Goal: Task Accomplishment & Management: Use online tool/utility

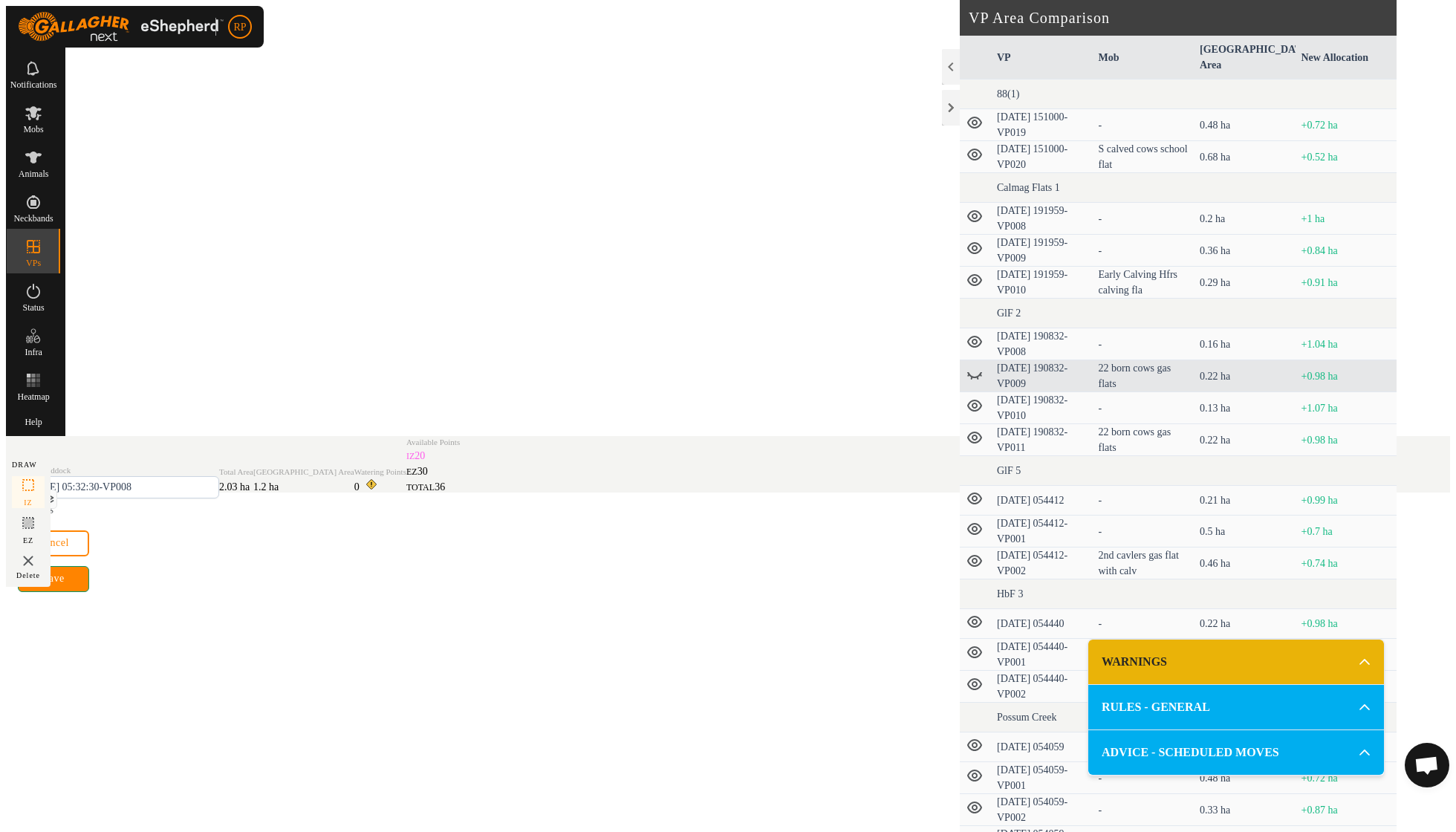
click at [89, 592] on button "Save" at bounding box center [53, 579] width 71 height 26
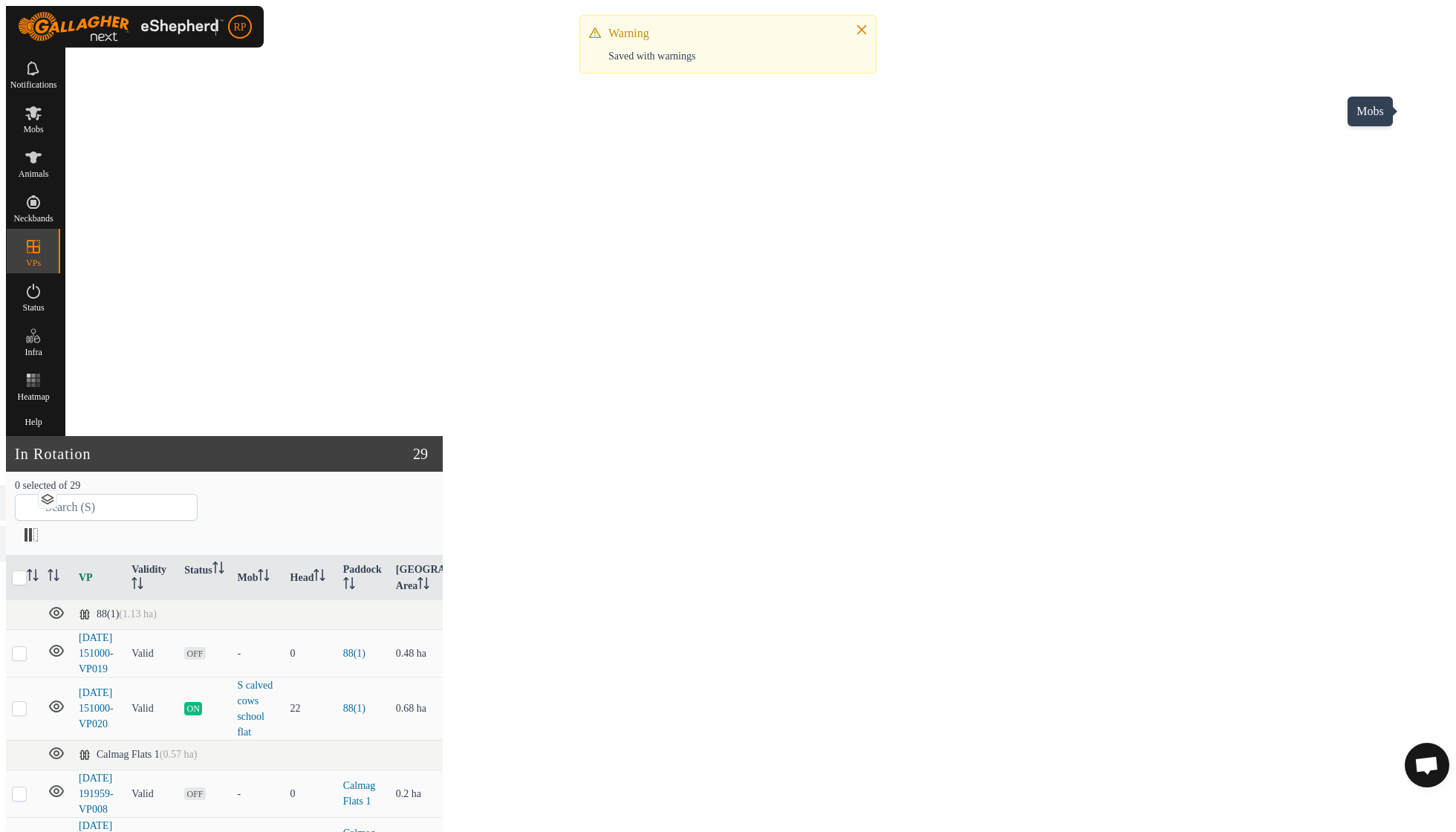
click at [43, 125] on span "Mobs" at bounding box center [33, 130] width 20 height 9
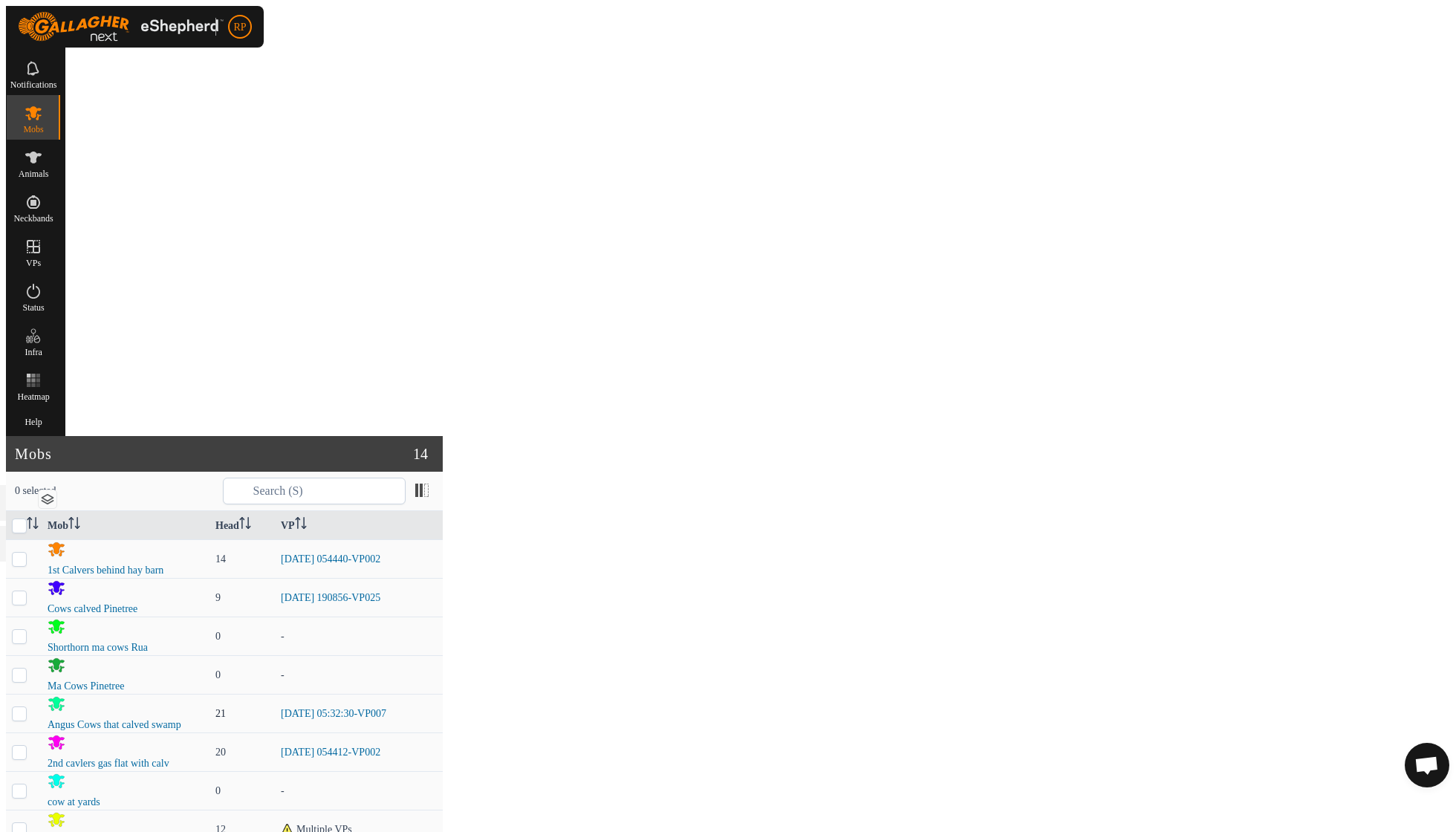
click at [976, 239] on div "RP Schedules Notifications Mobs Animals Neckbands VPs Status Infra Heatmap Help…" at bounding box center [728, 566] width 1444 height 1120
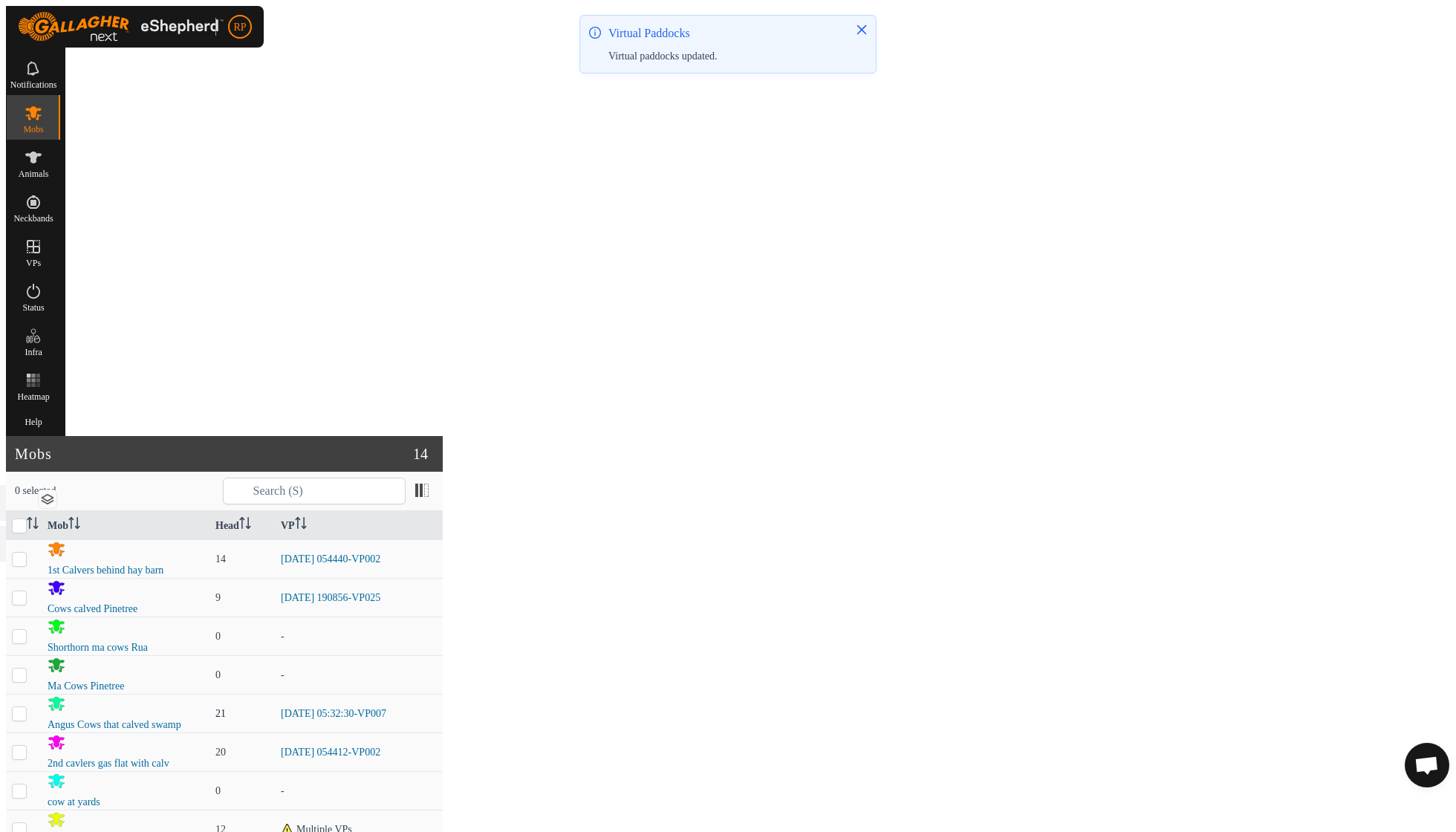
click at [27, 708] on p-checkbox at bounding box center [19, 713] width 15 height 11
checkbox input "true"
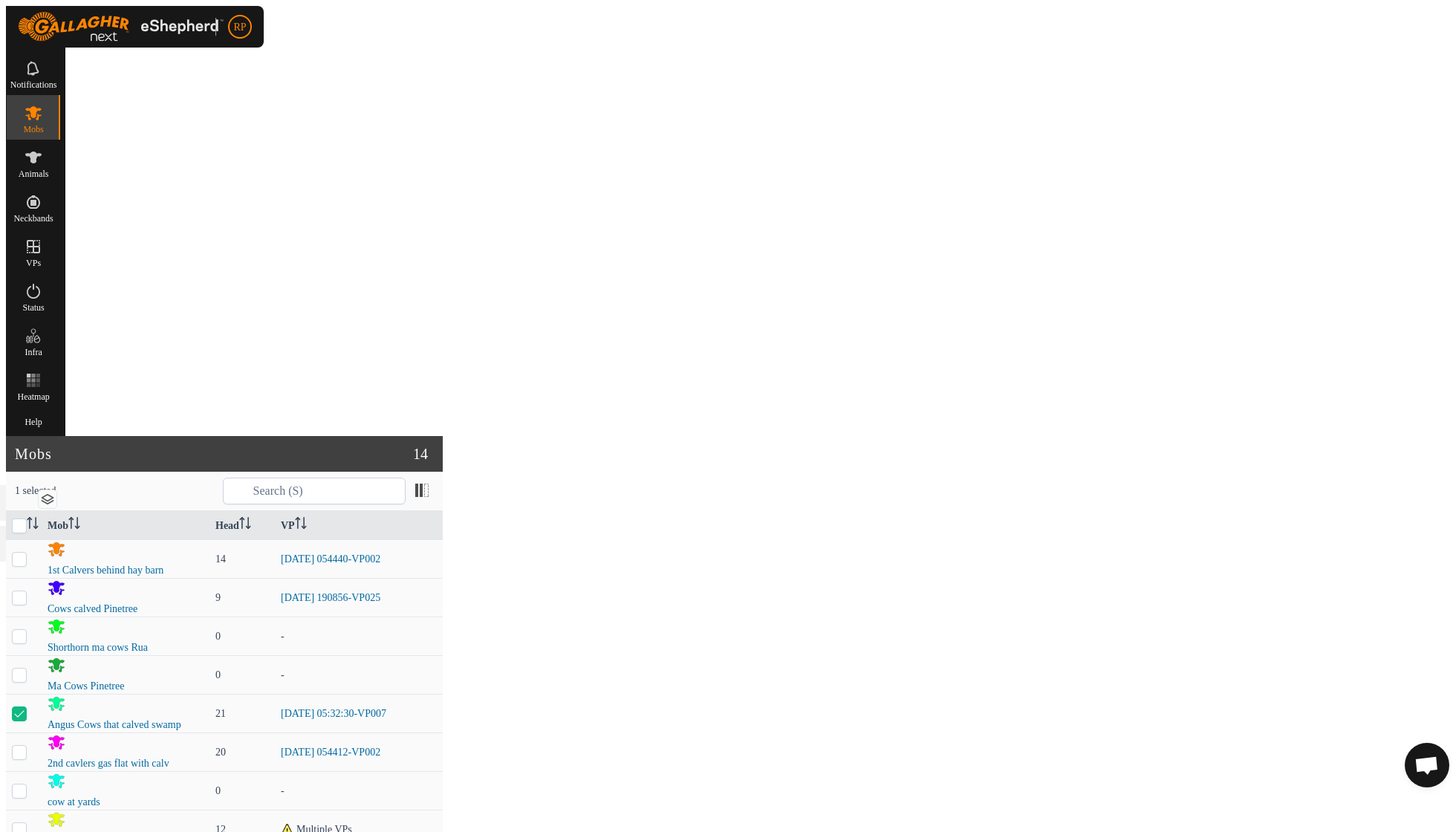
click at [1243, 771] on link "Now" at bounding box center [1293, 773] width 141 height 30
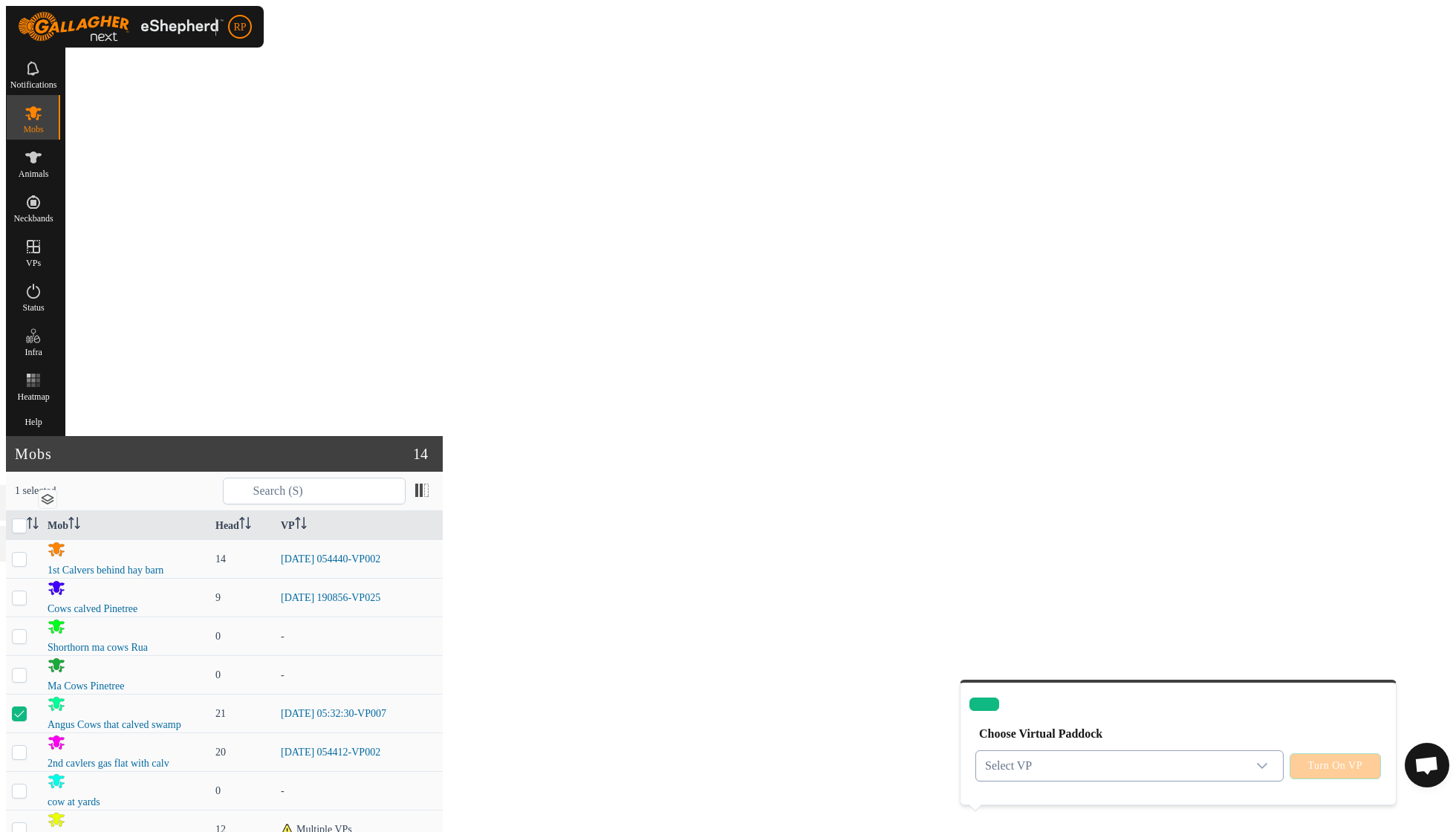
click at [1256, 760] on icon "dropdown trigger" at bounding box center [1262, 765] width 12 height 12
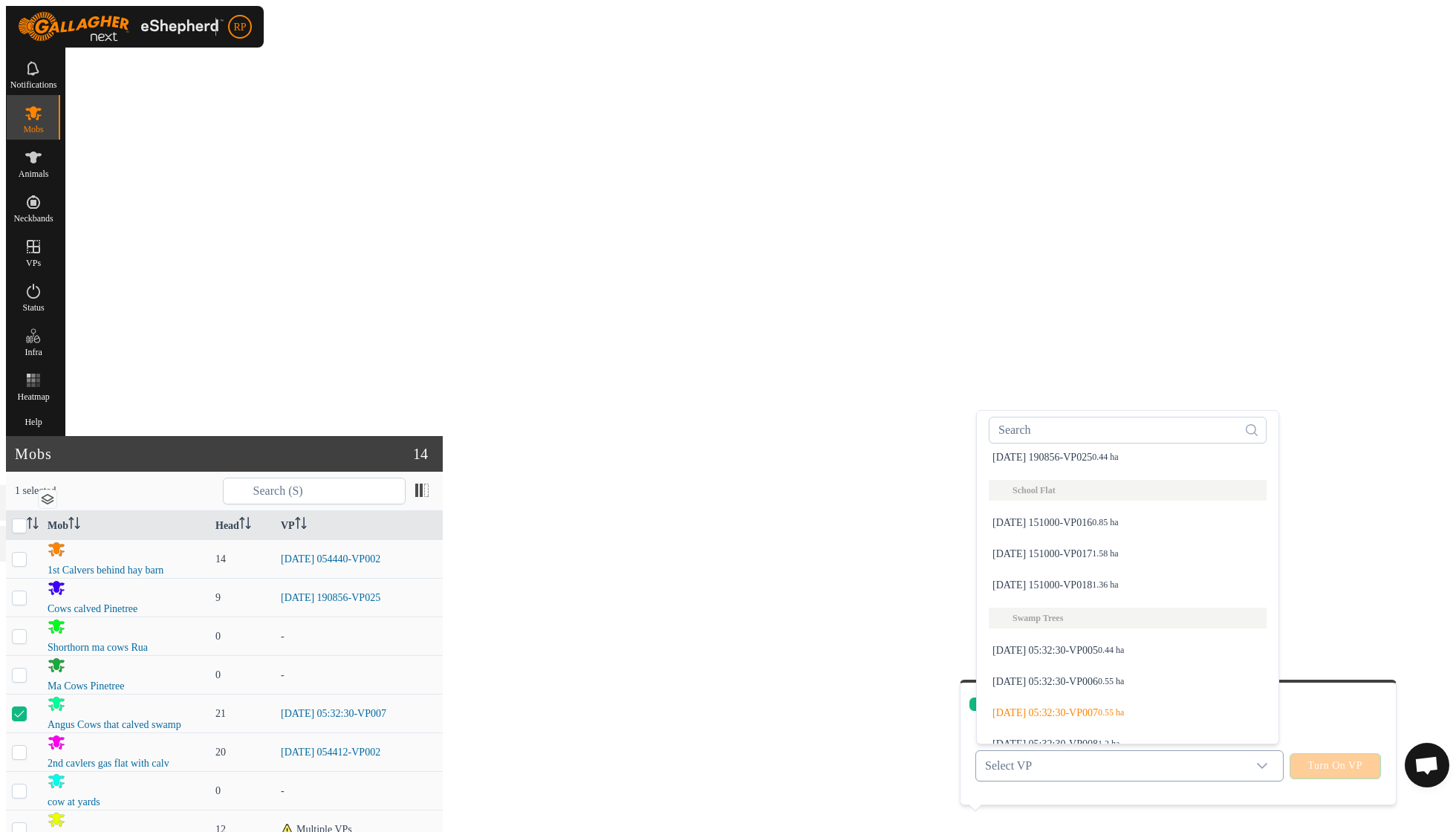
scroll to position [899, 0]
click at [1104, 732] on li "[DATE] 05:32:30-VP008 1.2 ha" at bounding box center [1127, 746] width 295 height 30
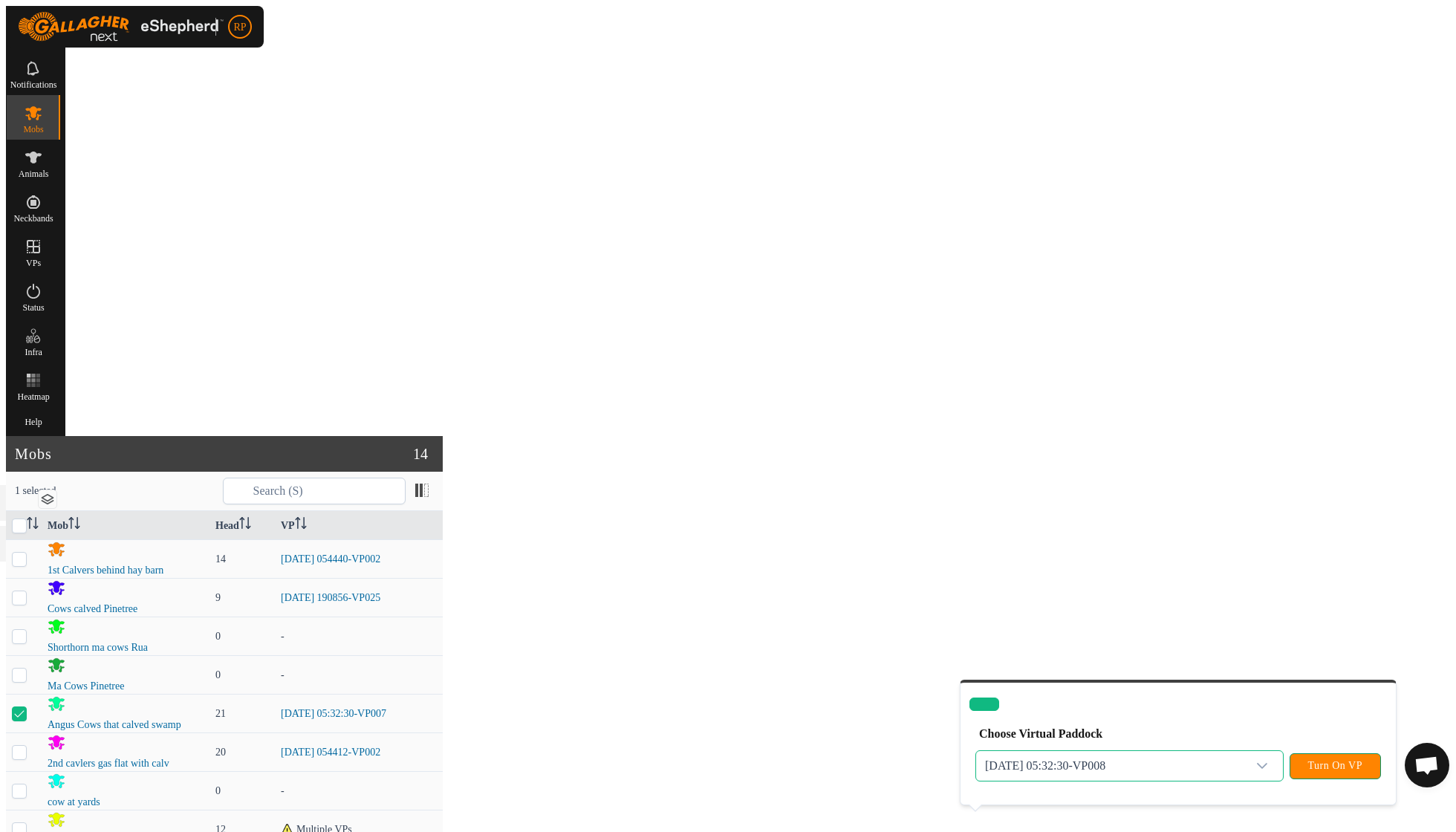
click at [1317, 760] on span "Turn On VP" at bounding box center [1335, 765] width 54 height 12
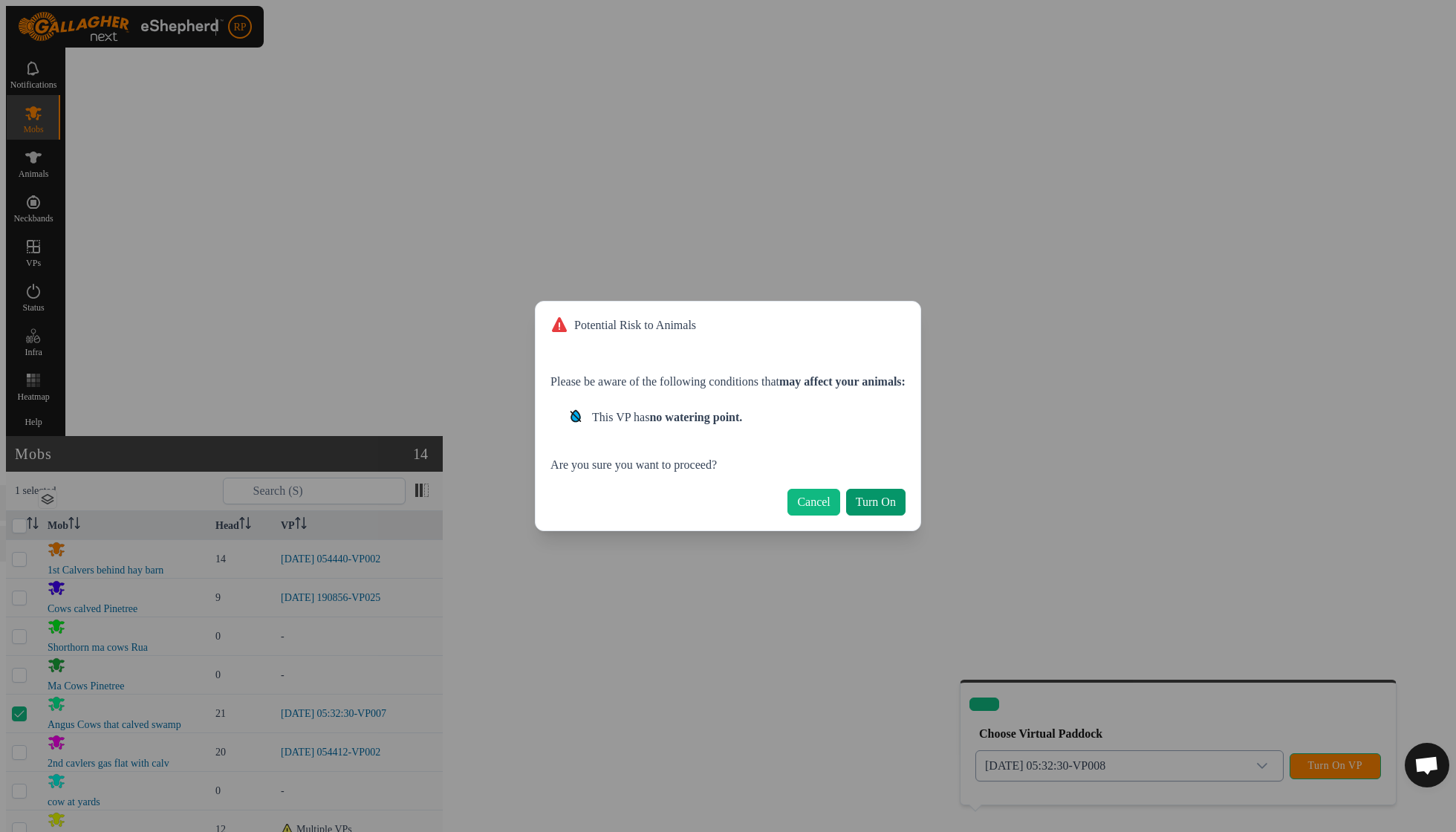
click at [886, 495] on span "Turn On" at bounding box center [876, 501] width 40 height 13
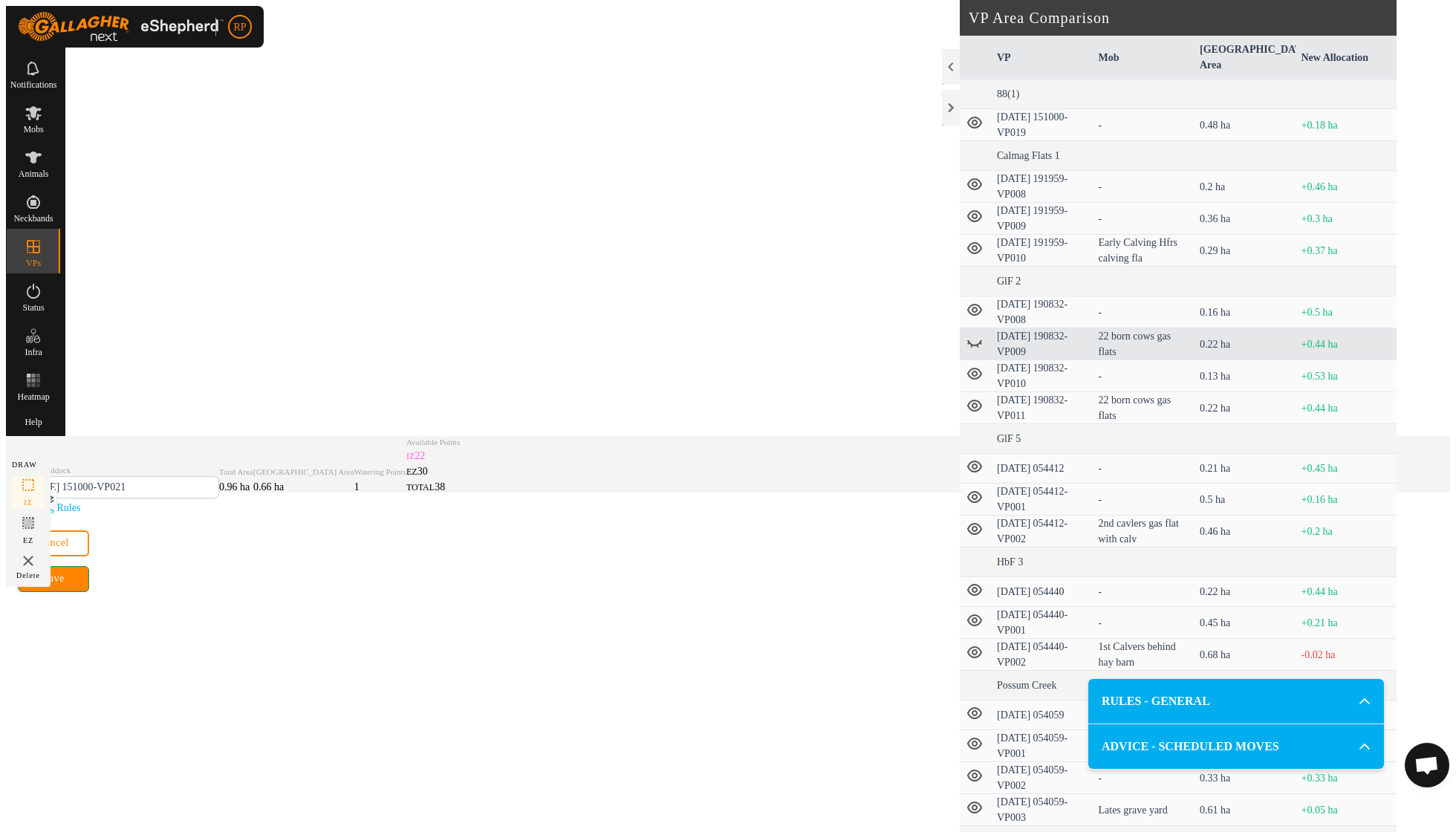
click at [64, 584] on span "Save" at bounding box center [53, 578] width 22 height 12
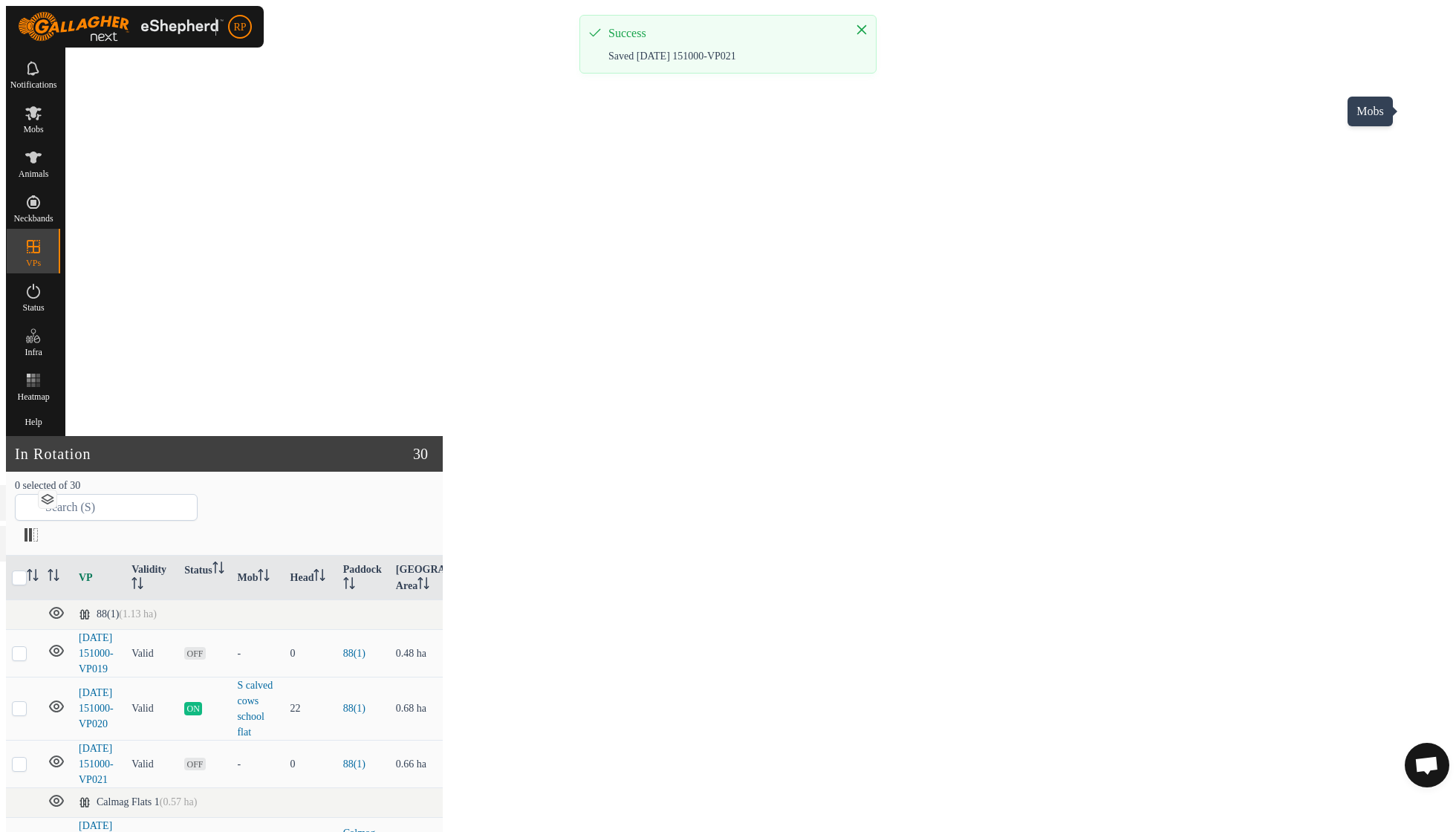
click at [43, 125] on span "Mobs" at bounding box center [33, 130] width 20 height 9
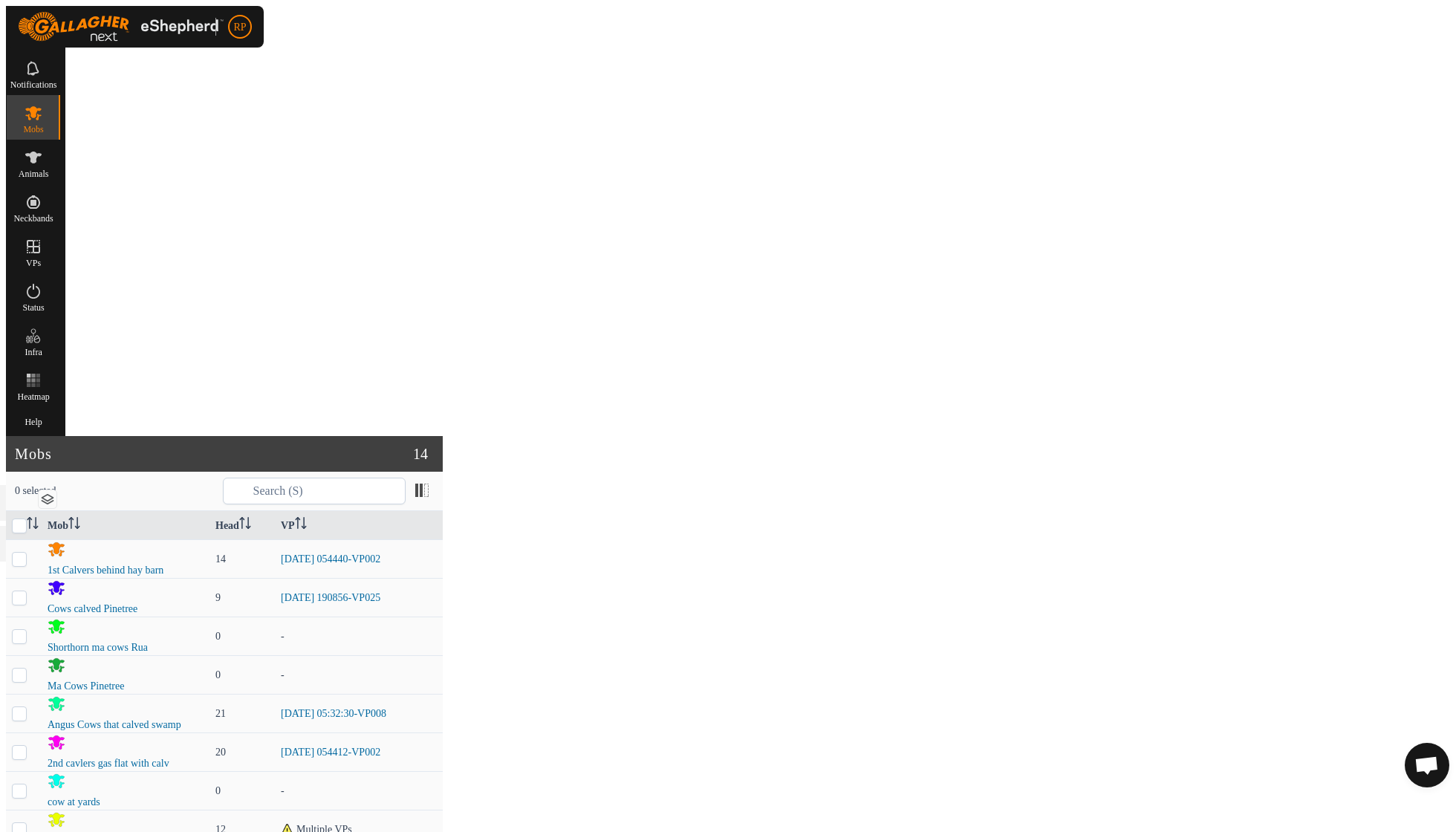
checkbox input "true"
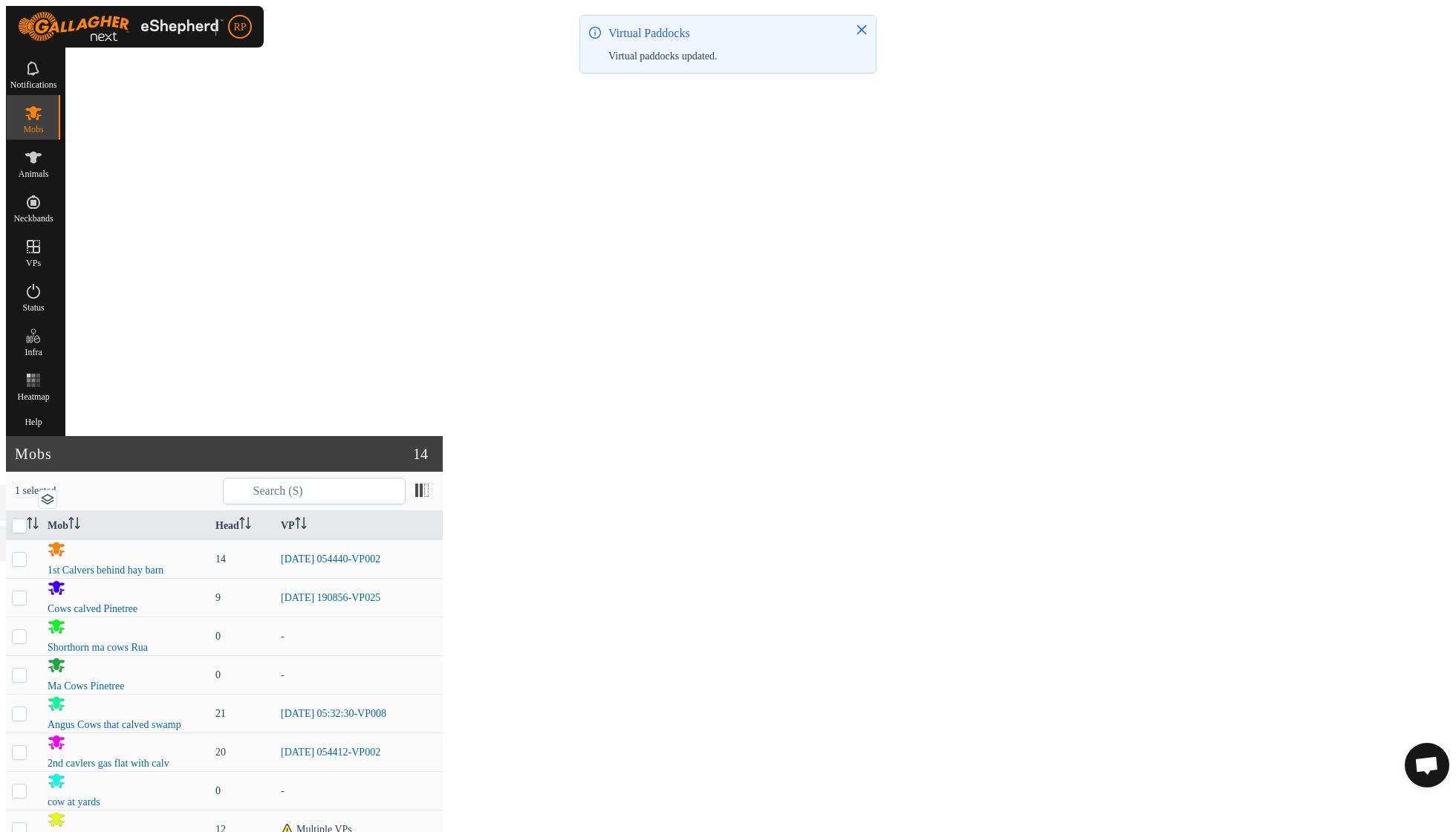
click at [1239, 760] on link "Now" at bounding box center [1293, 773] width 141 height 30
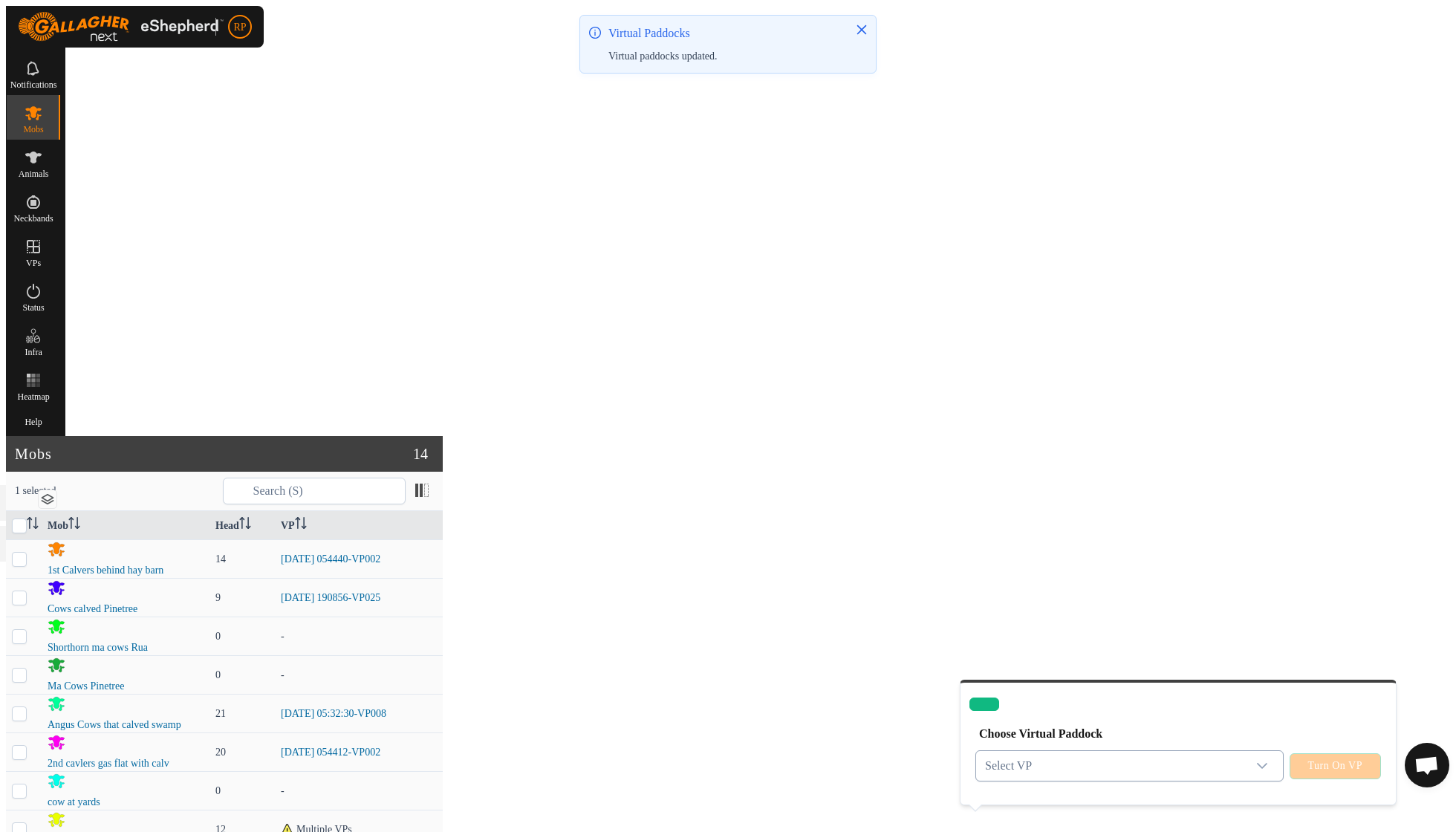
click at [1256, 760] on icon "dropdown trigger" at bounding box center [1262, 765] width 12 height 12
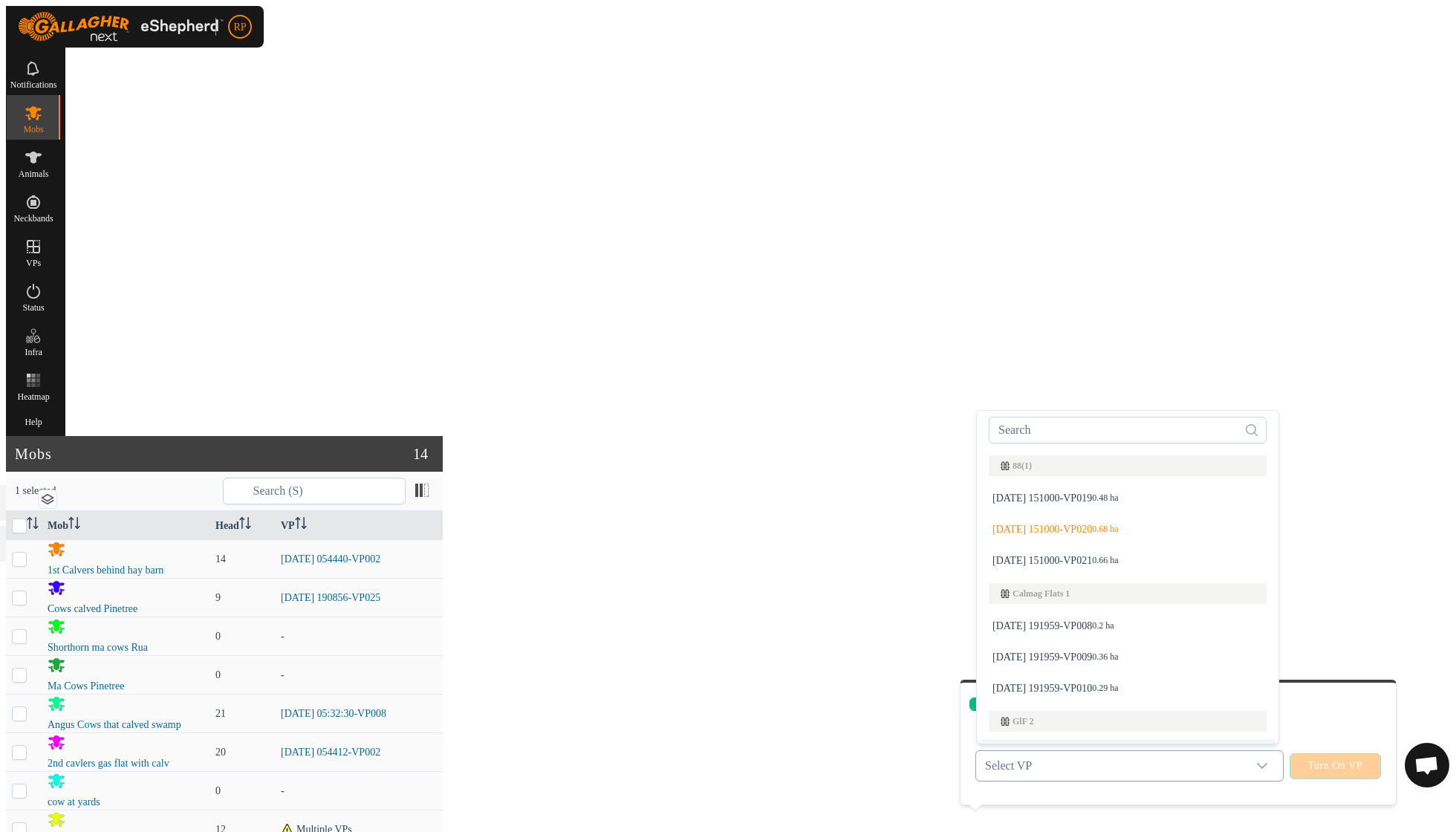
scroll to position [19, 0]
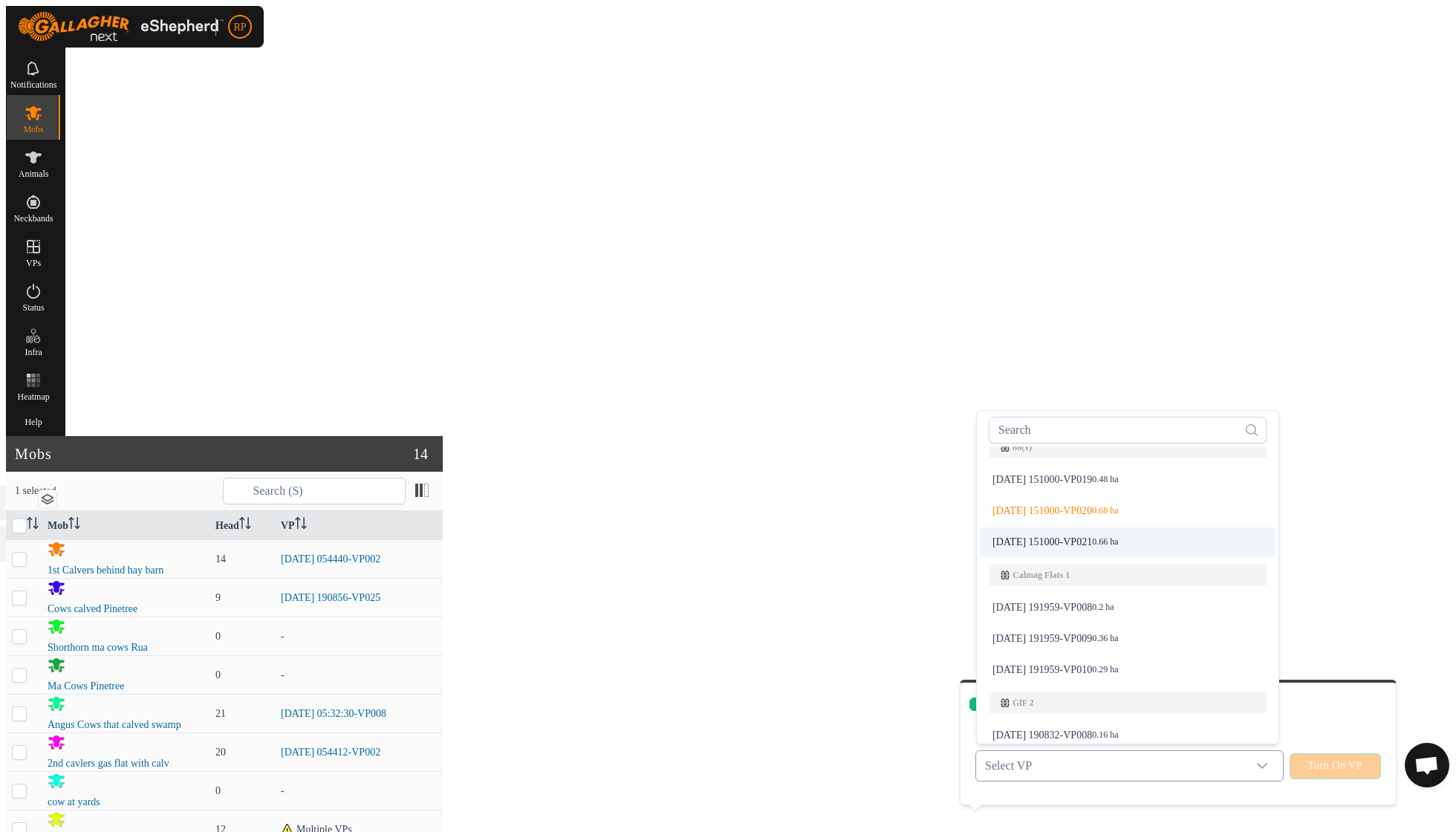
click at [1113, 529] on li "[DATE] 151000-VP021 0.66 ha" at bounding box center [1127, 542] width 295 height 30
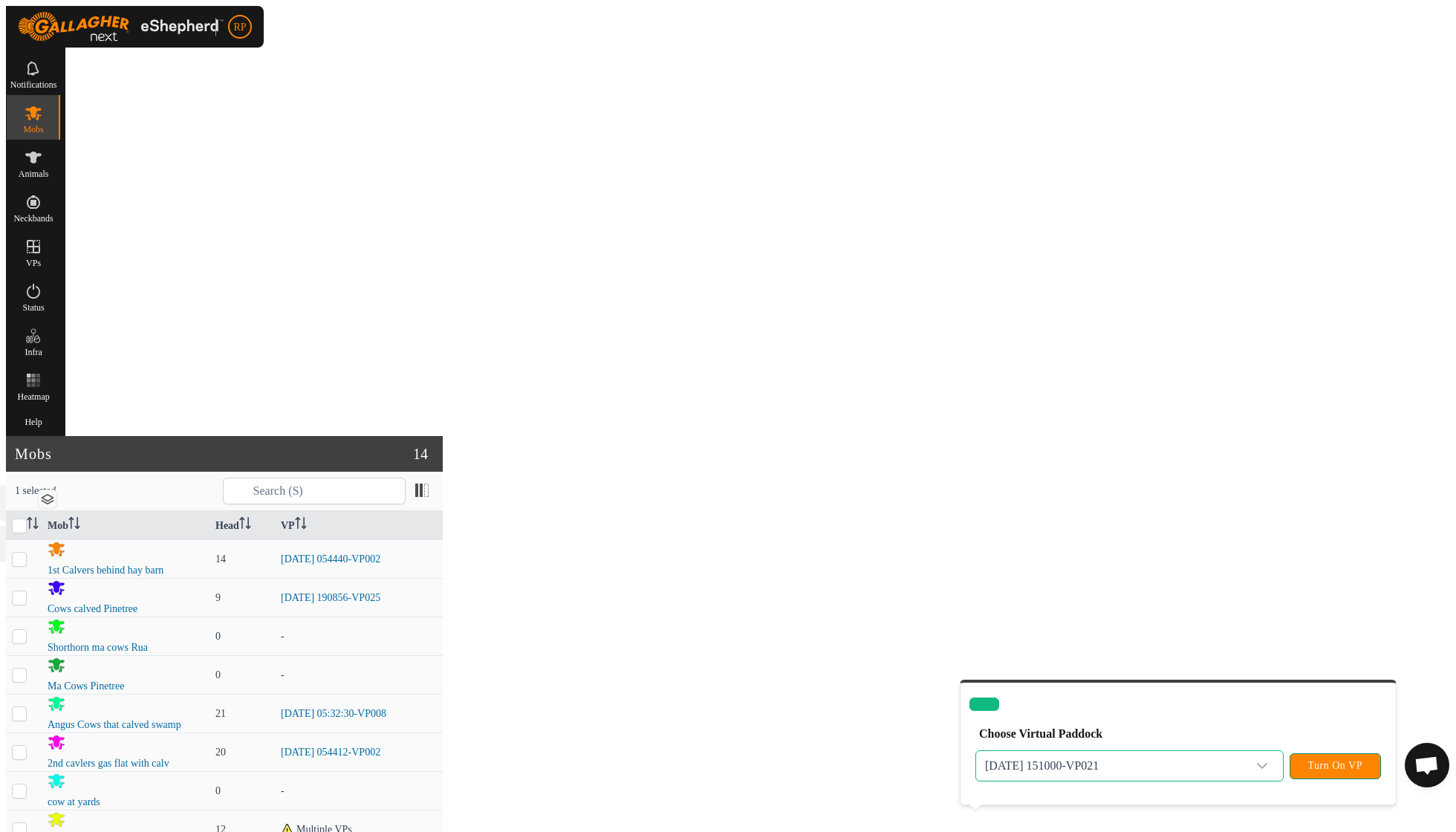
click at [1328, 760] on span "Turn On VP" at bounding box center [1335, 765] width 54 height 12
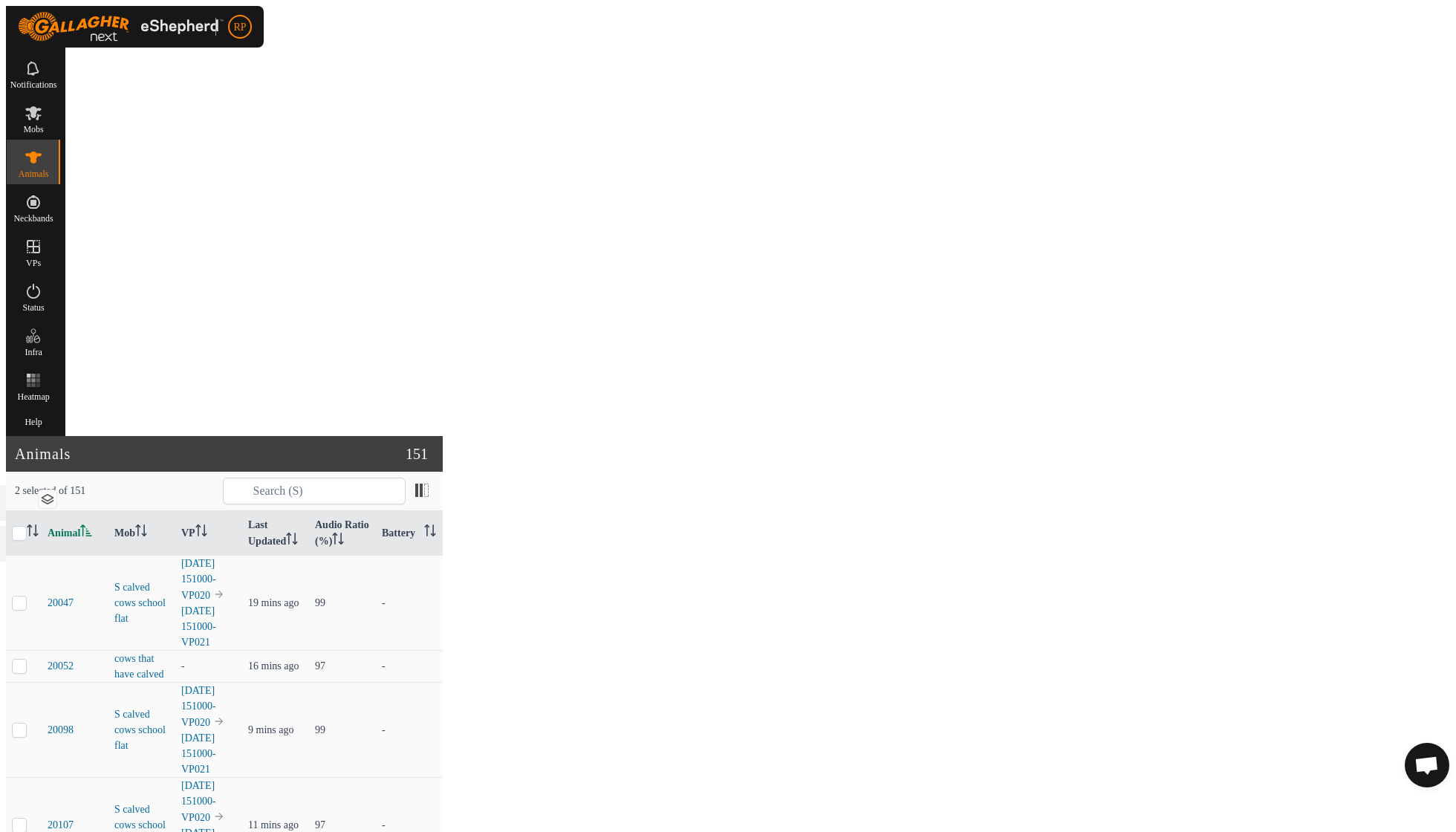
checkbox input "true"
click at [1275, 741] on link "Choose Mob..." at bounding box center [1293, 741] width 141 height 30
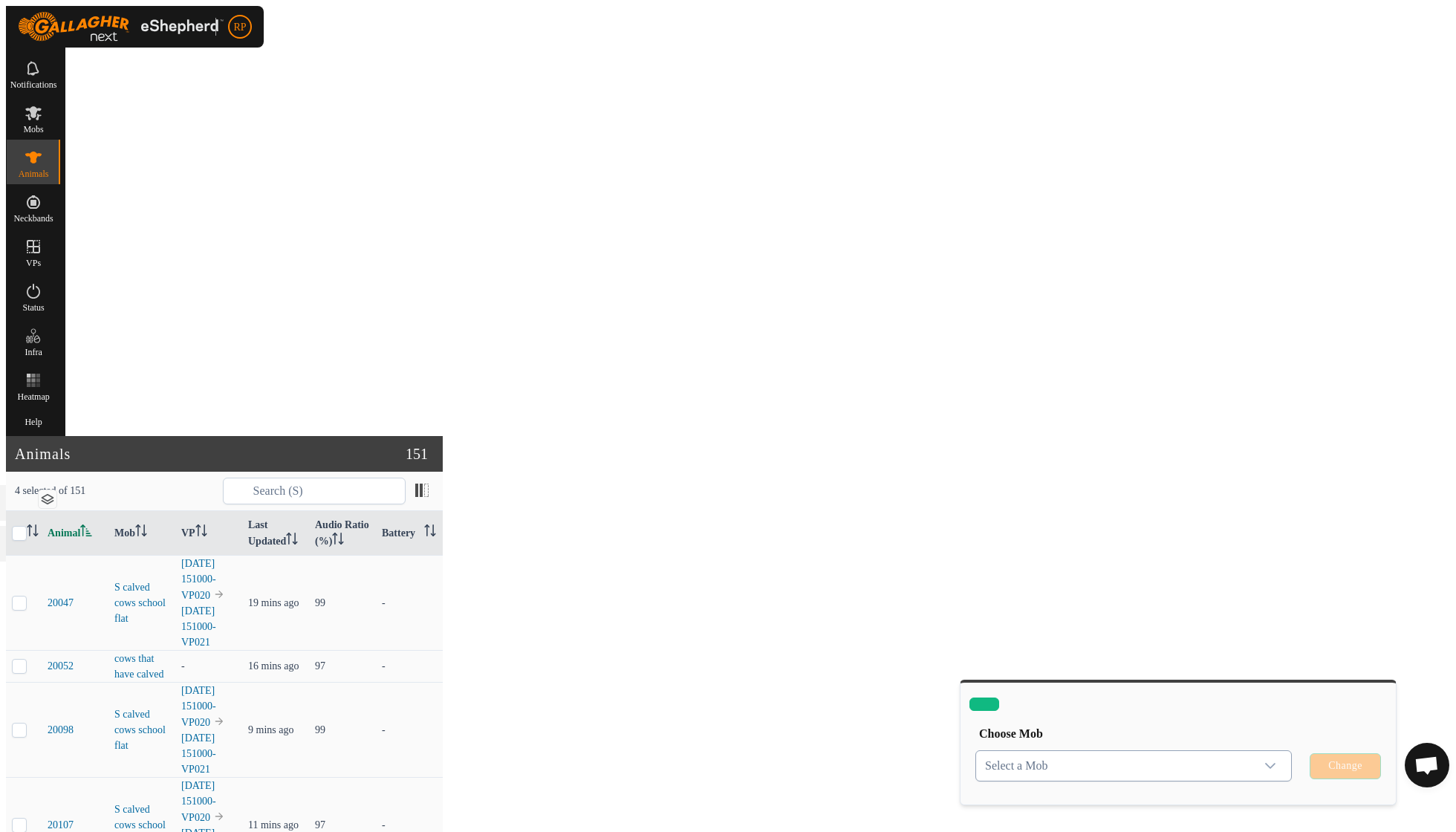
click at [1266, 760] on icon "dropdown trigger" at bounding box center [1269, 765] width 12 height 12
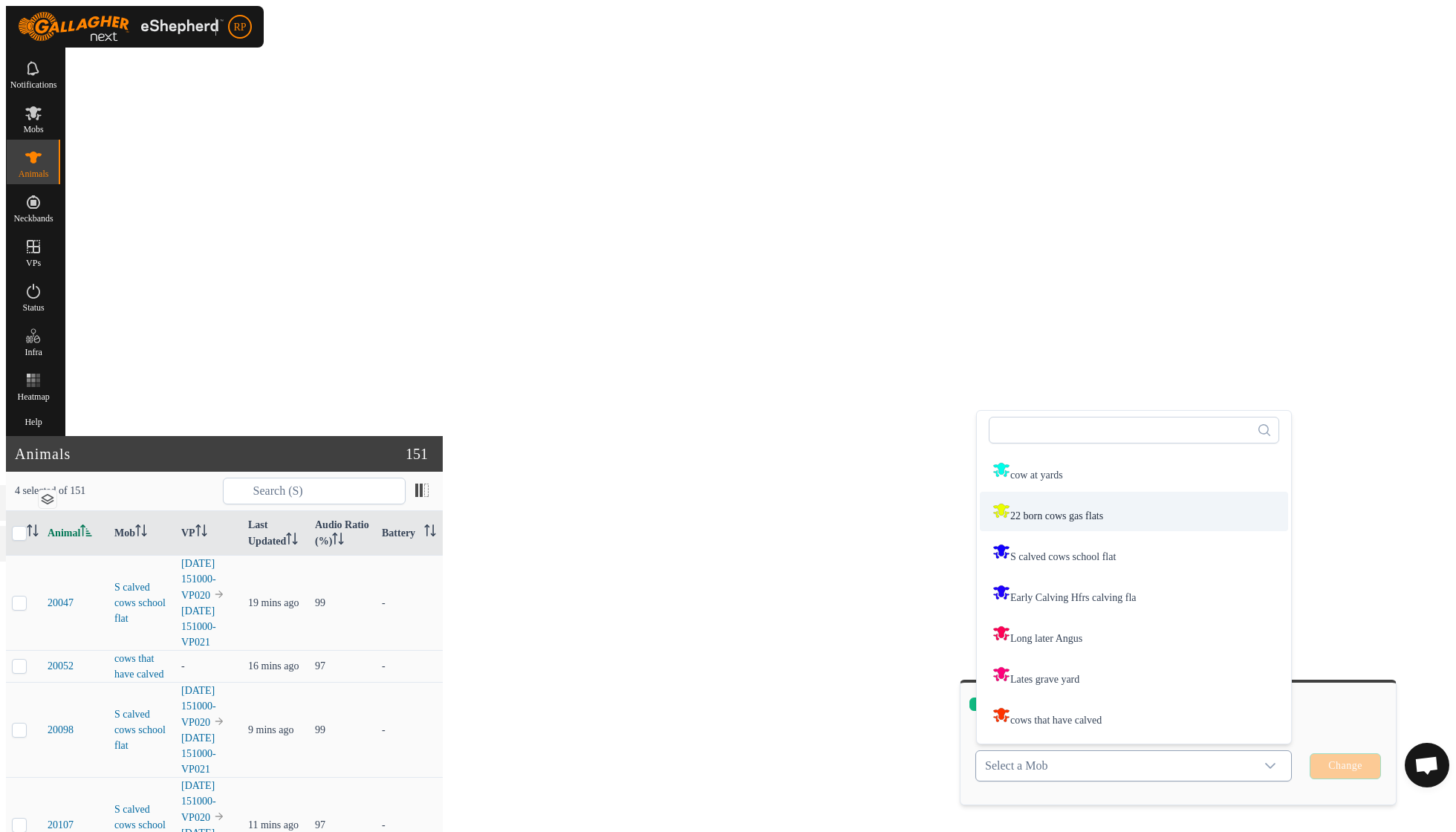
scroll to position [242, 0]
click at [1117, 697] on li "cows that have calved" at bounding box center [1134, 716] width 308 height 39
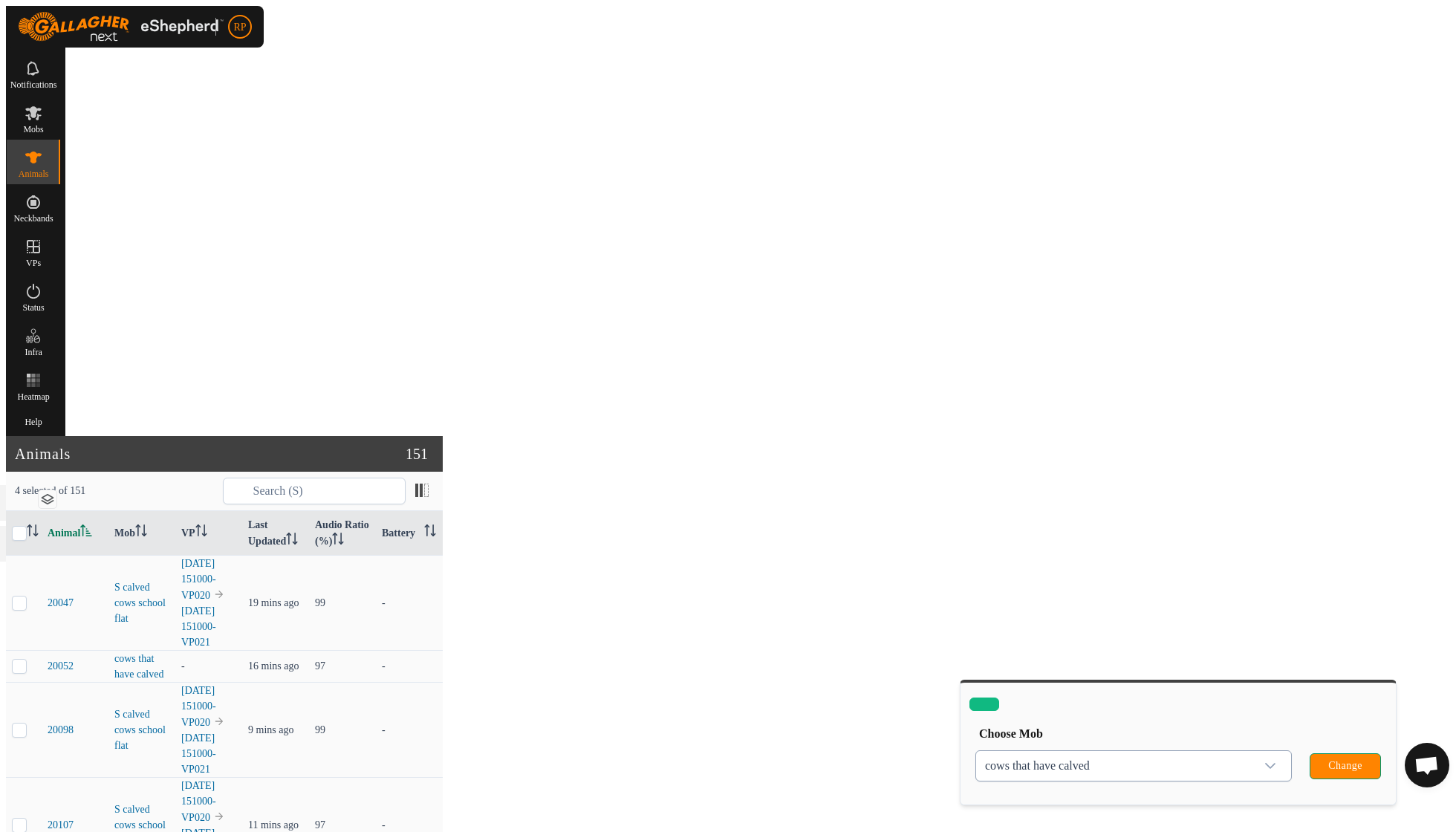
click at [1346, 760] on span "Change" at bounding box center [1345, 765] width 34 height 12
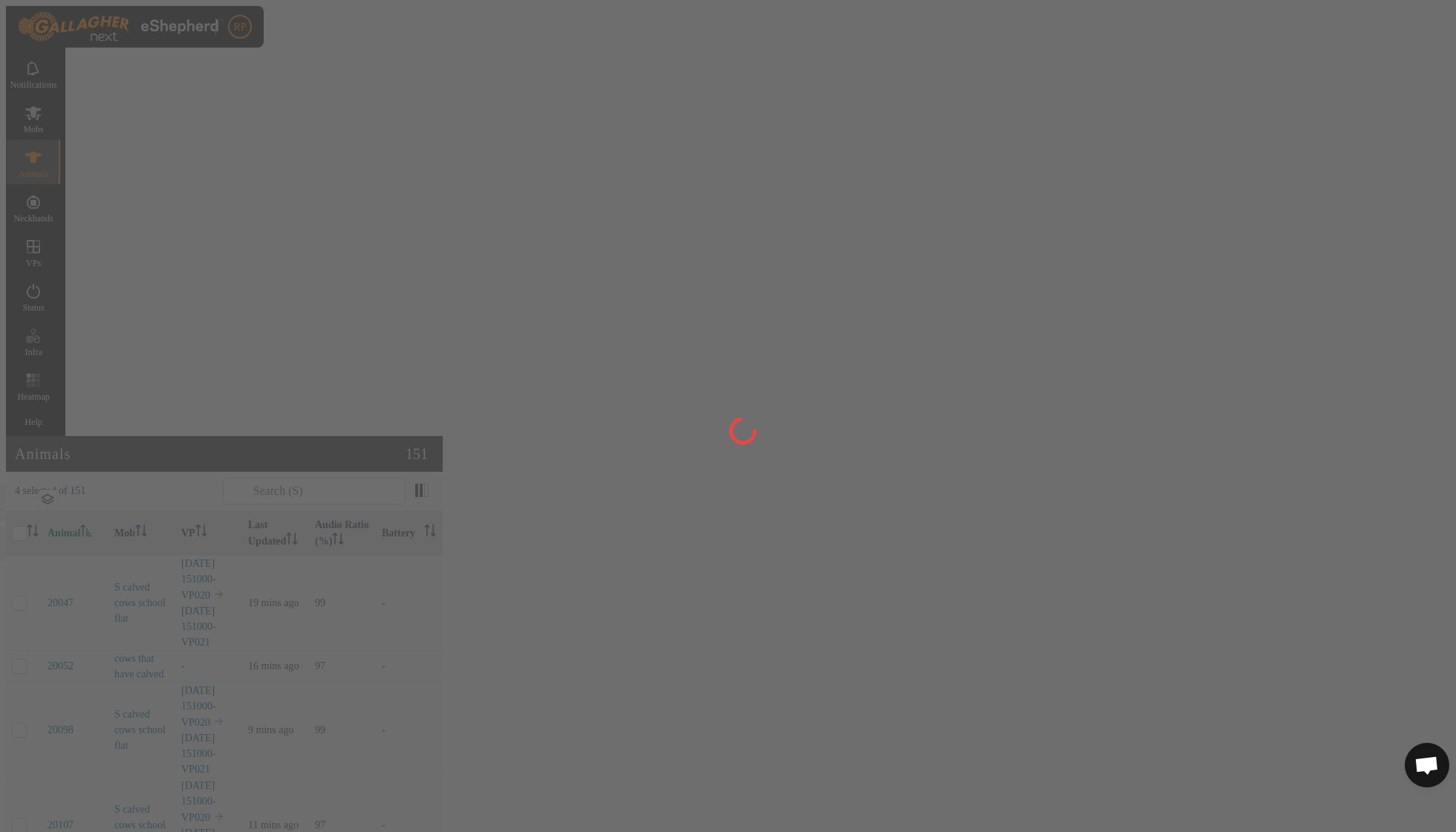
checkbox input "false"
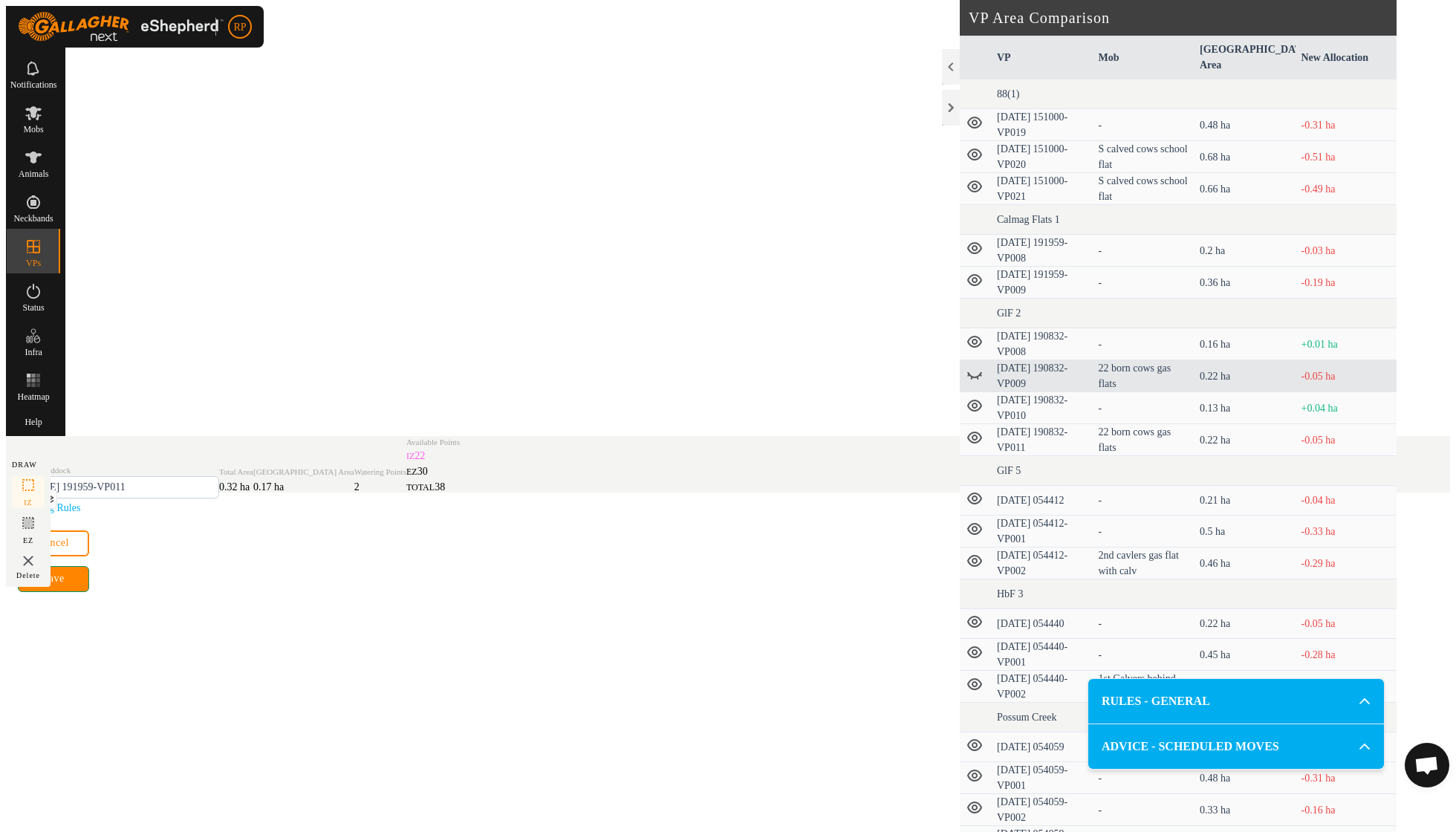
click at [64, 584] on span "Save" at bounding box center [53, 578] width 22 height 12
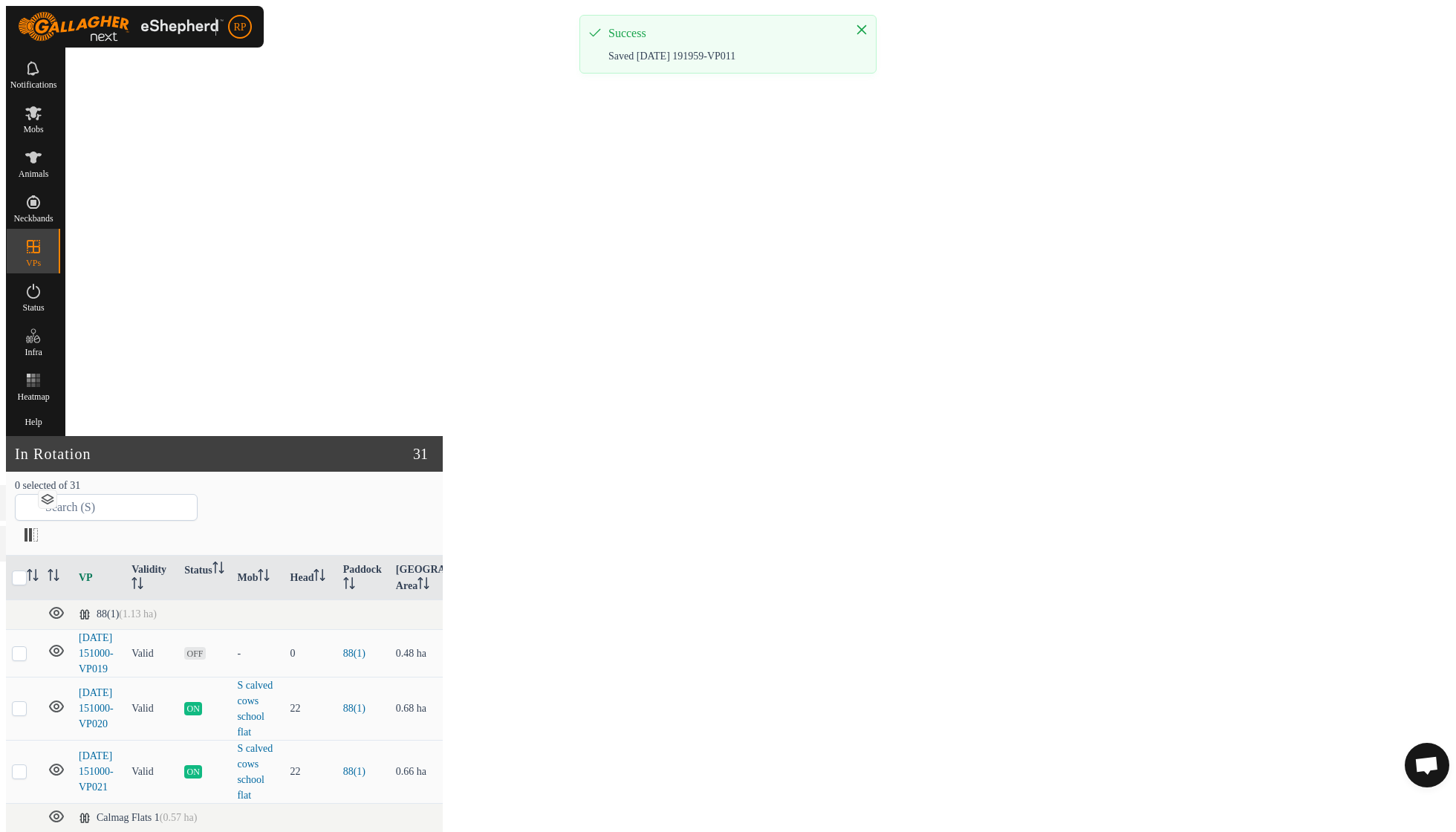
click at [47, 116] on es-mob-svg-icon at bounding box center [33, 113] width 27 height 24
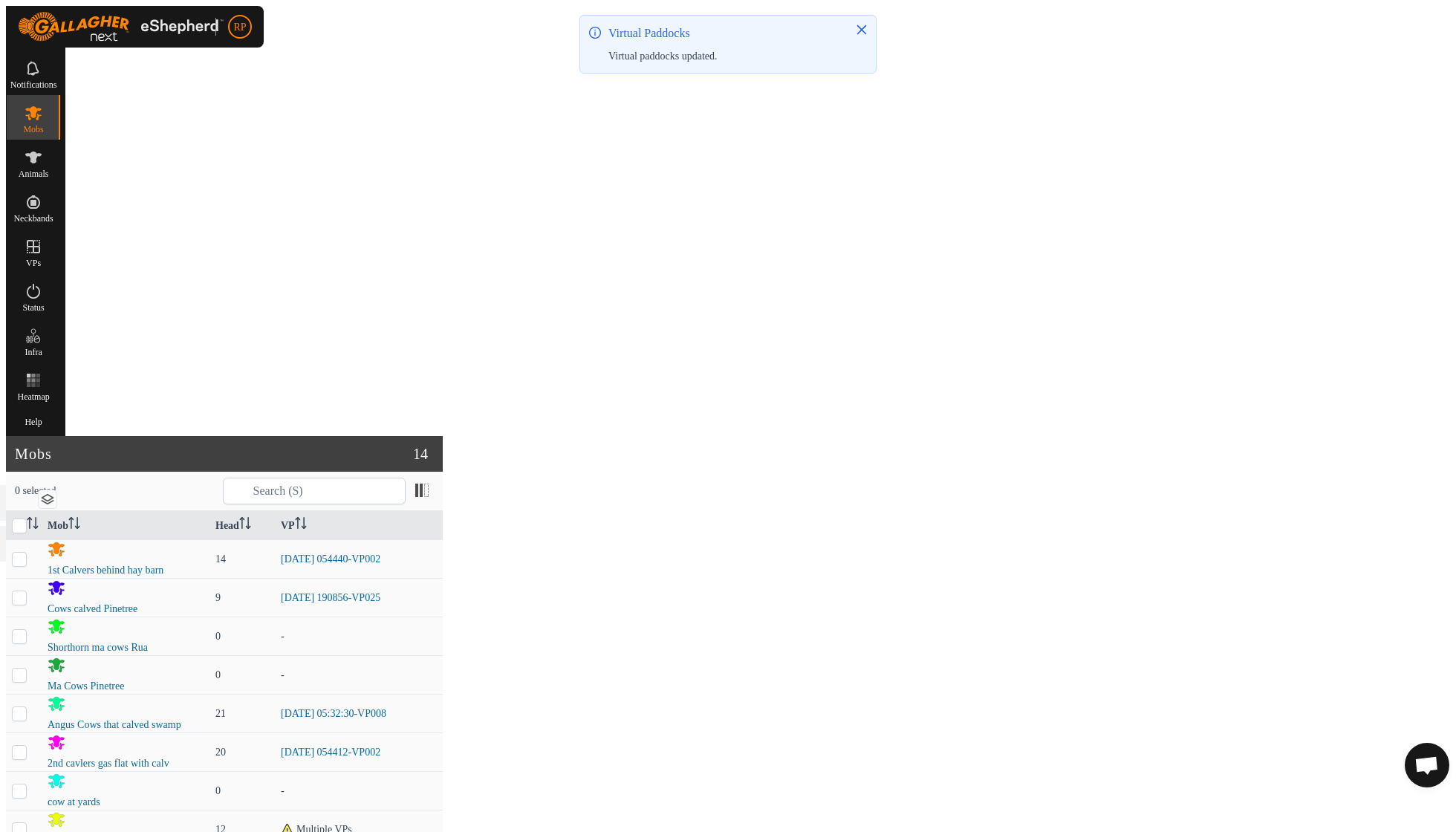
checkbox input "true"
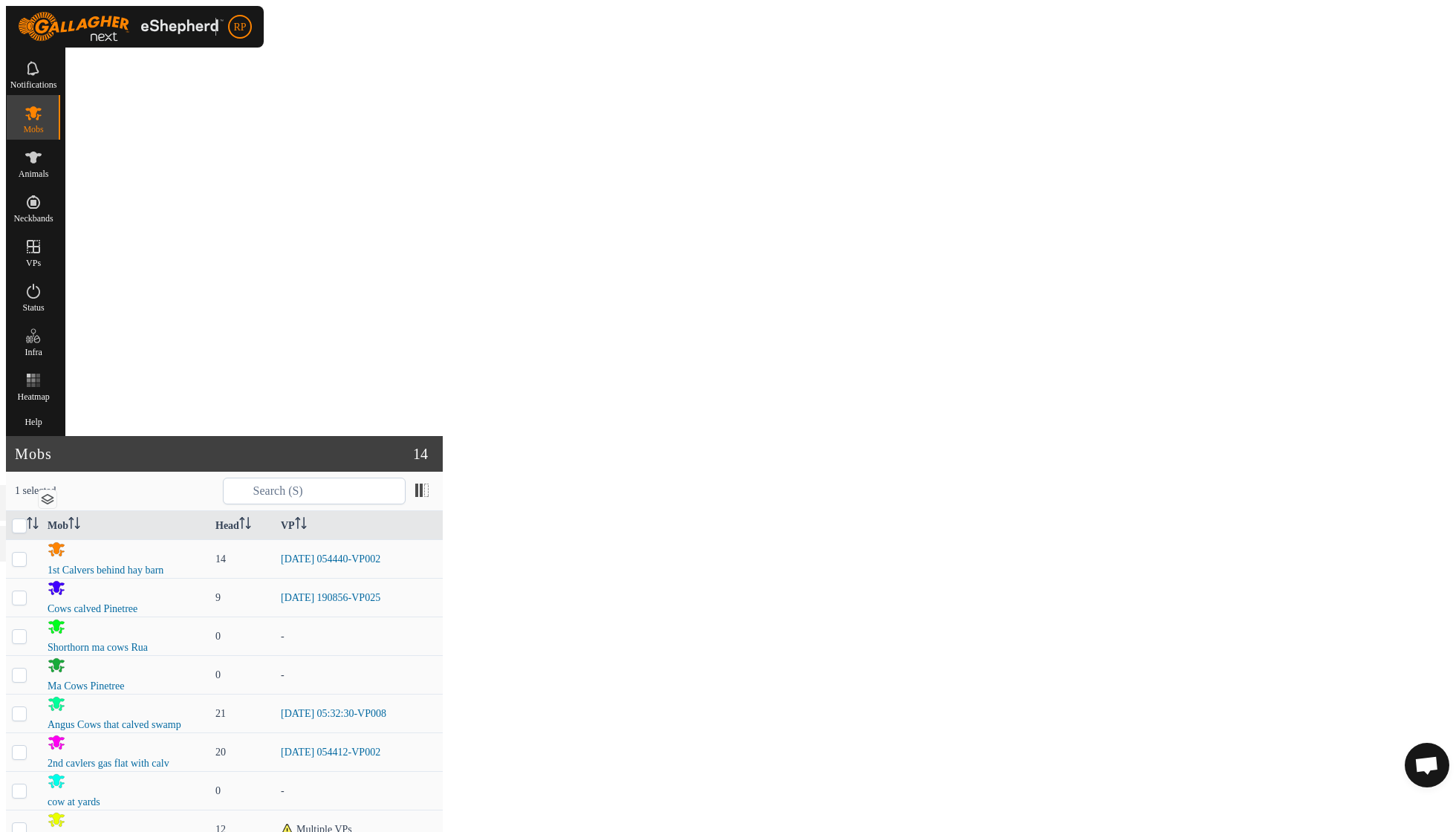
click at [1252, 773] on link "Now" at bounding box center [1293, 773] width 141 height 30
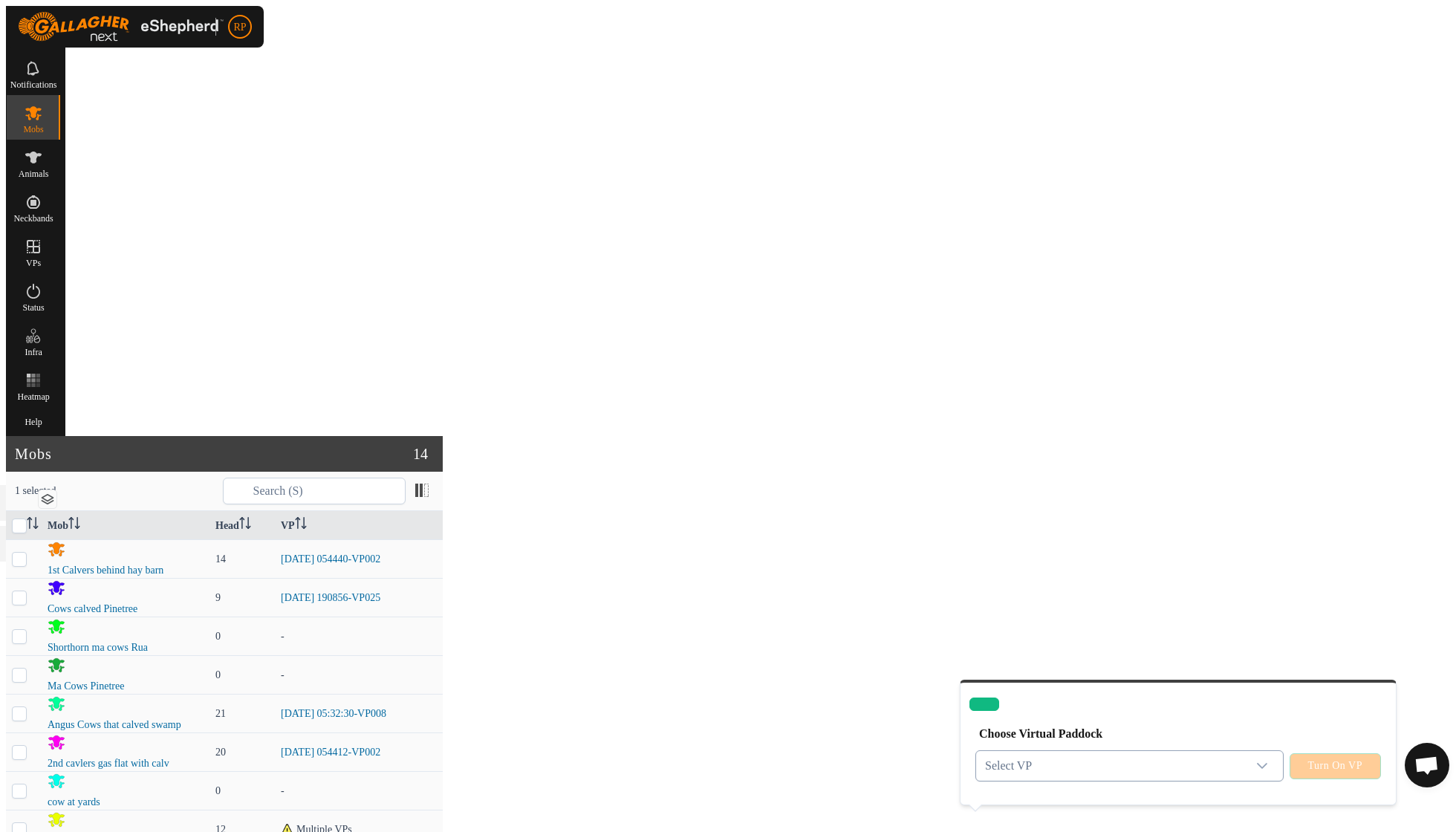
click at [1260, 760] on icon "dropdown trigger" at bounding box center [1262, 765] width 12 height 12
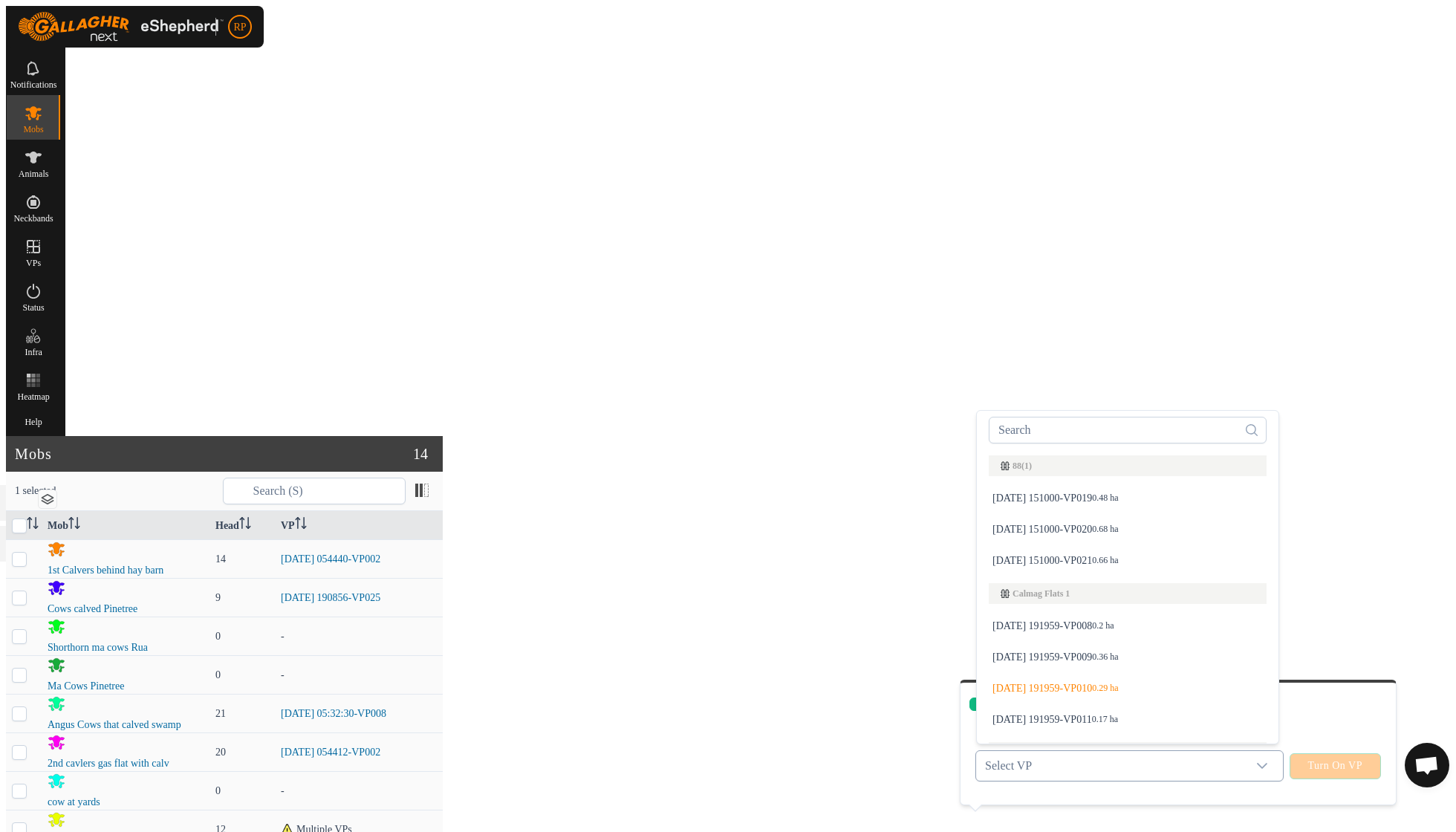
click at [1114, 705] on li "[DATE] 191959-VP011 0.17 ha" at bounding box center [1127, 719] width 295 height 30
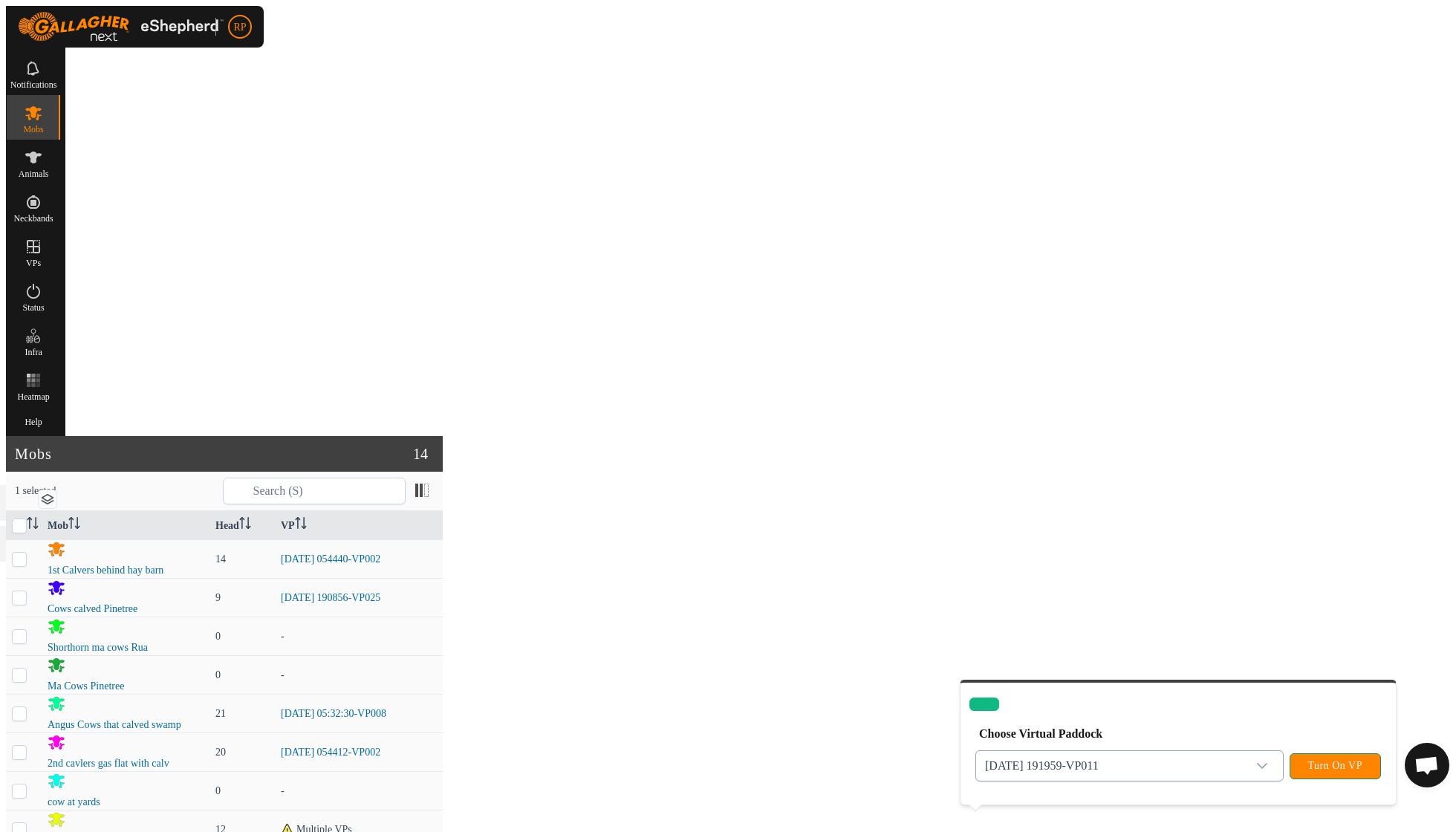
click at [1330, 760] on span "Turn On VP" at bounding box center [1335, 765] width 54 height 12
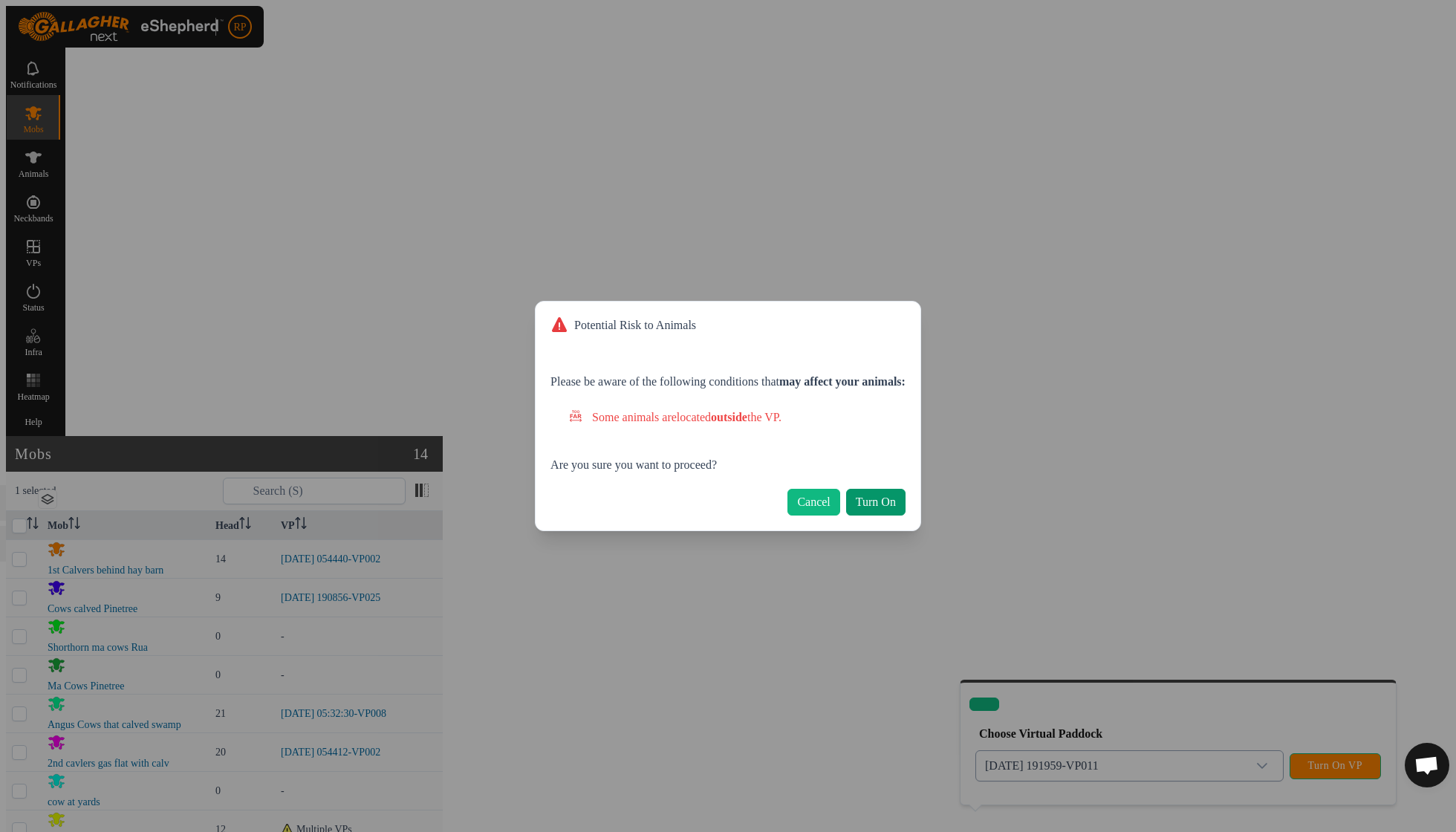
click at [895, 497] on span "Turn On" at bounding box center [876, 501] width 40 height 13
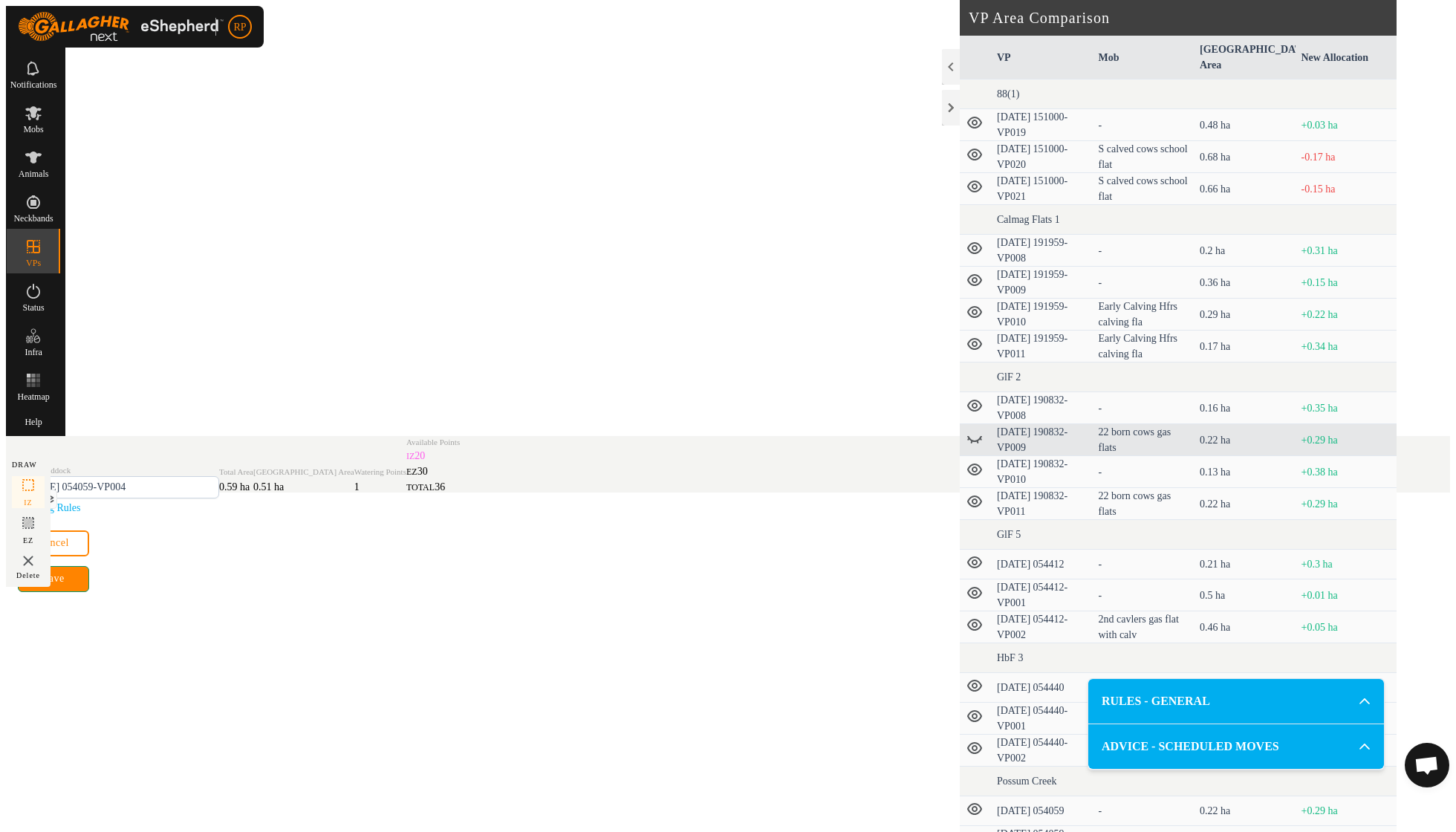
click at [64, 584] on span "Save" at bounding box center [53, 578] width 22 height 12
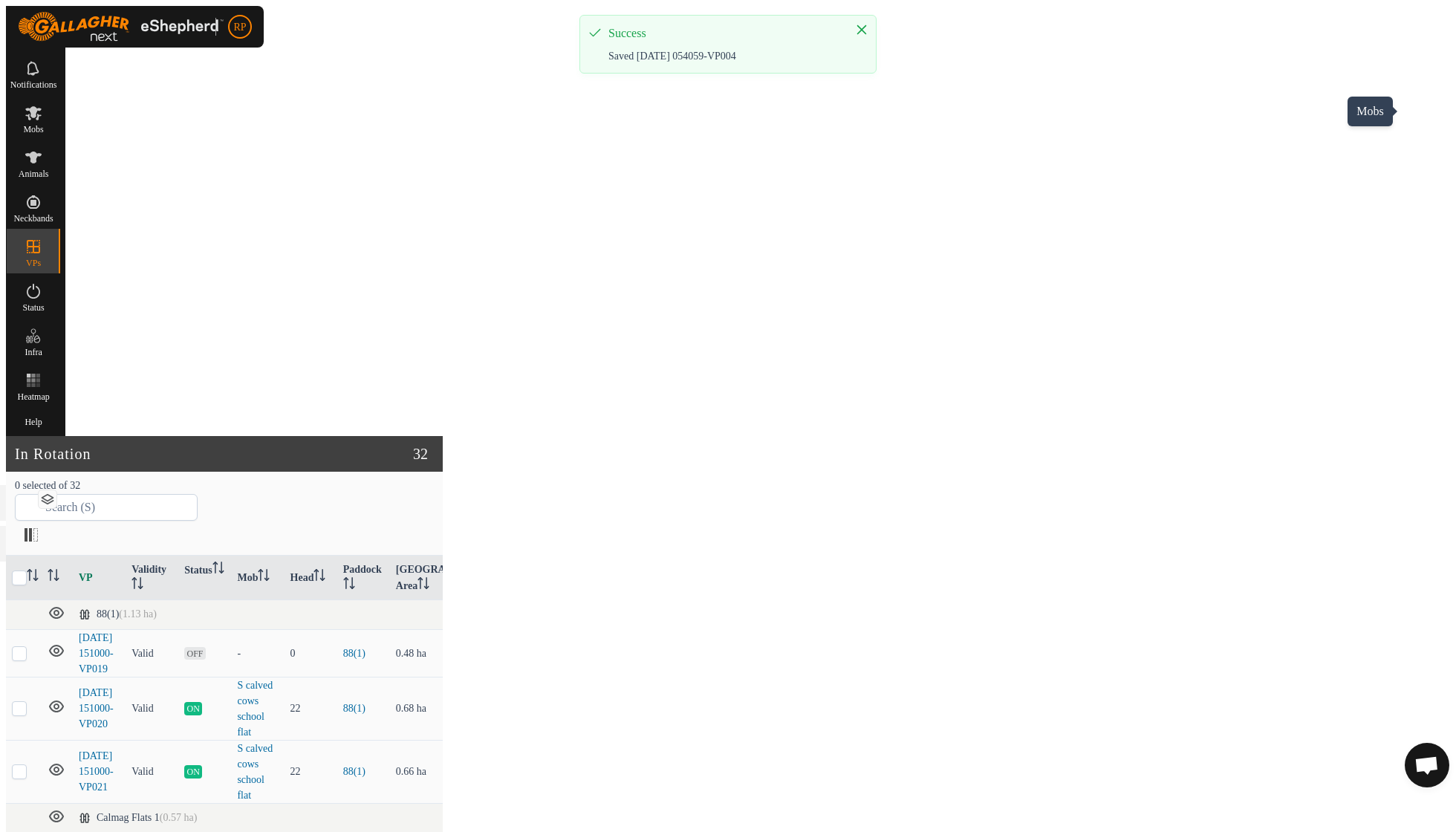
click at [42, 113] on icon at bounding box center [33, 113] width 18 height 18
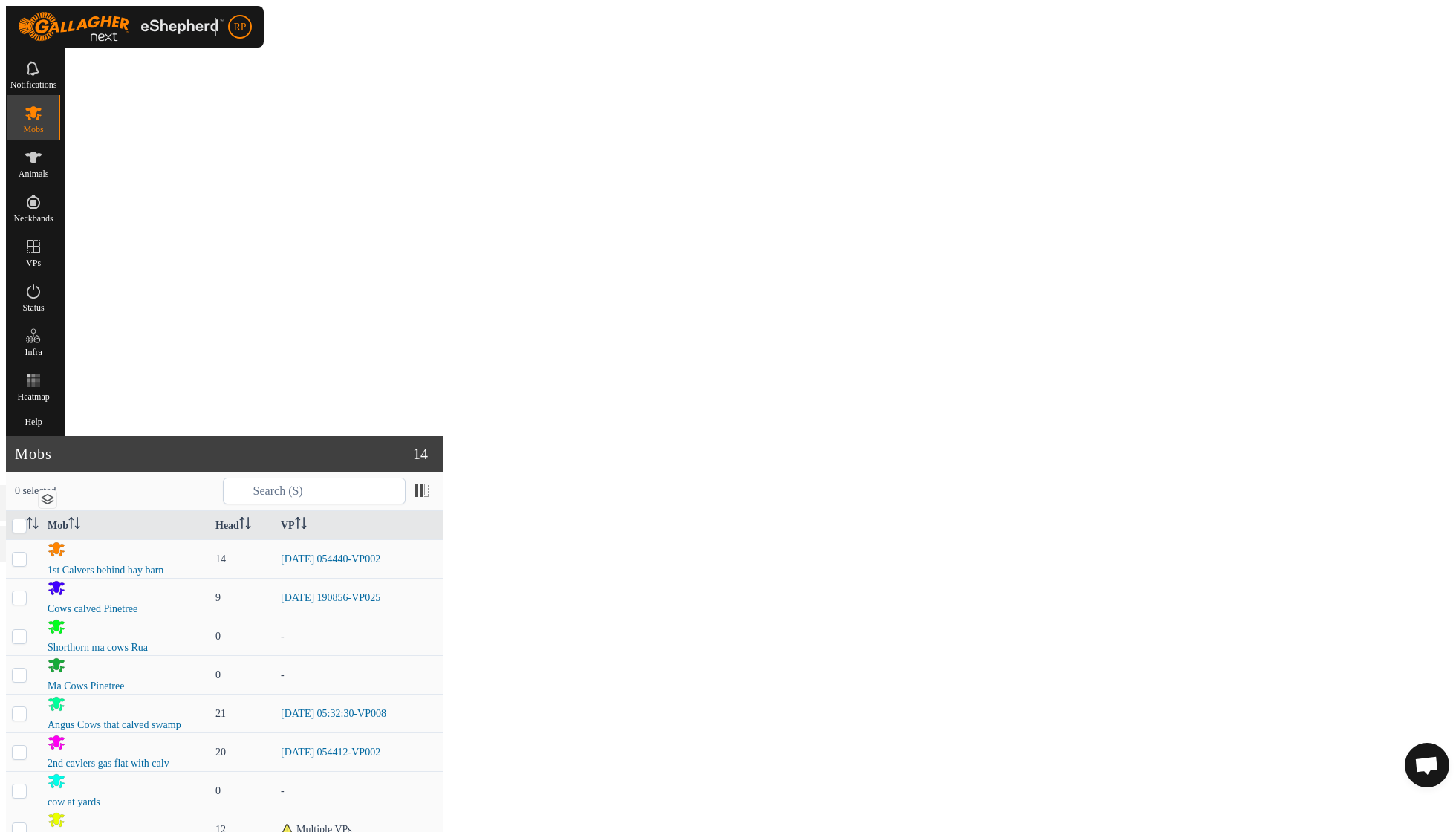
checkbox input "true"
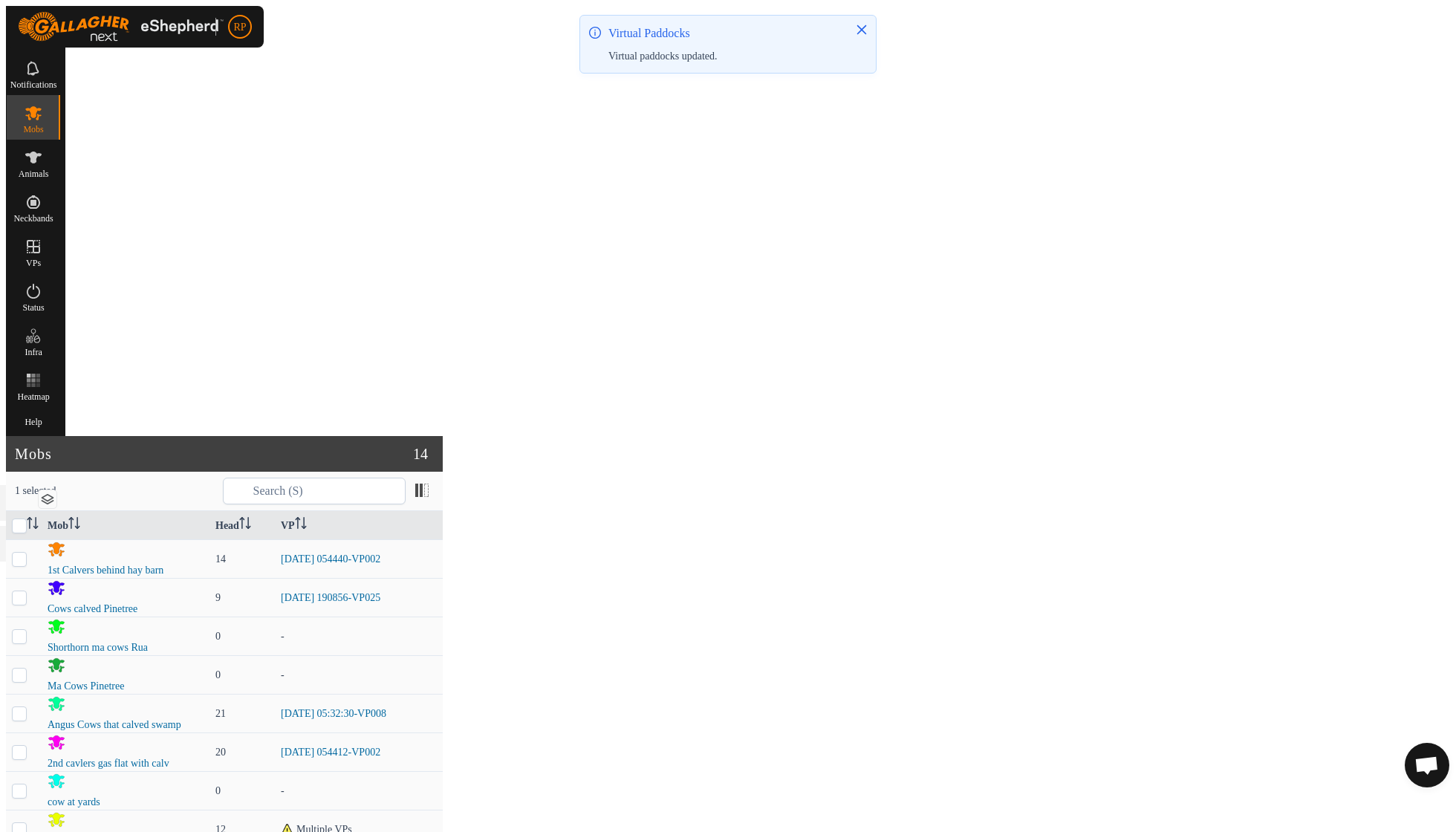
click at [1252, 779] on link "Now" at bounding box center [1293, 773] width 141 height 30
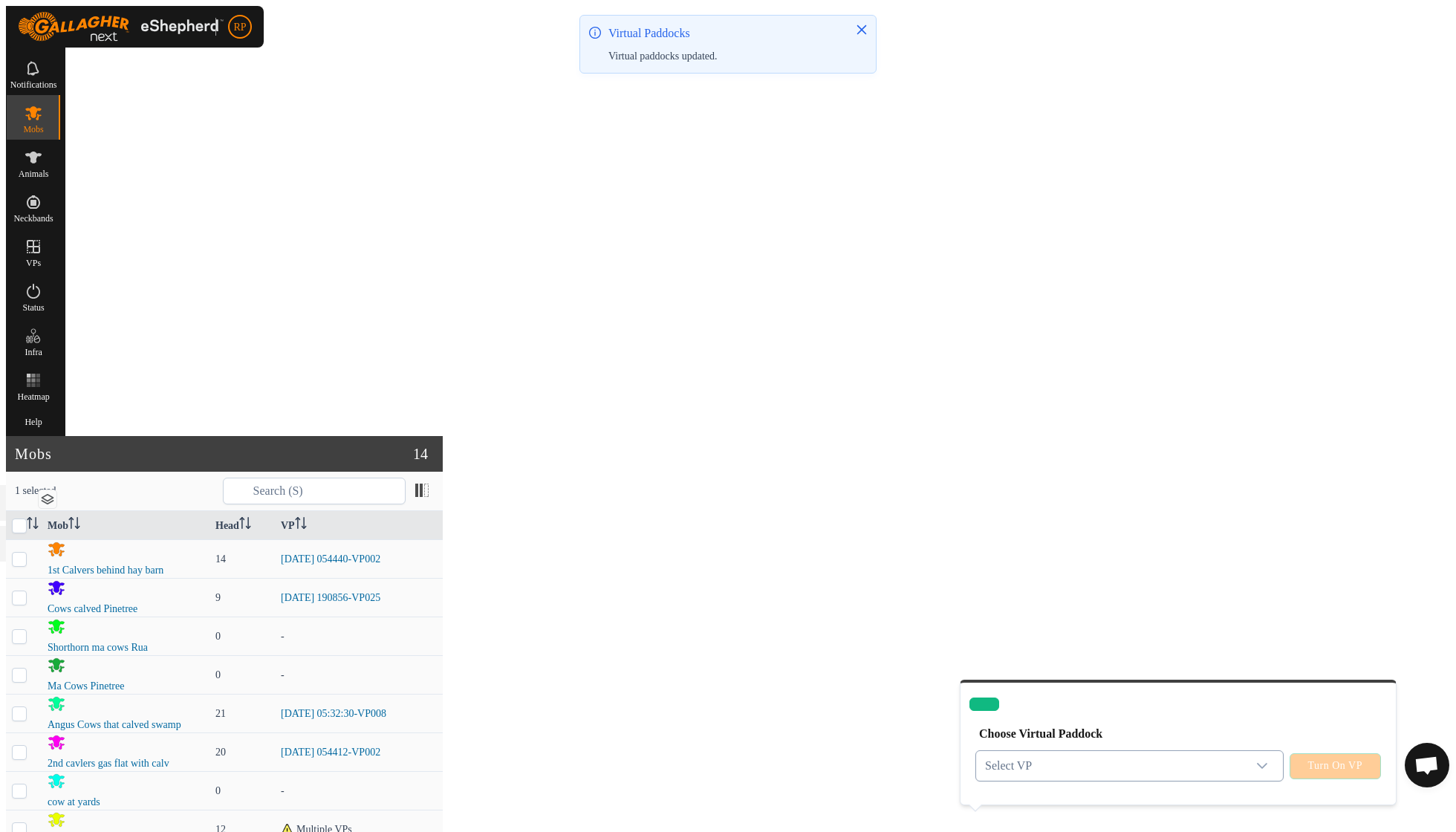
click at [1260, 760] on icon "dropdown trigger" at bounding box center [1262, 765] width 12 height 12
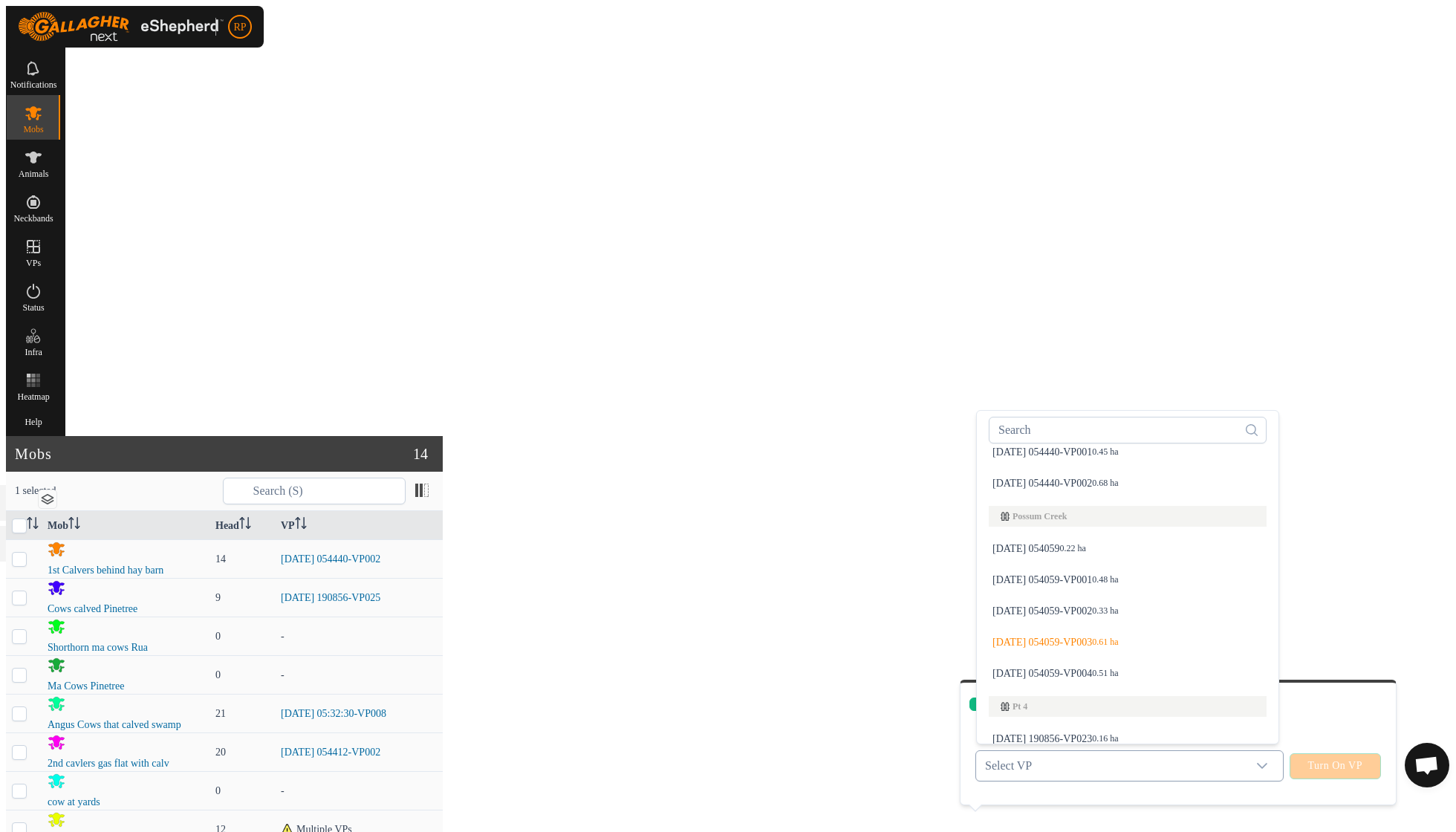
scroll to position [637, 0]
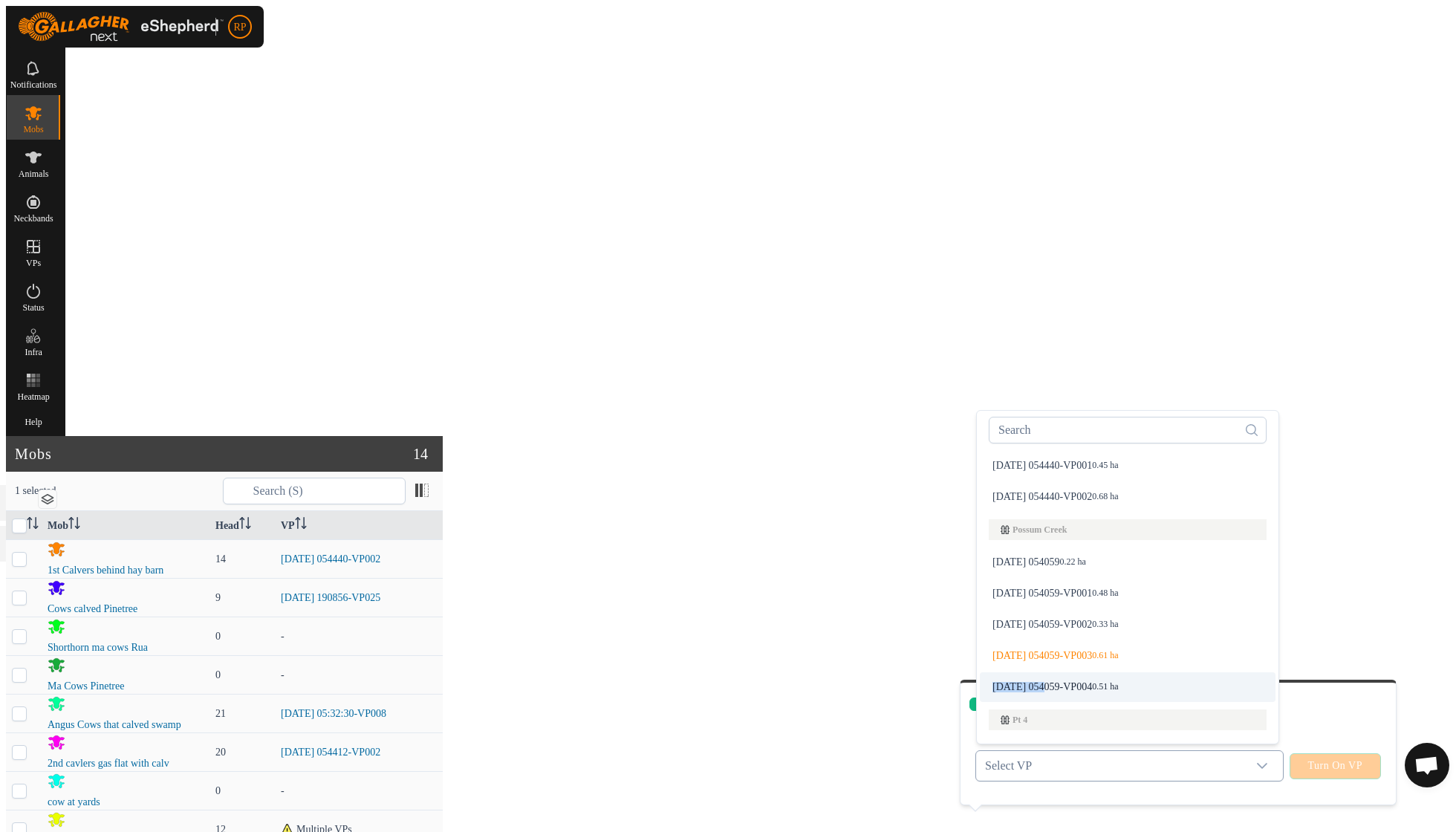
click at [1008, 672] on li "[DATE] 054059-VP004 0.51 ha" at bounding box center [1127, 687] width 295 height 30
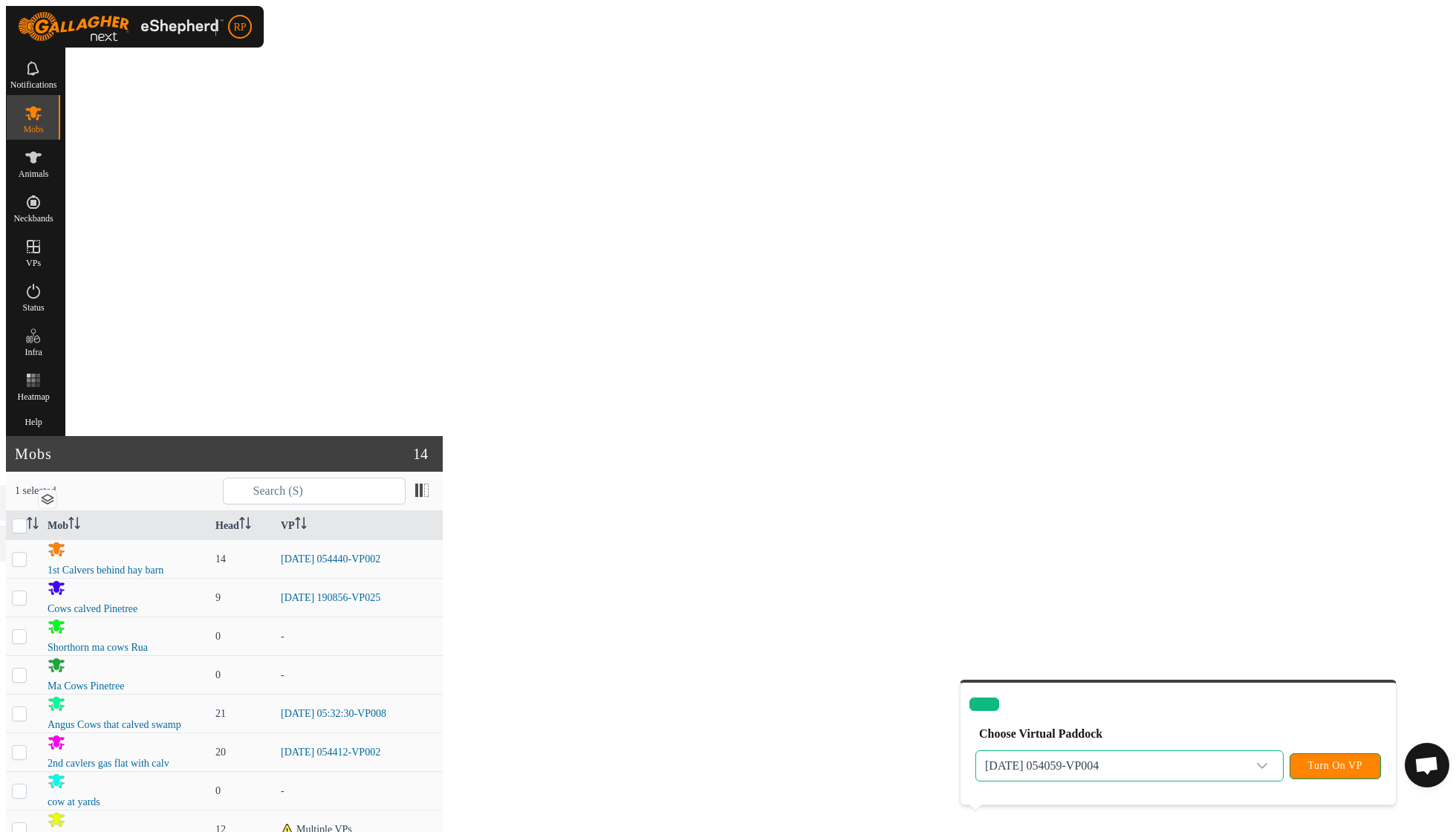
click at [1318, 760] on span "Turn On VP" at bounding box center [1335, 765] width 54 height 12
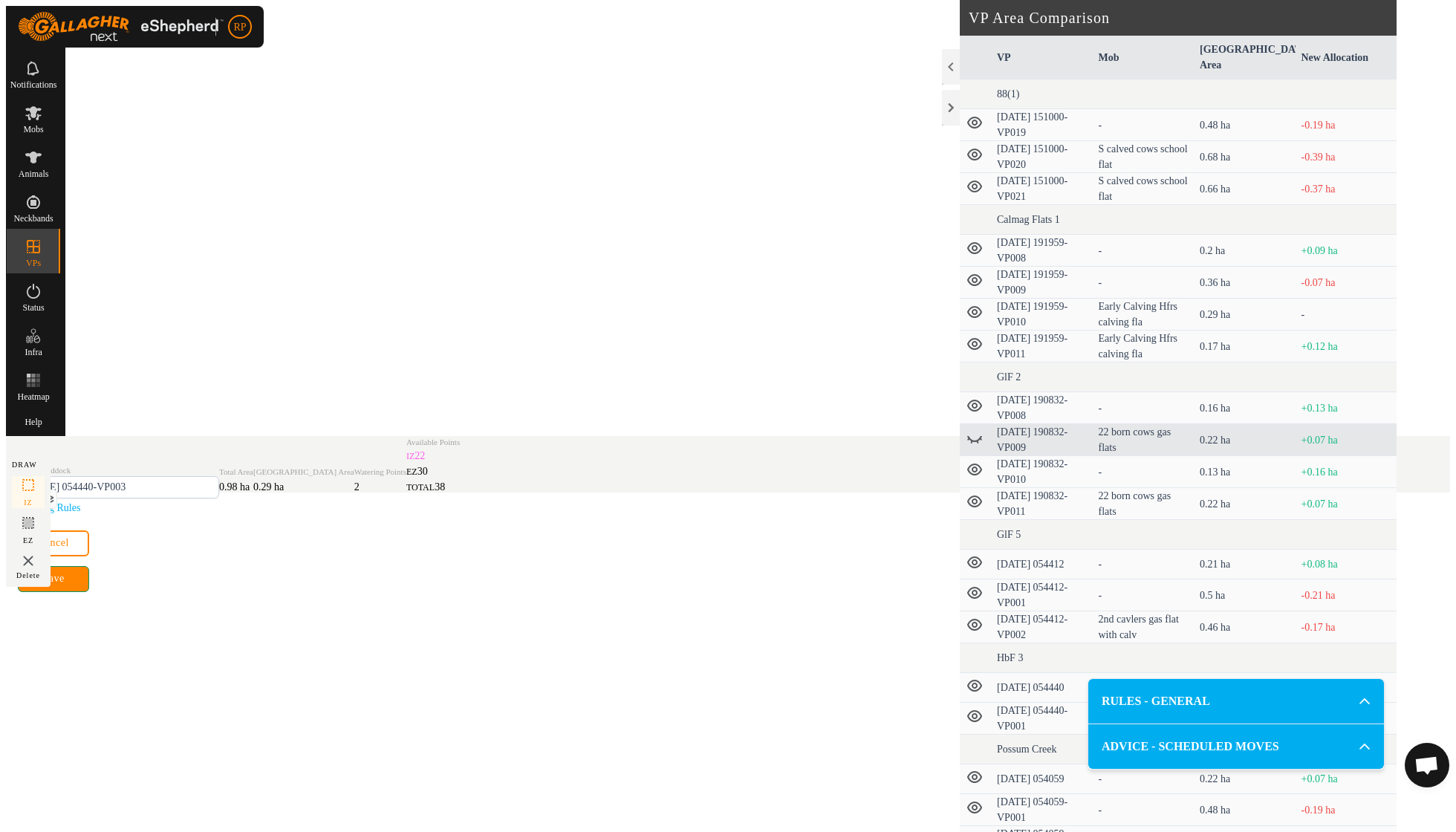
click at [64, 584] on span "Save" at bounding box center [53, 578] width 22 height 12
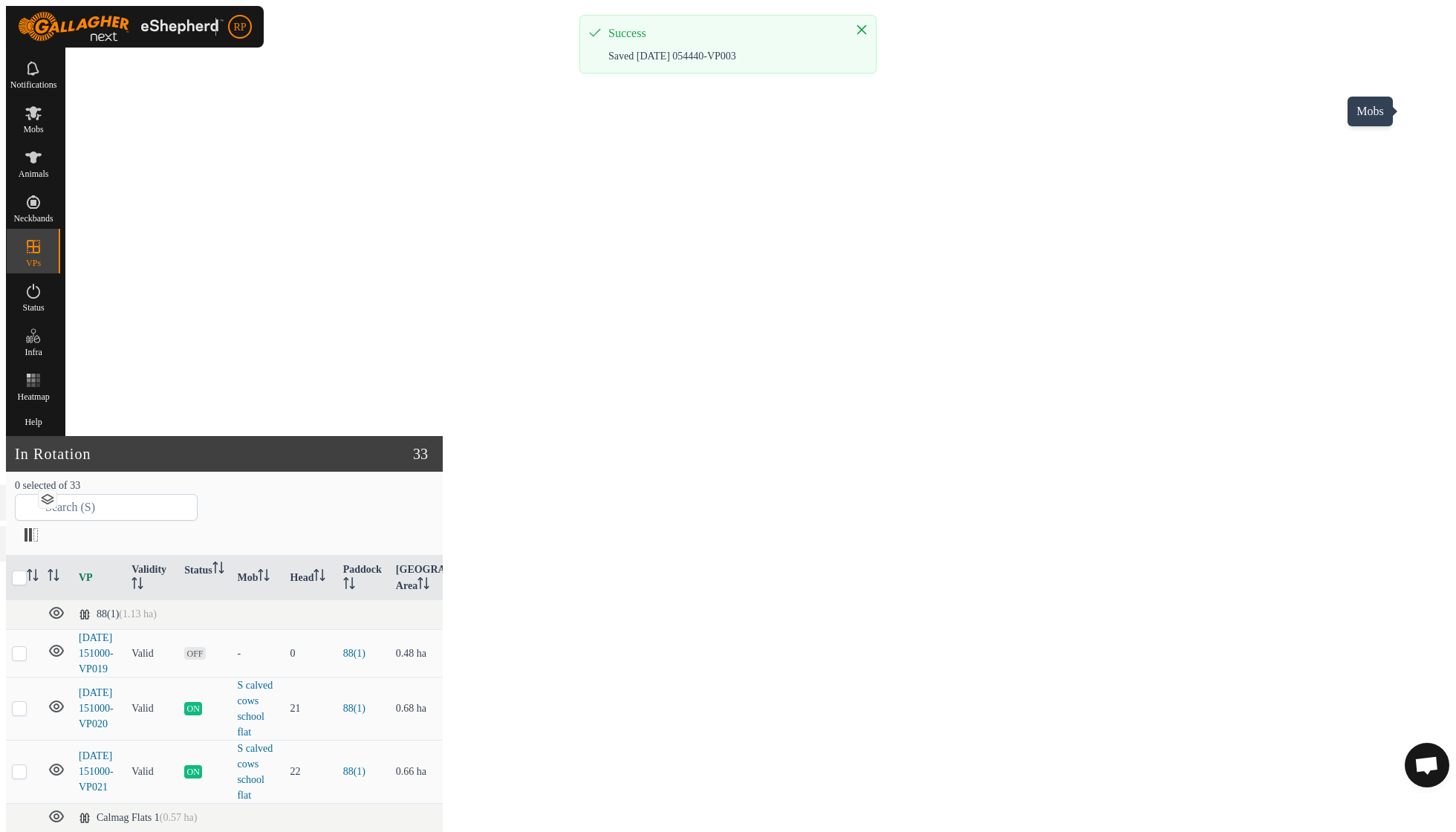
click at [43, 125] on span "Mobs" at bounding box center [33, 130] width 20 height 9
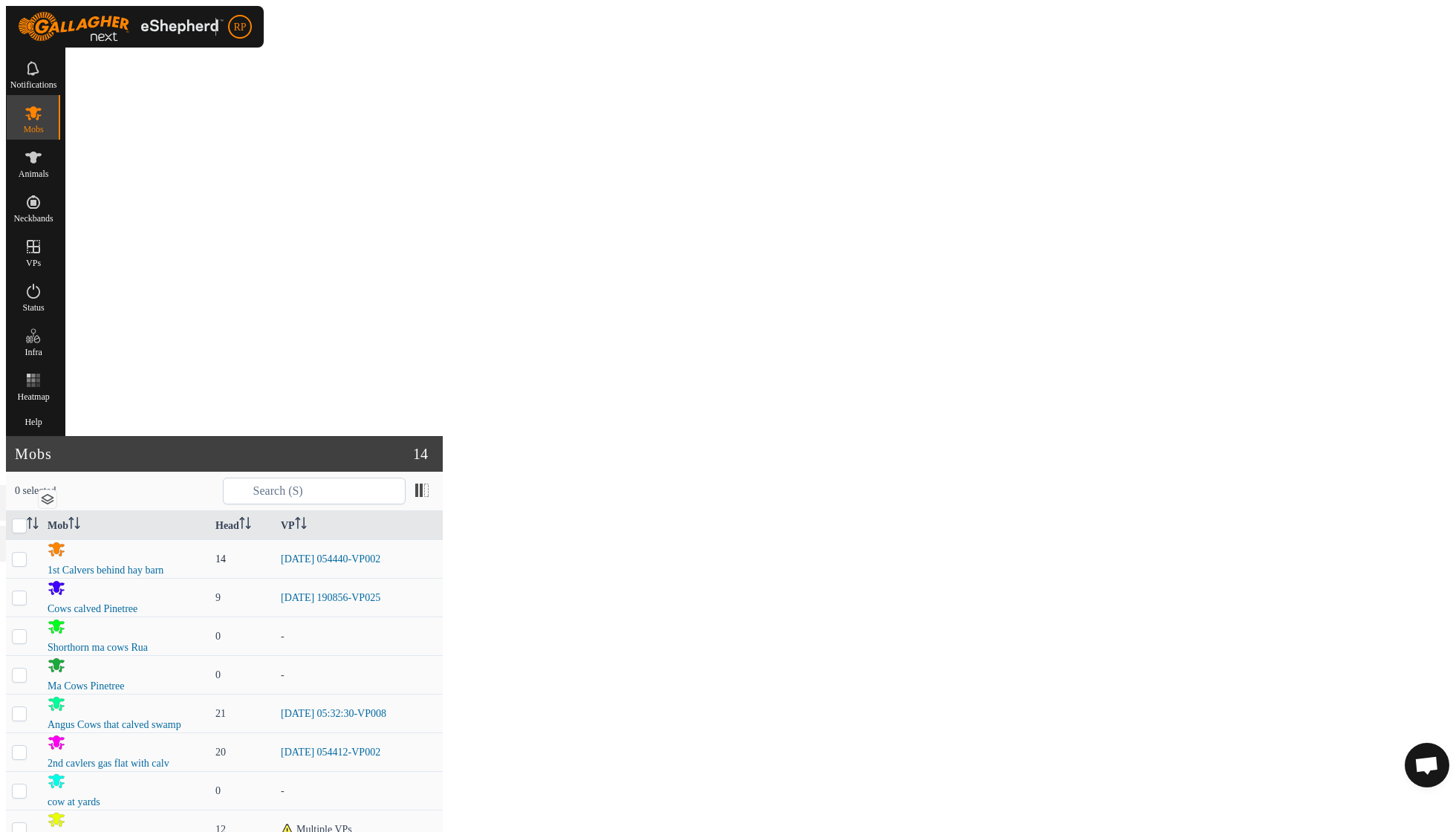
click at [27, 554] on p-checkbox at bounding box center [19, 559] width 15 height 11
checkbox input "true"
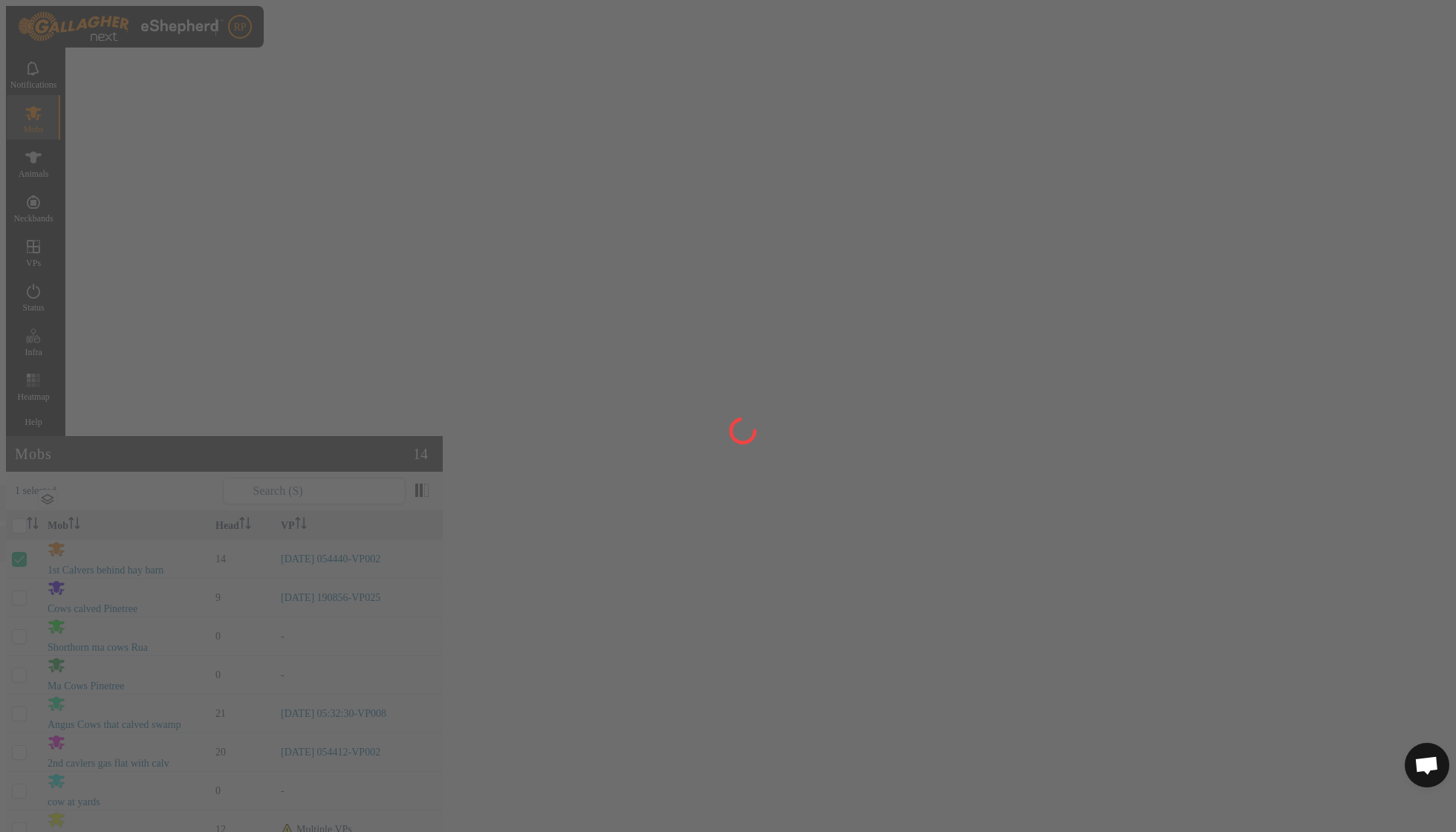
click at [1243, 807] on div at bounding box center [728, 416] width 1456 height 832
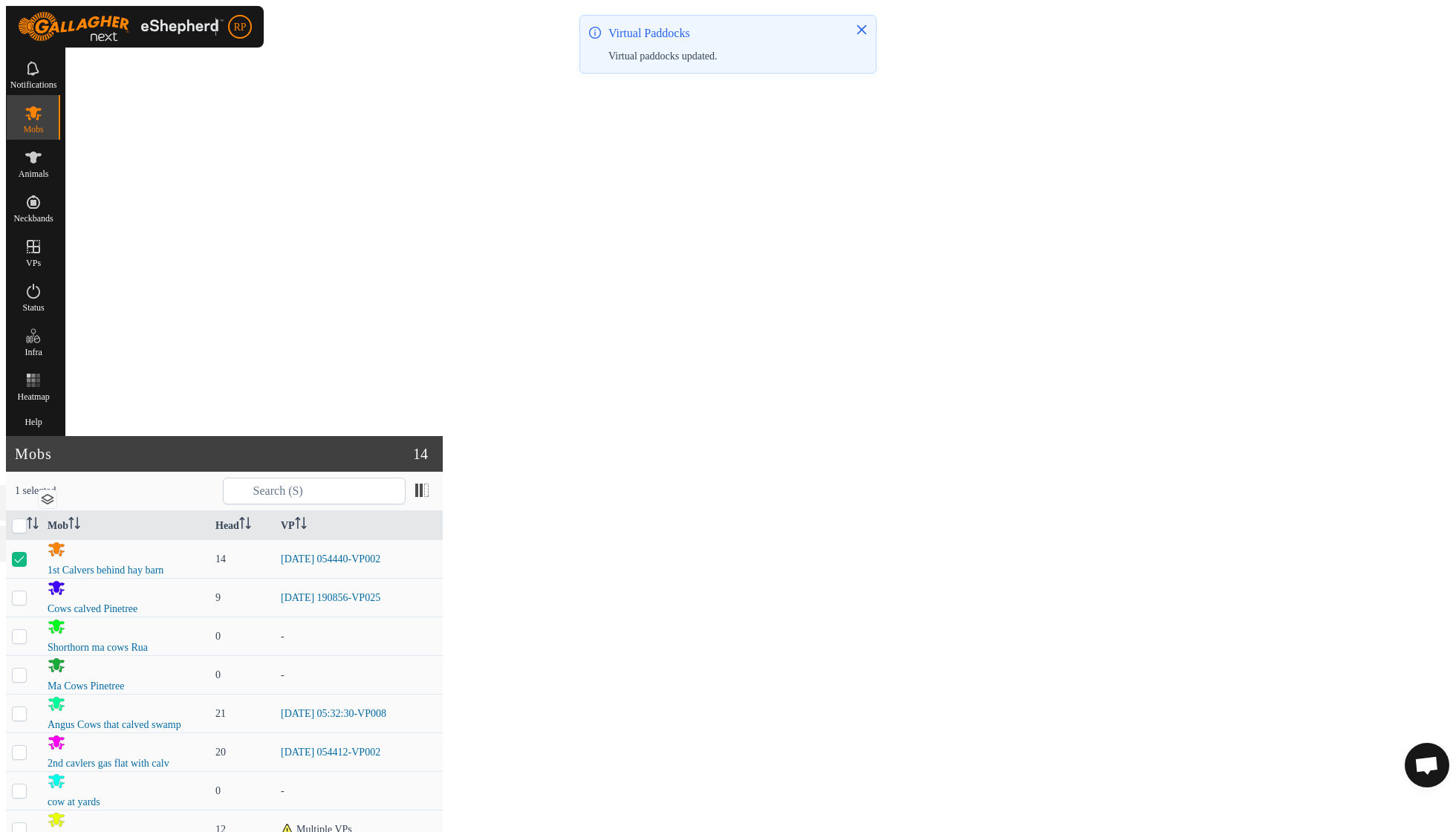
click at [1245, 767] on link "Now" at bounding box center [1293, 773] width 141 height 30
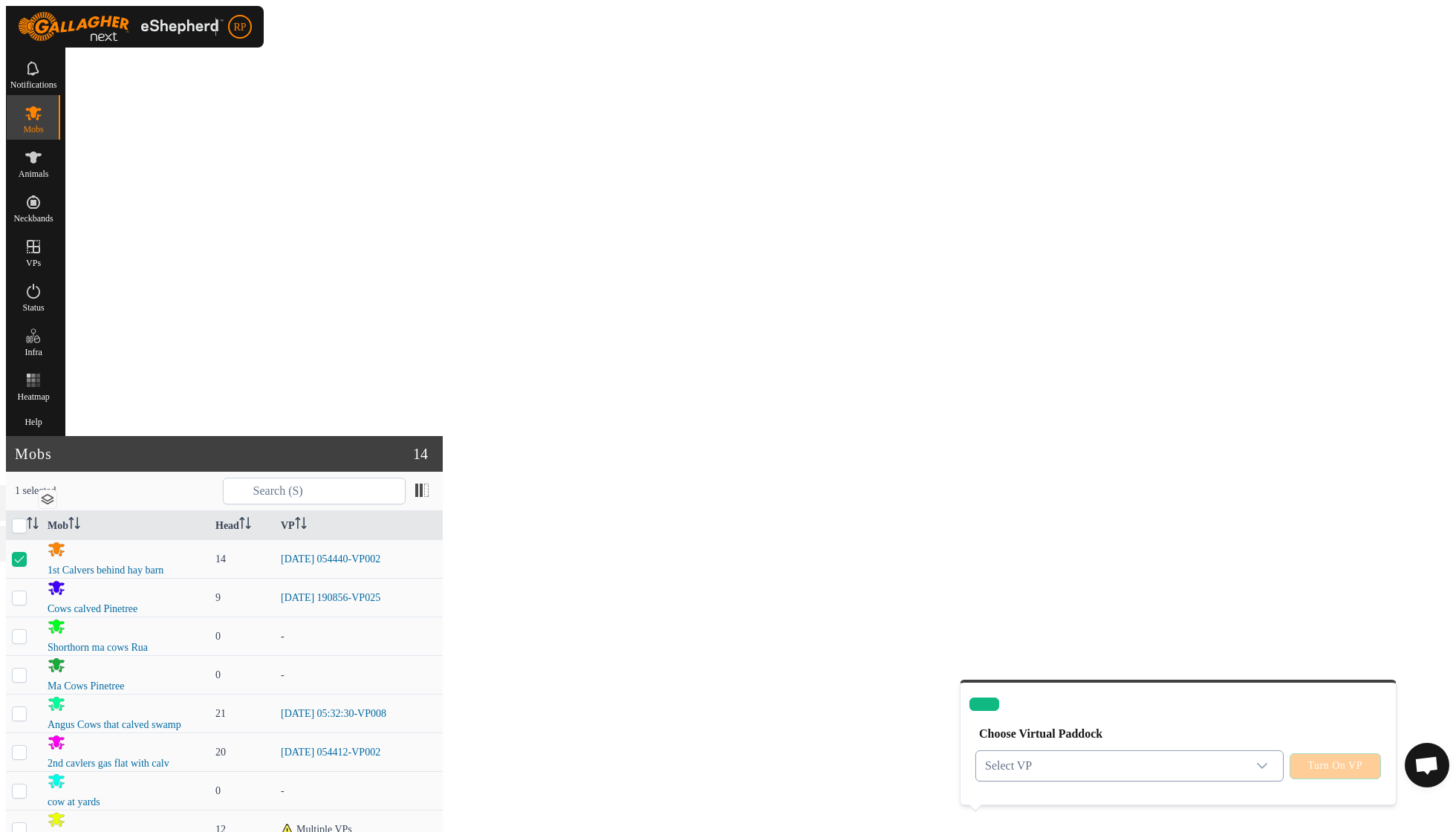
click at [1259, 751] on div "dropdown trigger" at bounding box center [1262, 766] width 30 height 30
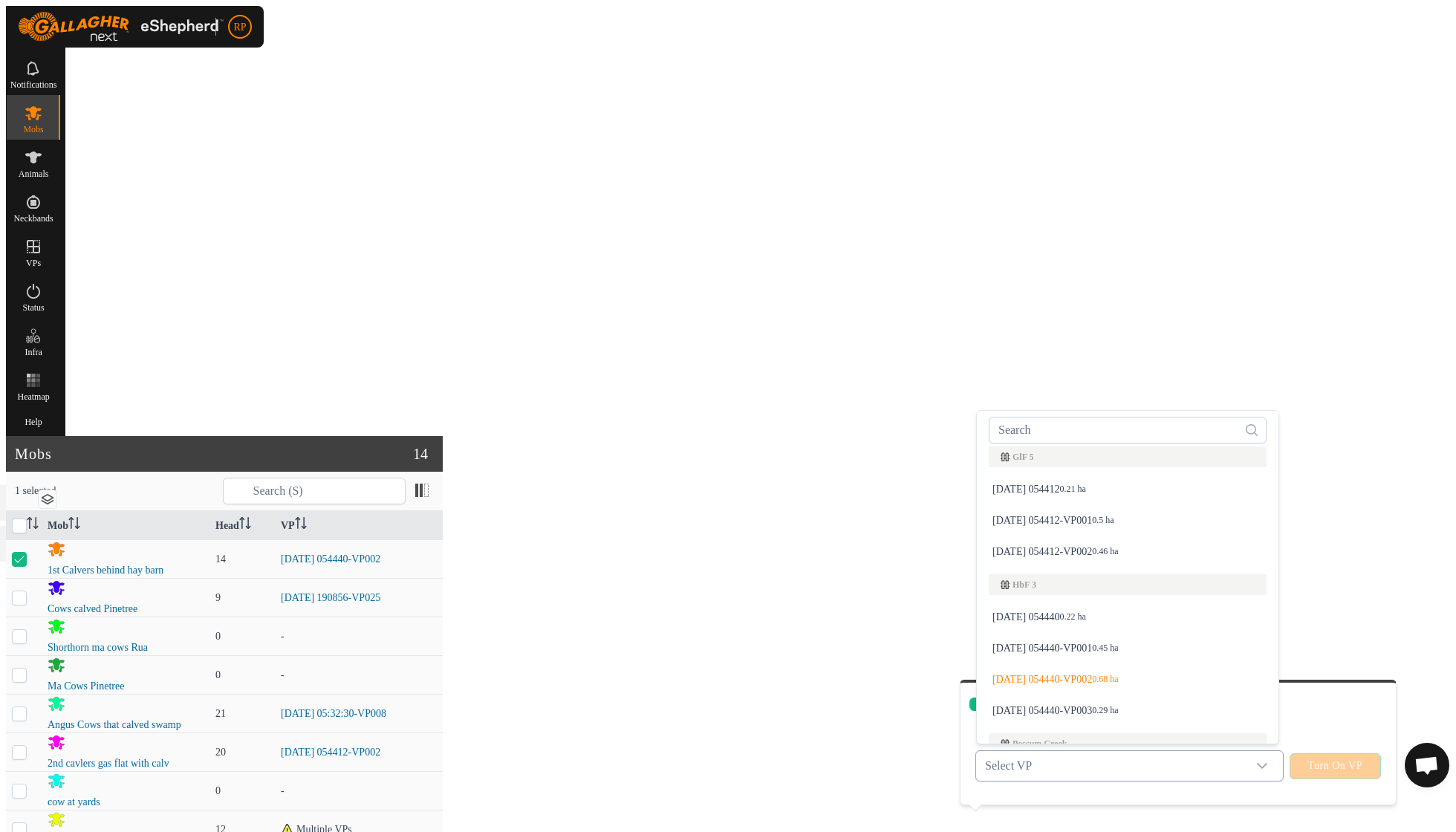
scroll to position [473, 0]
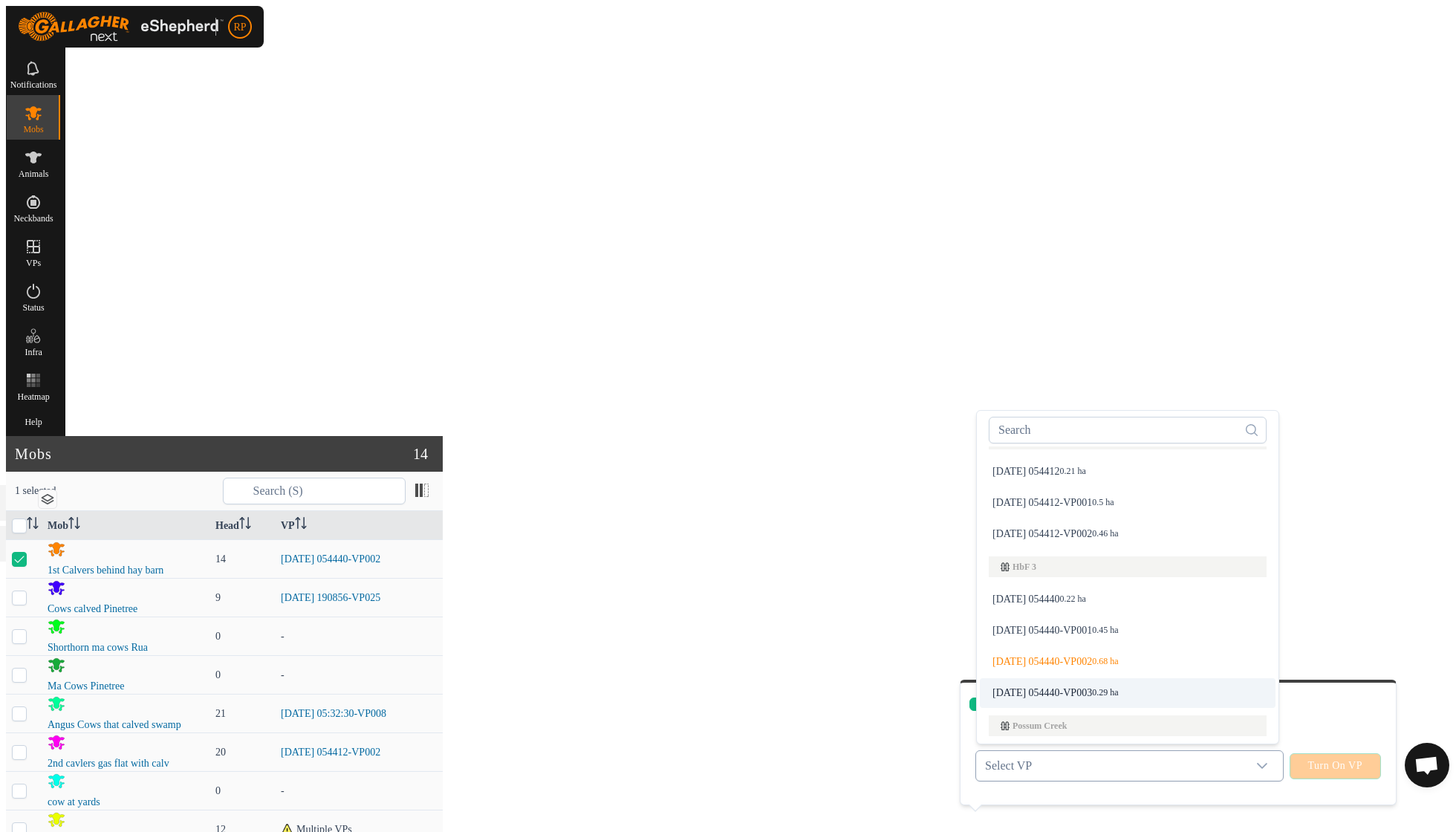
click at [1101, 678] on li "[DATE] 054440-VP003 0.29 ha" at bounding box center [1127, 692] width 295 height 30
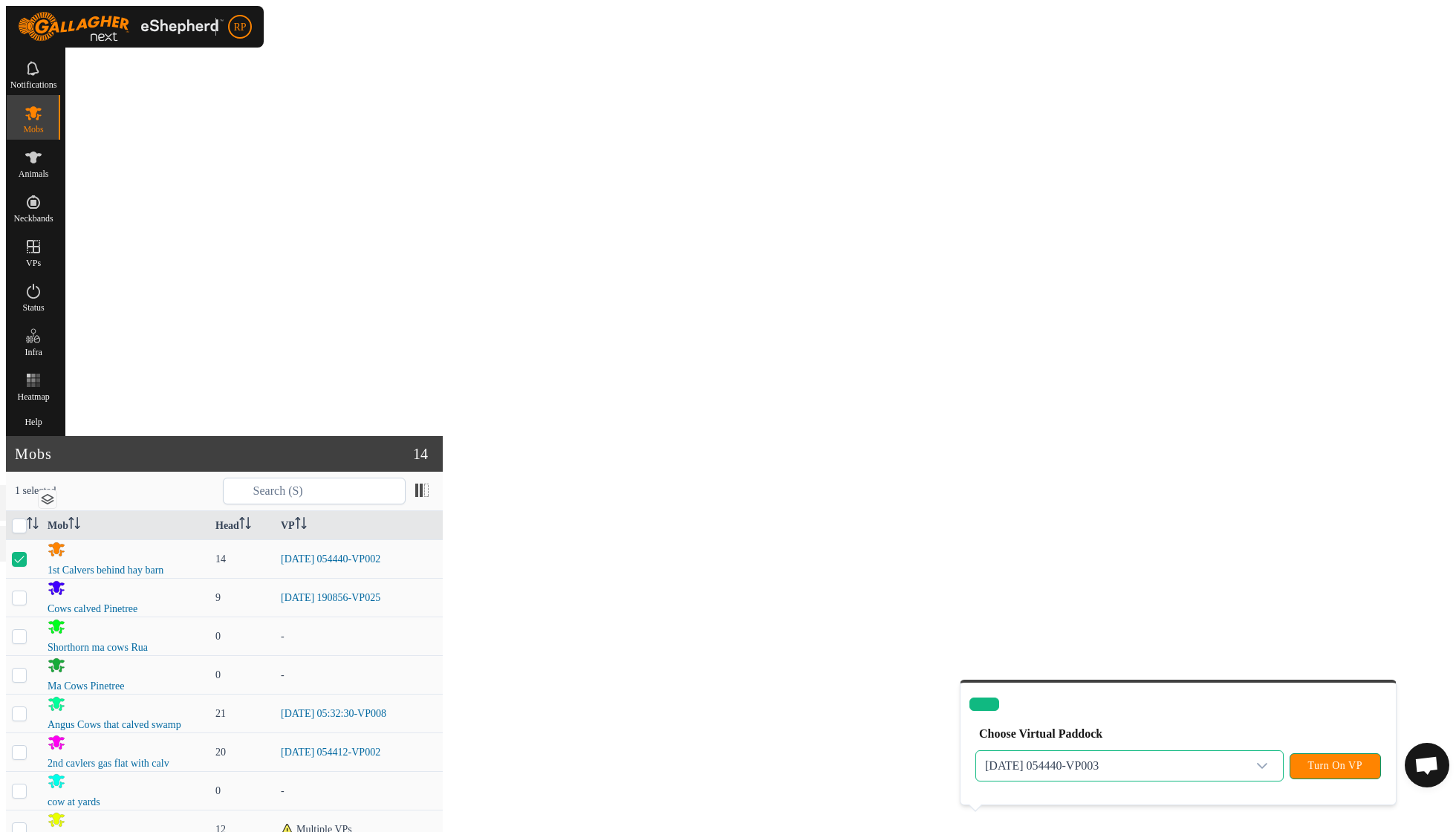
click at [1318, 760] on span "Turn On VP" at bounding box center [1335, 765] width 54 height 12
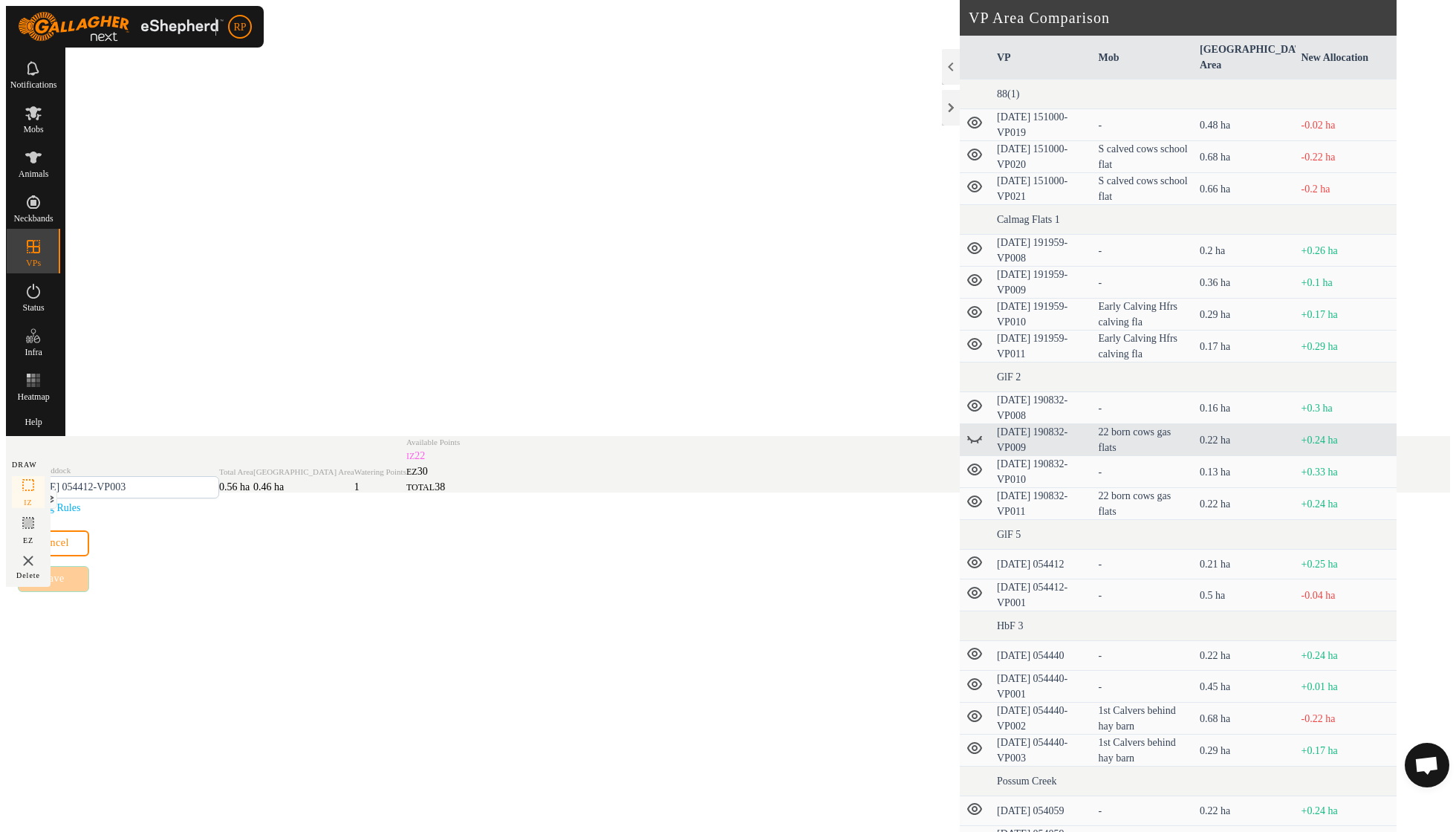
scroll to position [5, 0]
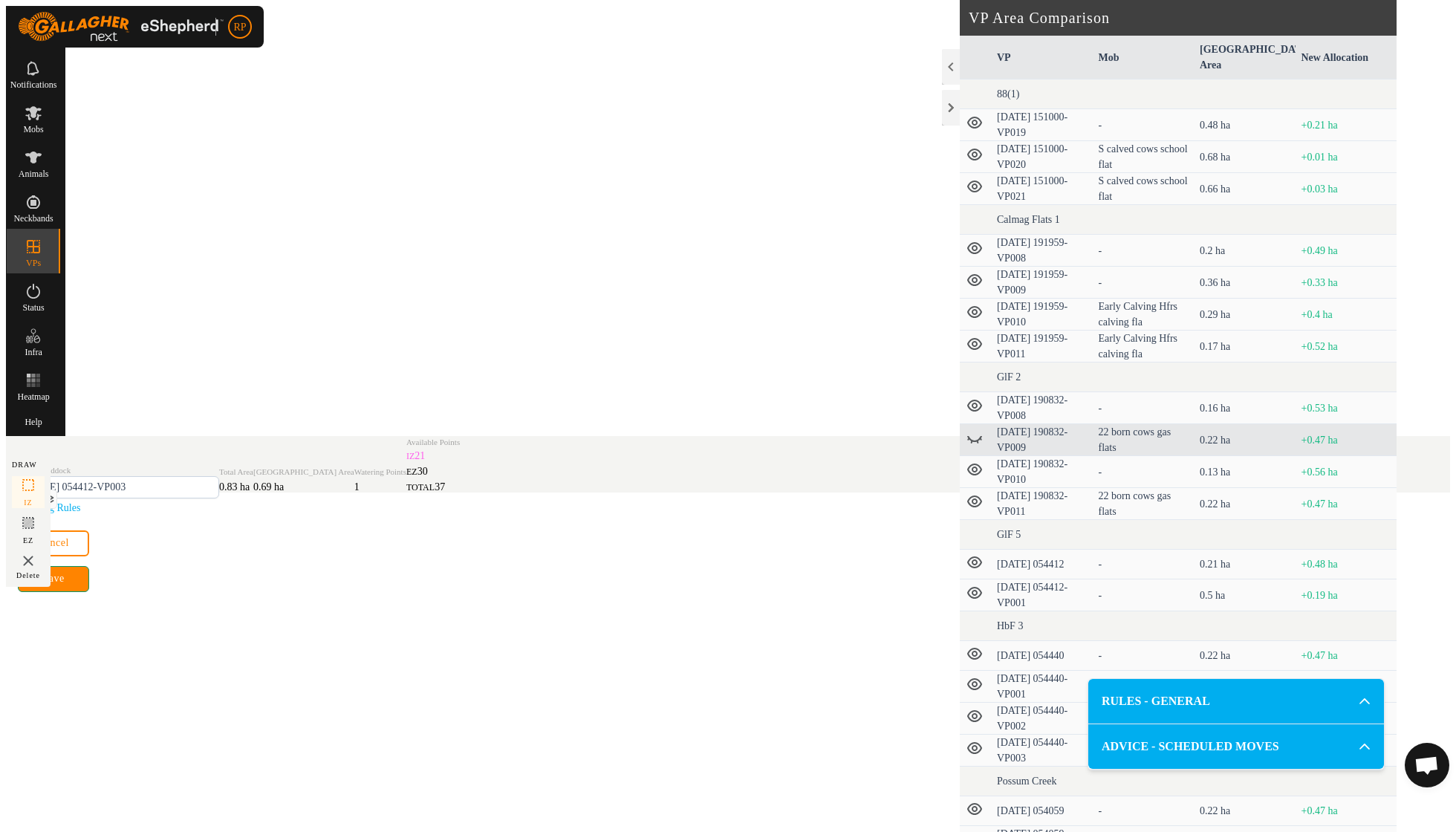
click at [89, 592] on button "Save" at bounding box center [53, 579] width 71 height 26
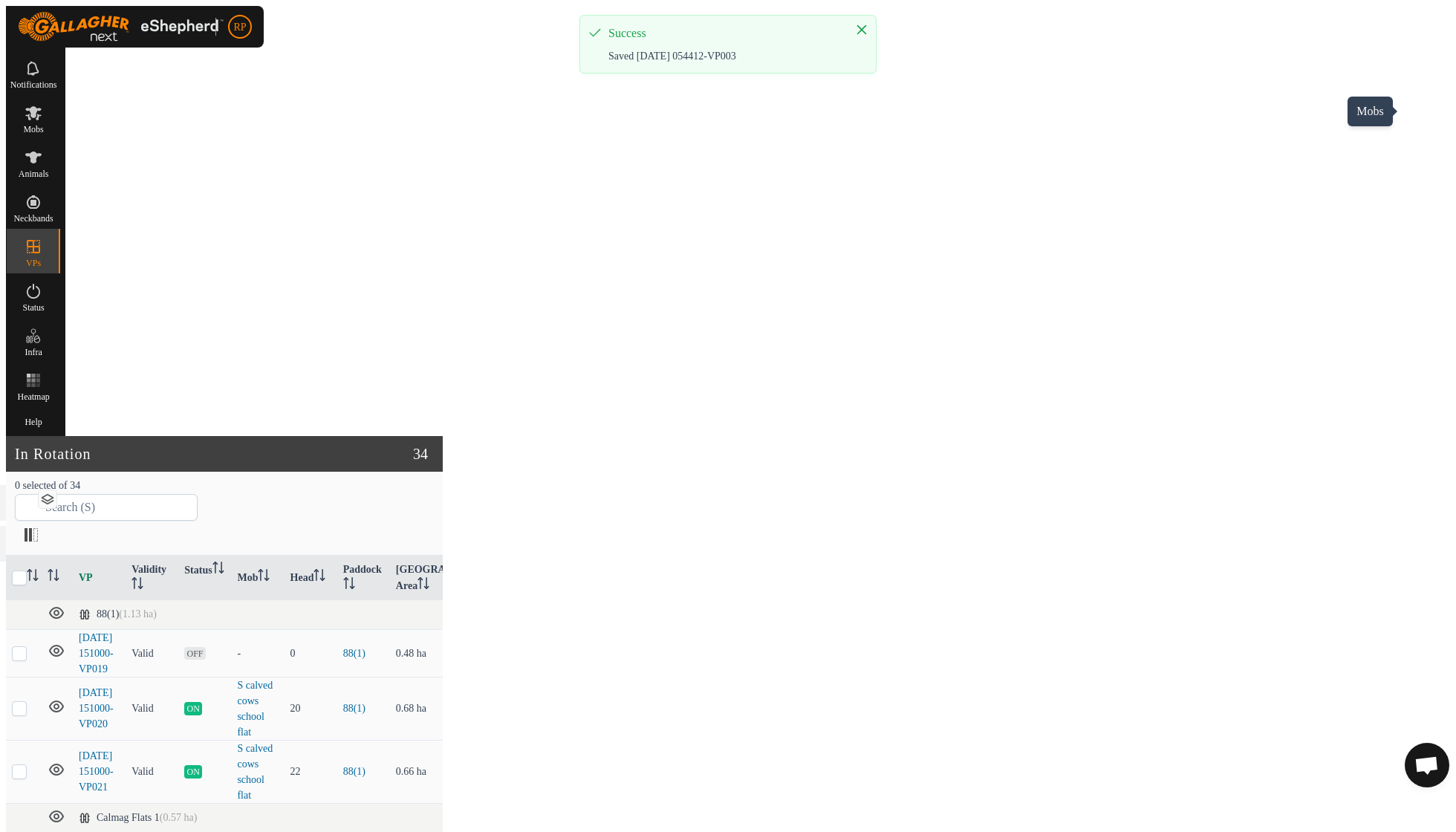
click at [43, 125] on span "Mobs" at bounding box center [33, 130] width 20 height 9
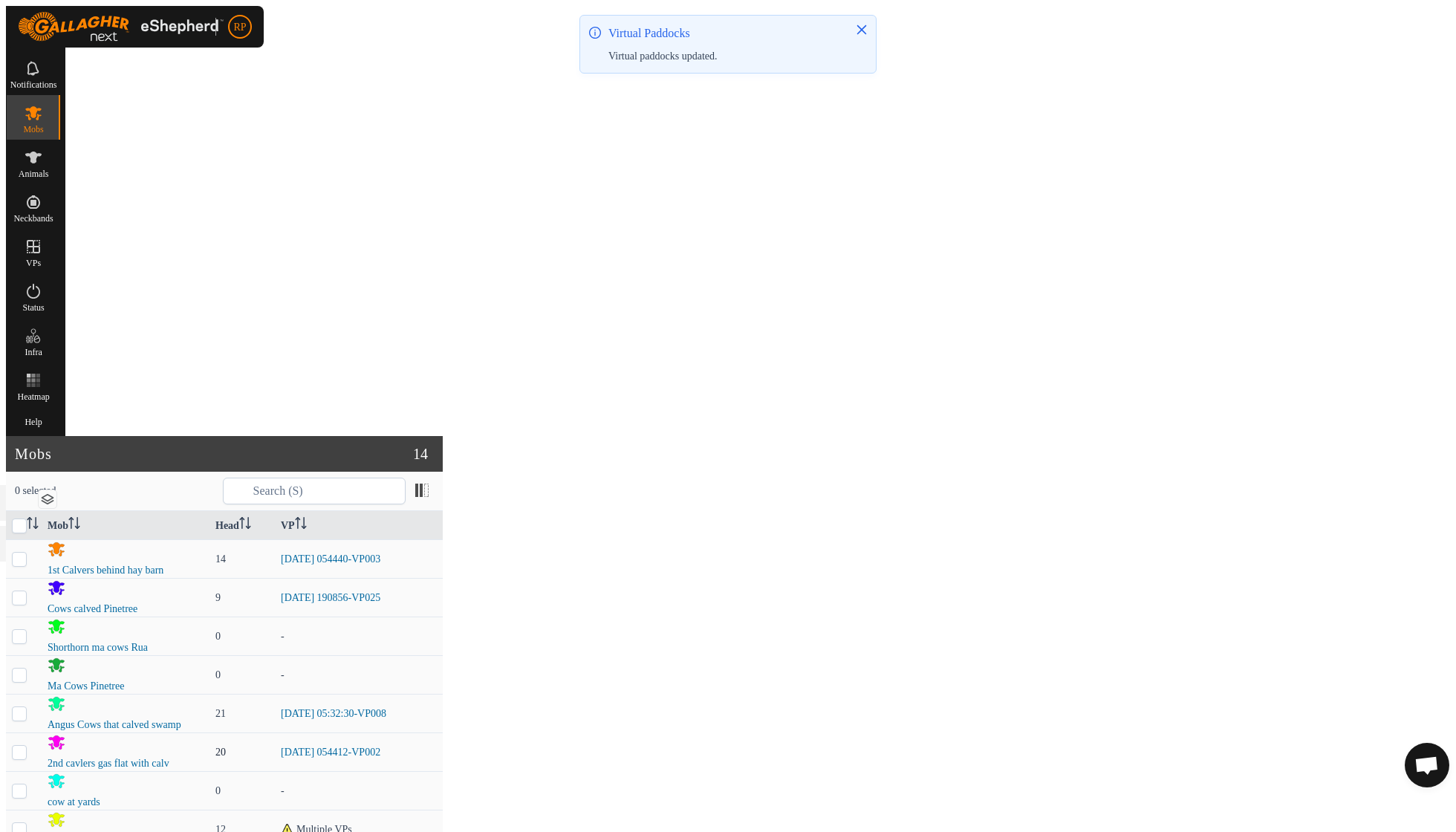
click at [27, 746] on p-checkbox at bounding box center [19, 752] width 15 height 11
checkbox input "true"
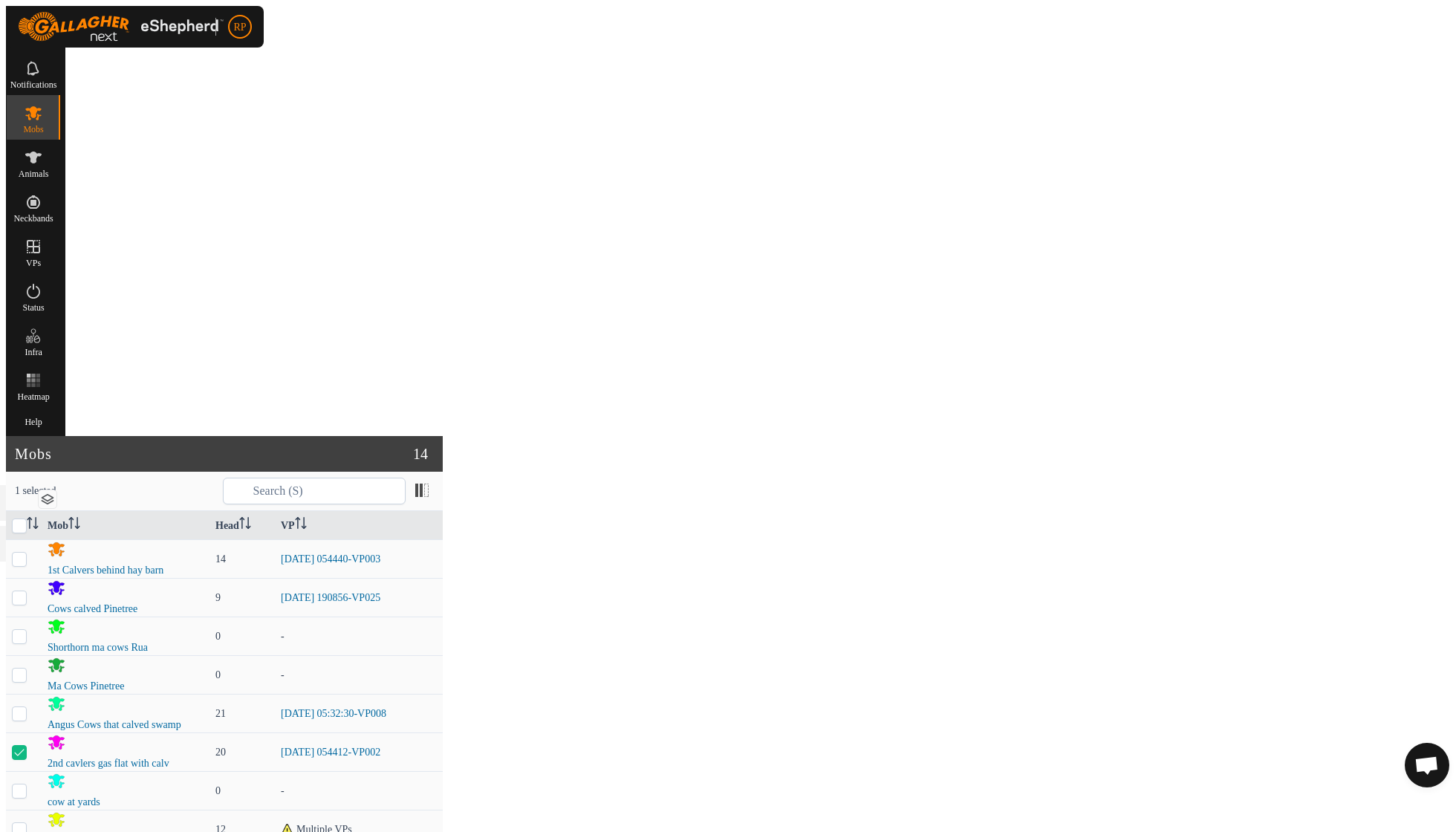
click at [1237, 765] on link "Now" at bounding box center [1293, 773] width 141 height 30
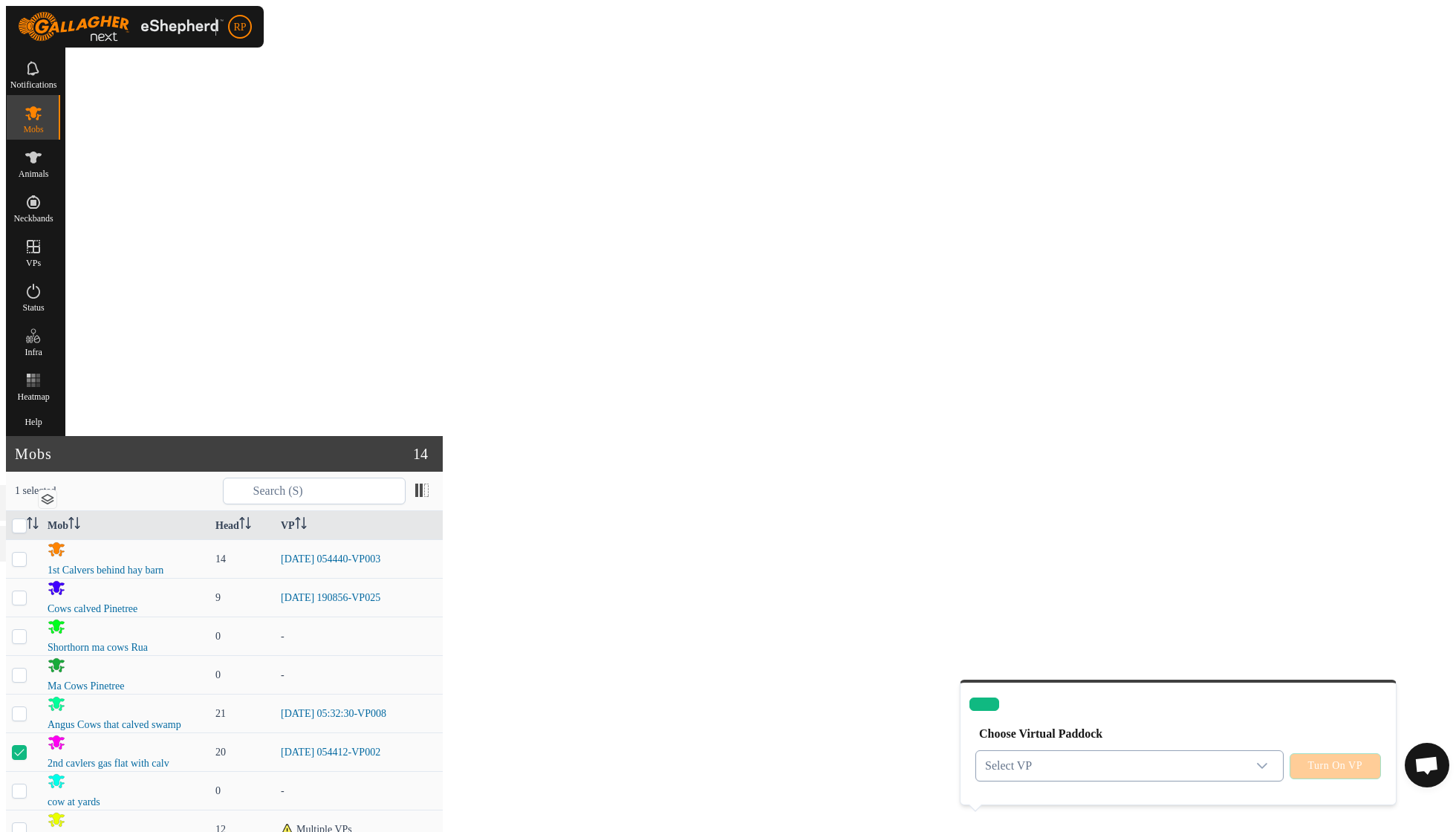
click at [1256, 760] on icon "dropdown trigger" at bounding box center [1262, 765] width 12 height 12
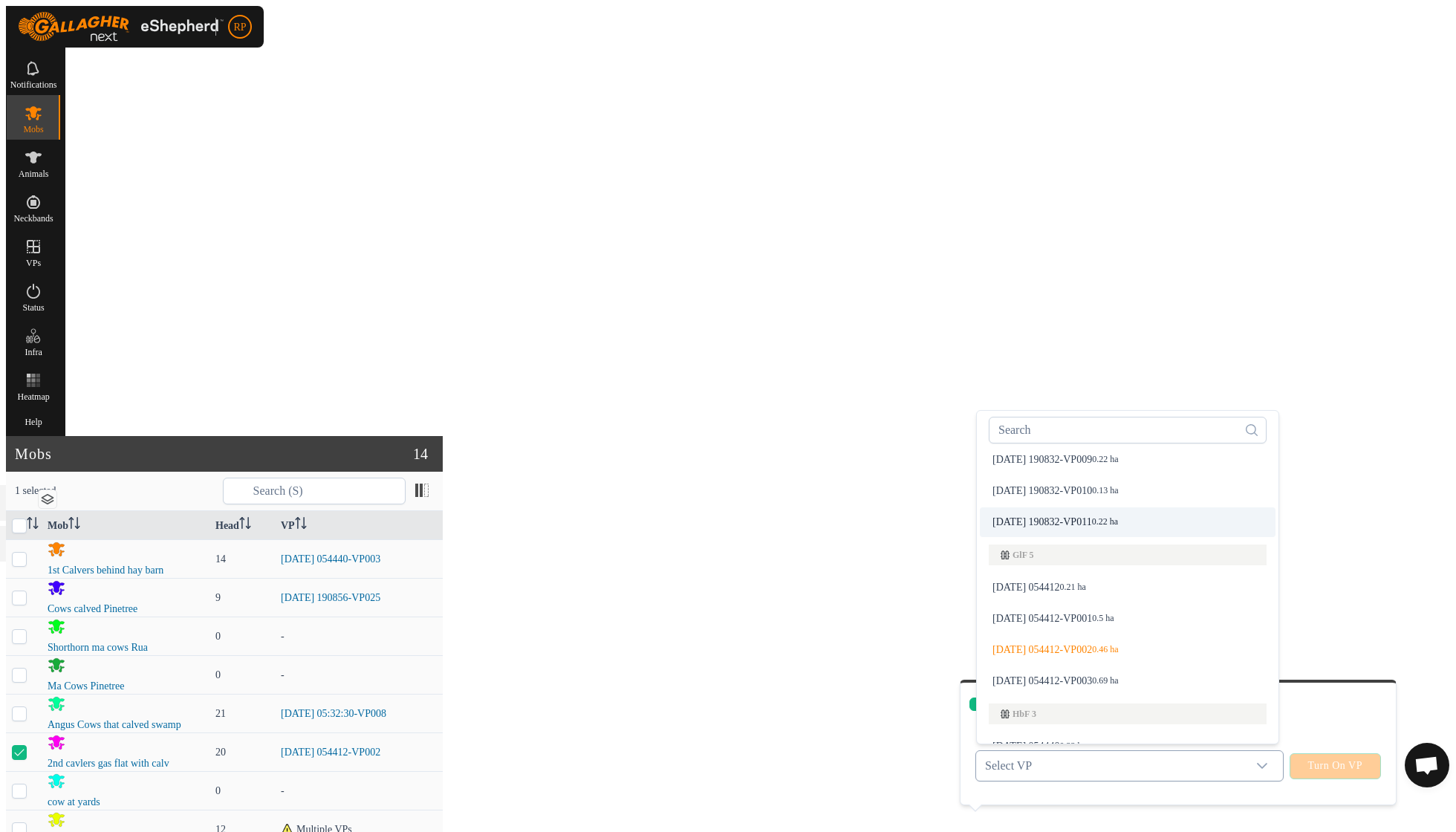
scroll to position [367, 0]
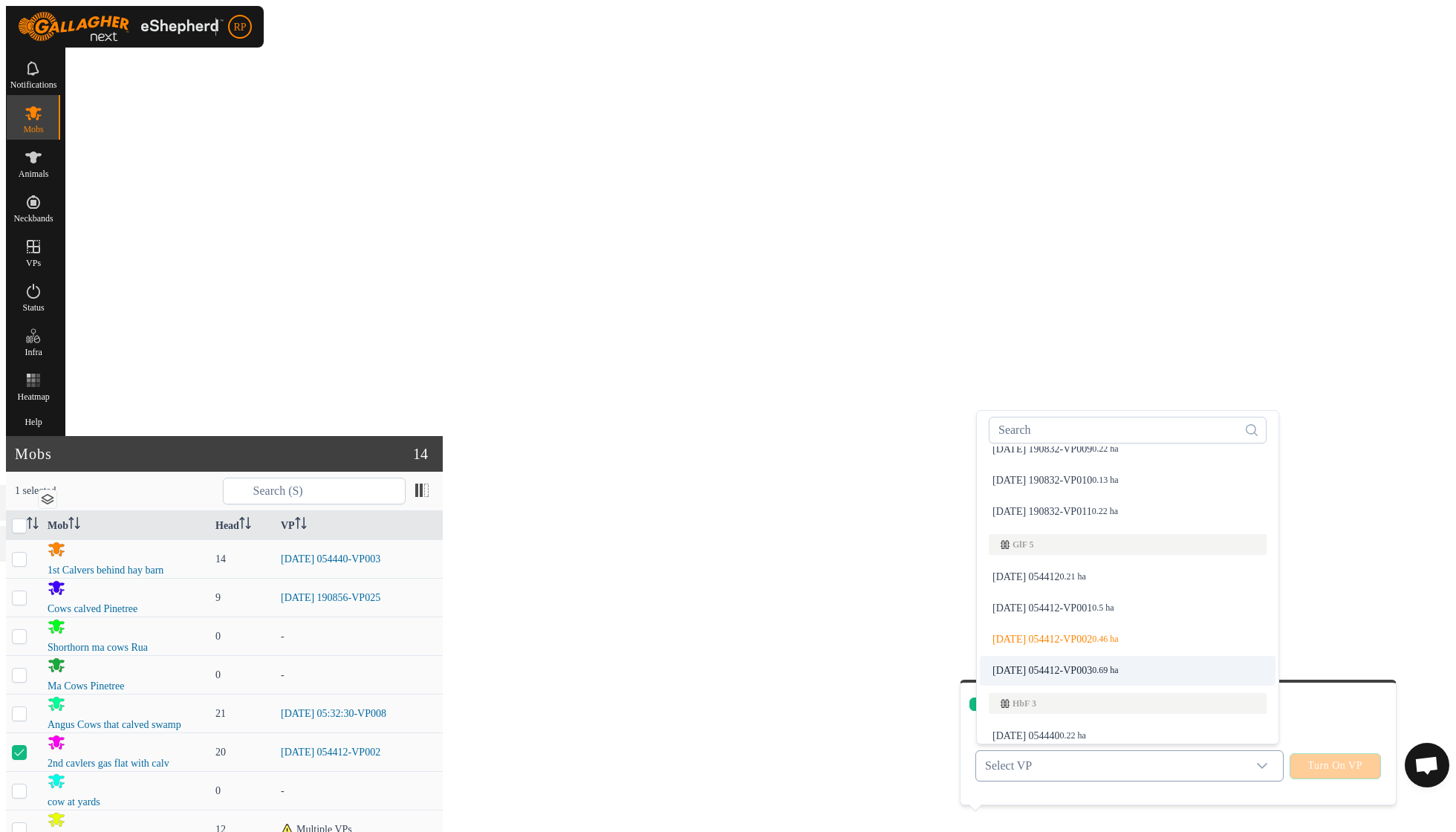
click at [1073, 656] on li "[DATE] 054412-VP003 0.69 ha" at bounding box center [1127, 671] width 295 height 30
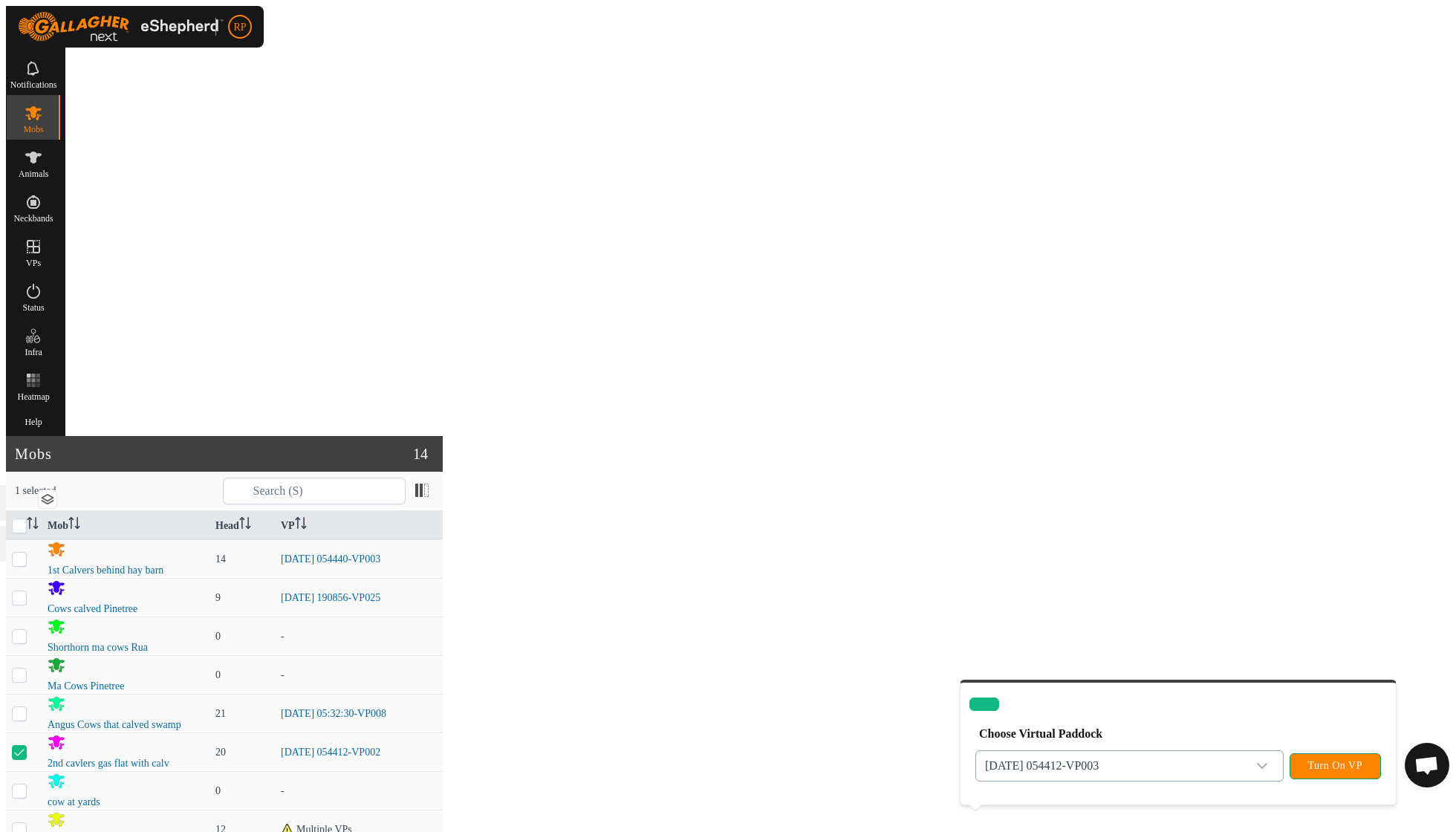
click at [1317, 758] on button "Turn On VP" at bounding box center [1335, 766] width 91 height 26
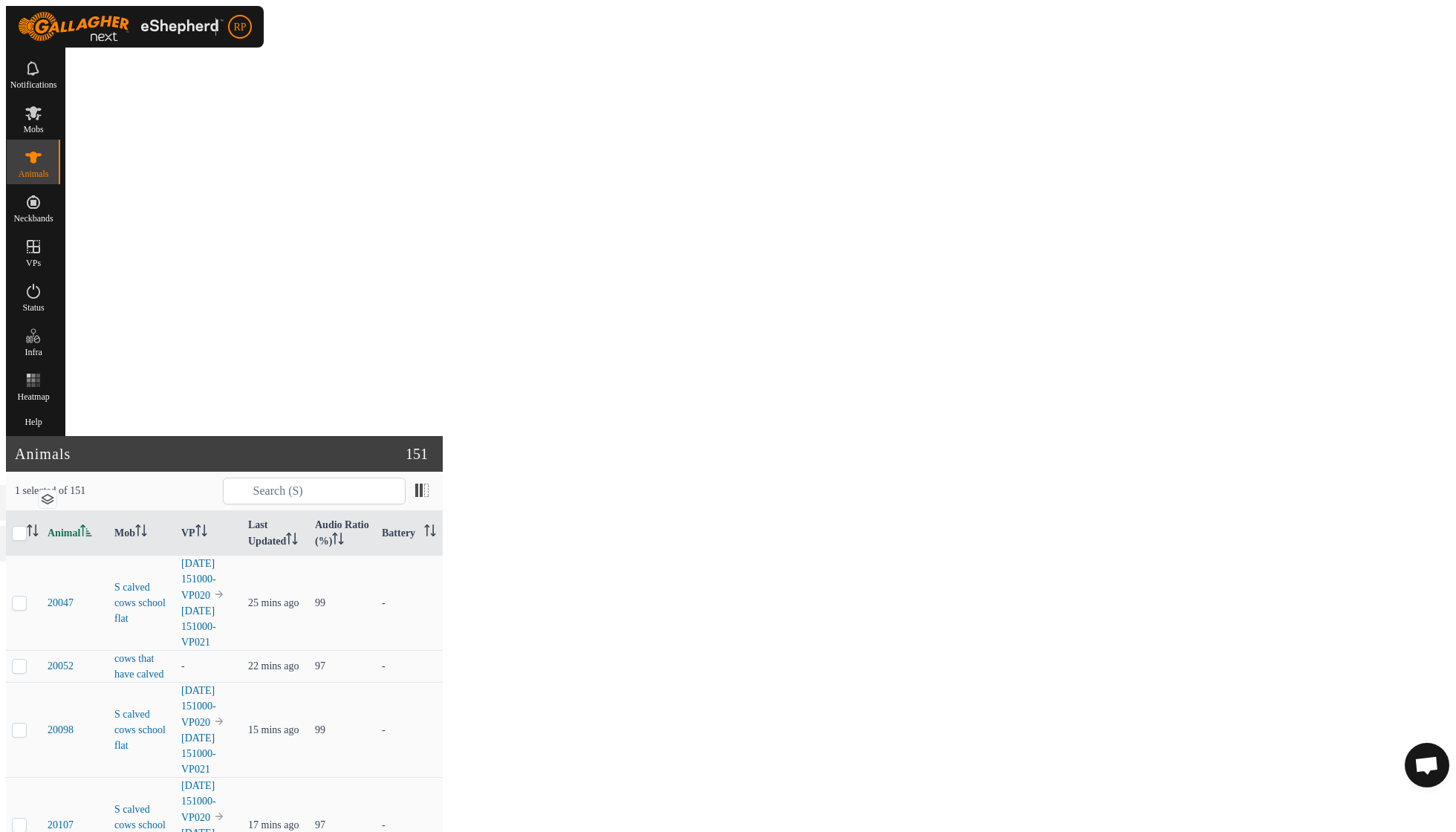
click at [1263, 767] on span "Remove from Mob" at bounding box center [1300, 772] width 91 height 18
checkbox input "true"
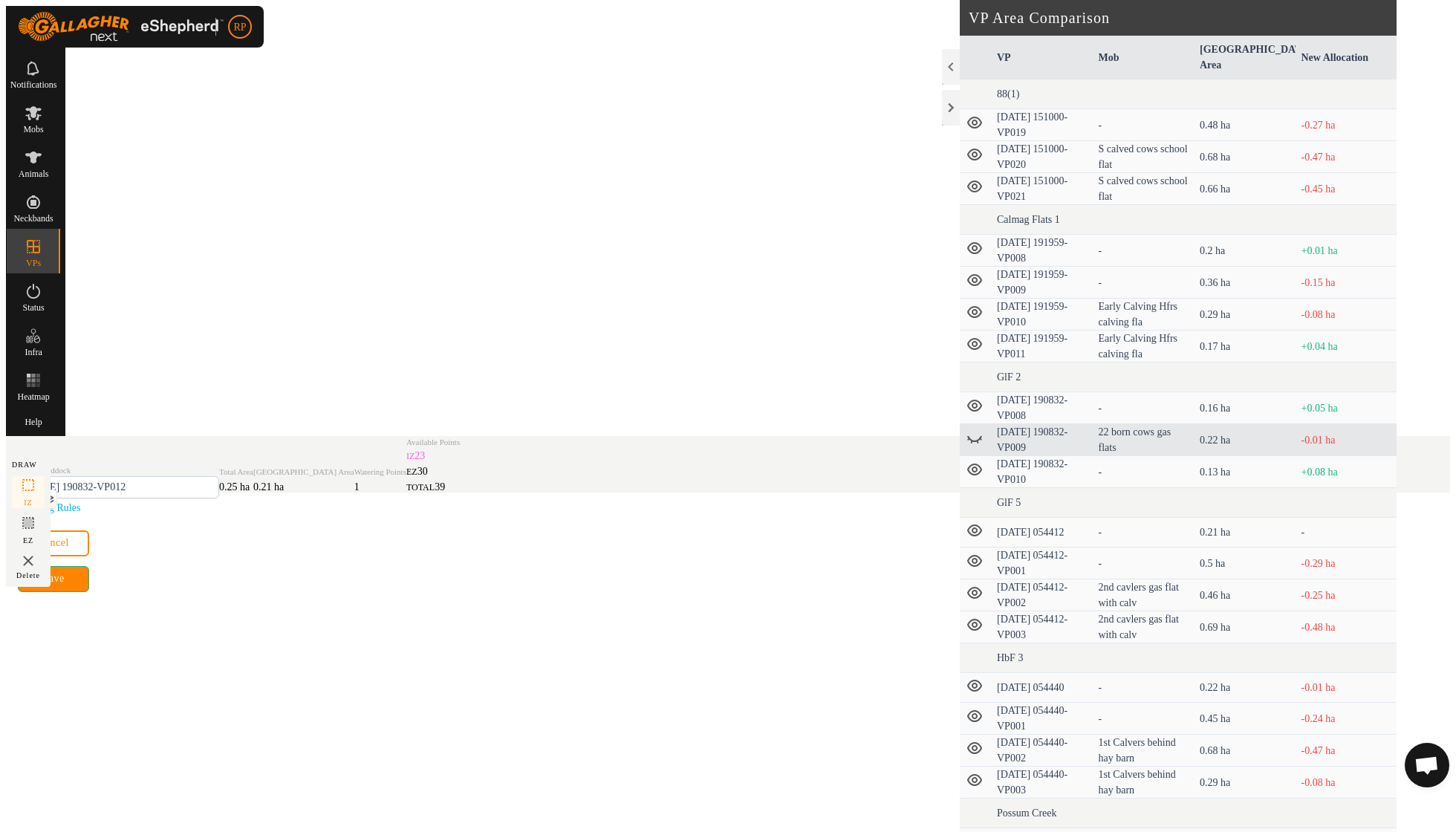
click at [1349, 596] on div "Save" at bounding box center [728, 578] width 1421 height 35
click at [89, 592] on button "Save" at bounding box center [53, 579] width 71 height 26
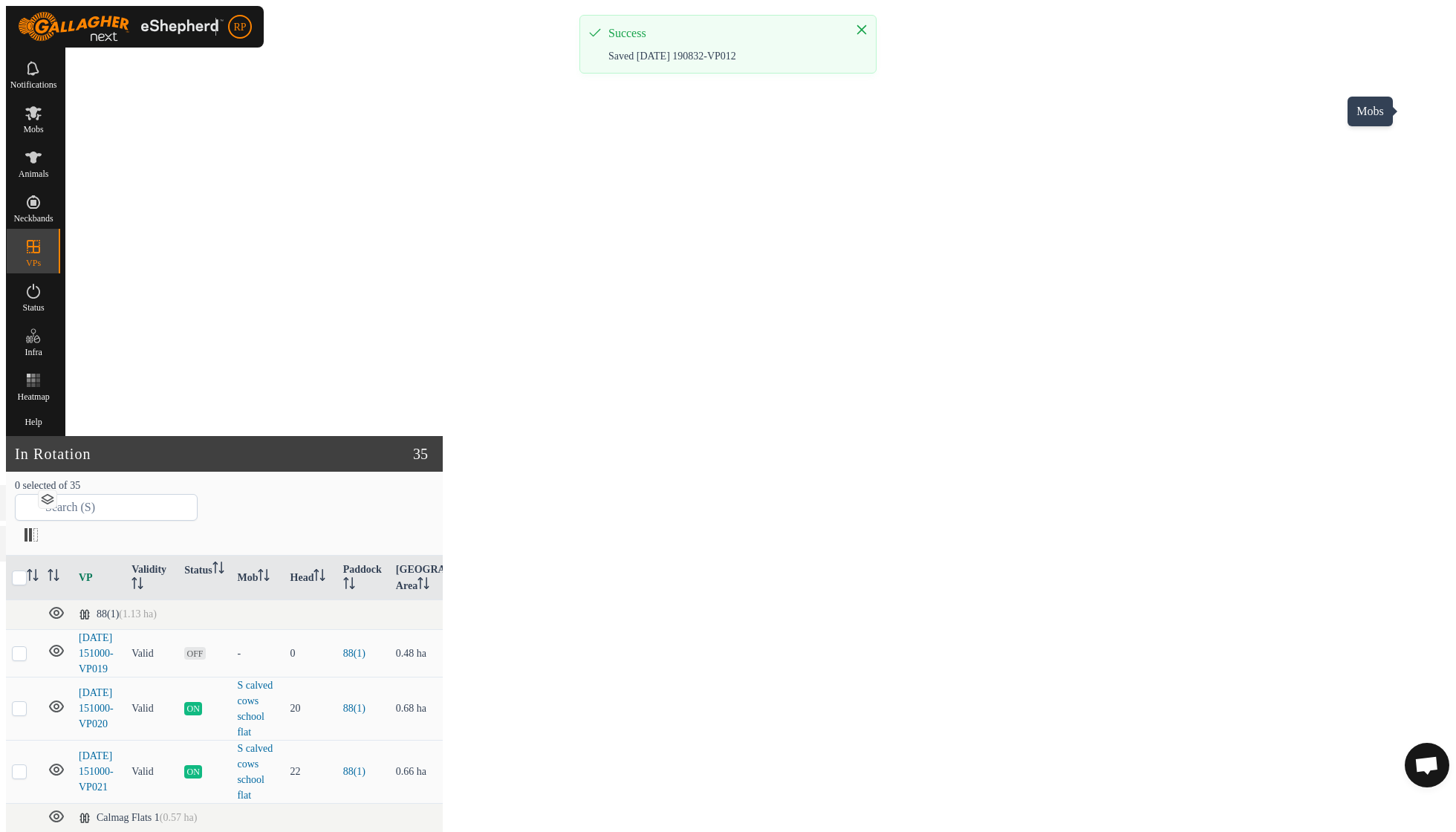
click at [41, 111] on icon at bounding box center [33, 113] width 15 height 14
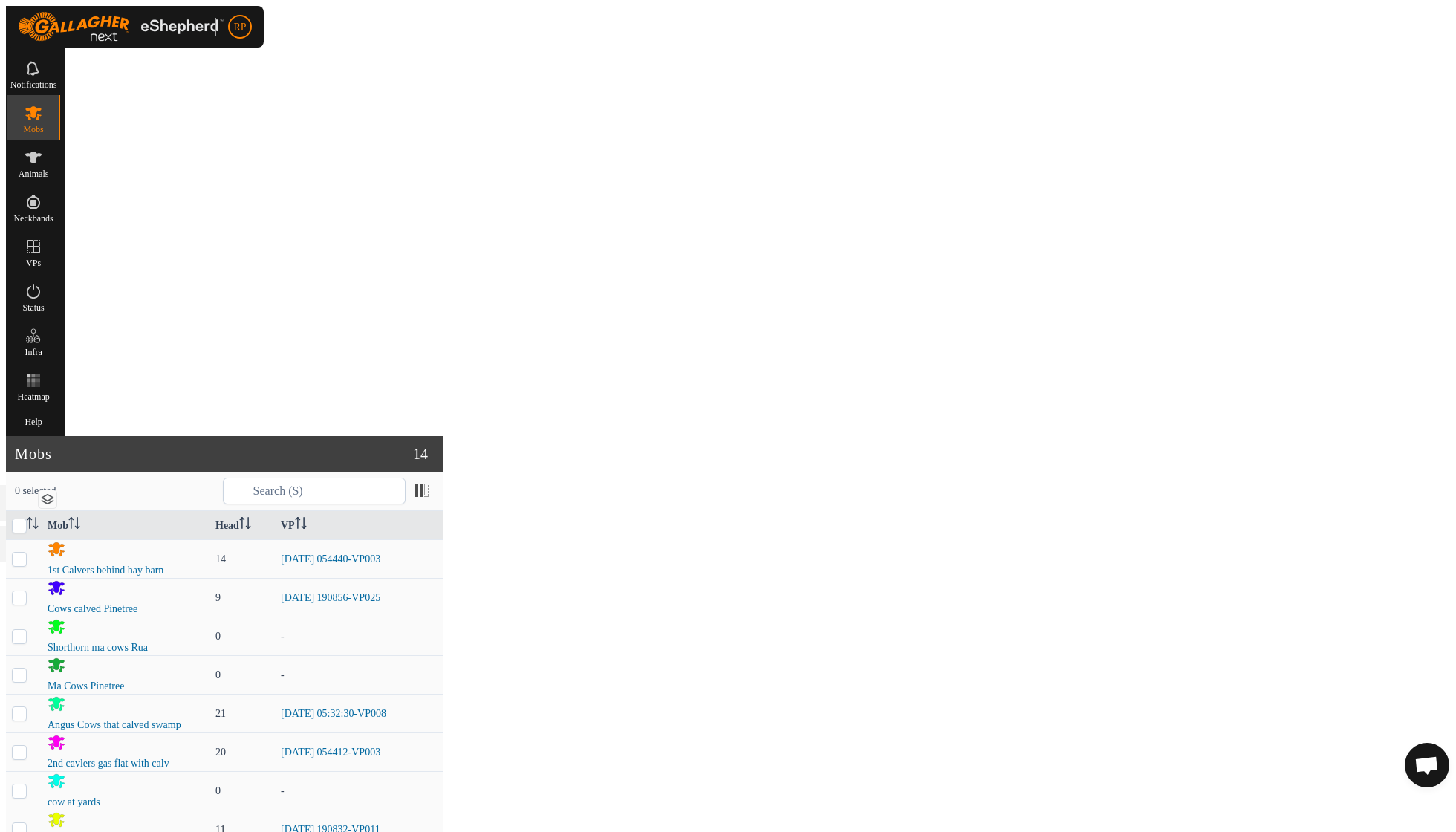
click at [27, 824] on p-checkbox at bounding box center [19, 829] width 15 height 11
checkbox input "true"
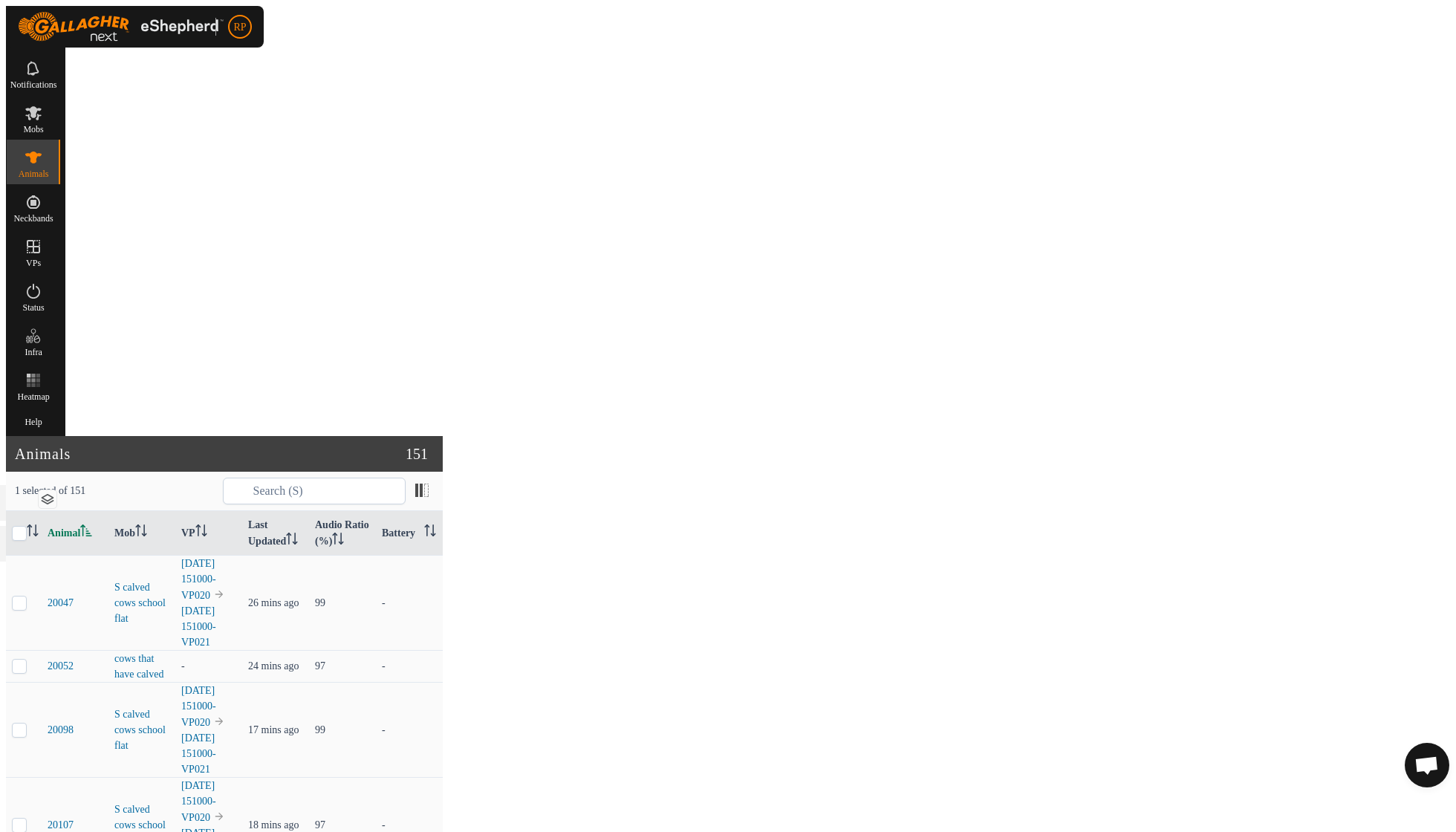
checkbox input "false"
checkbox input "true"
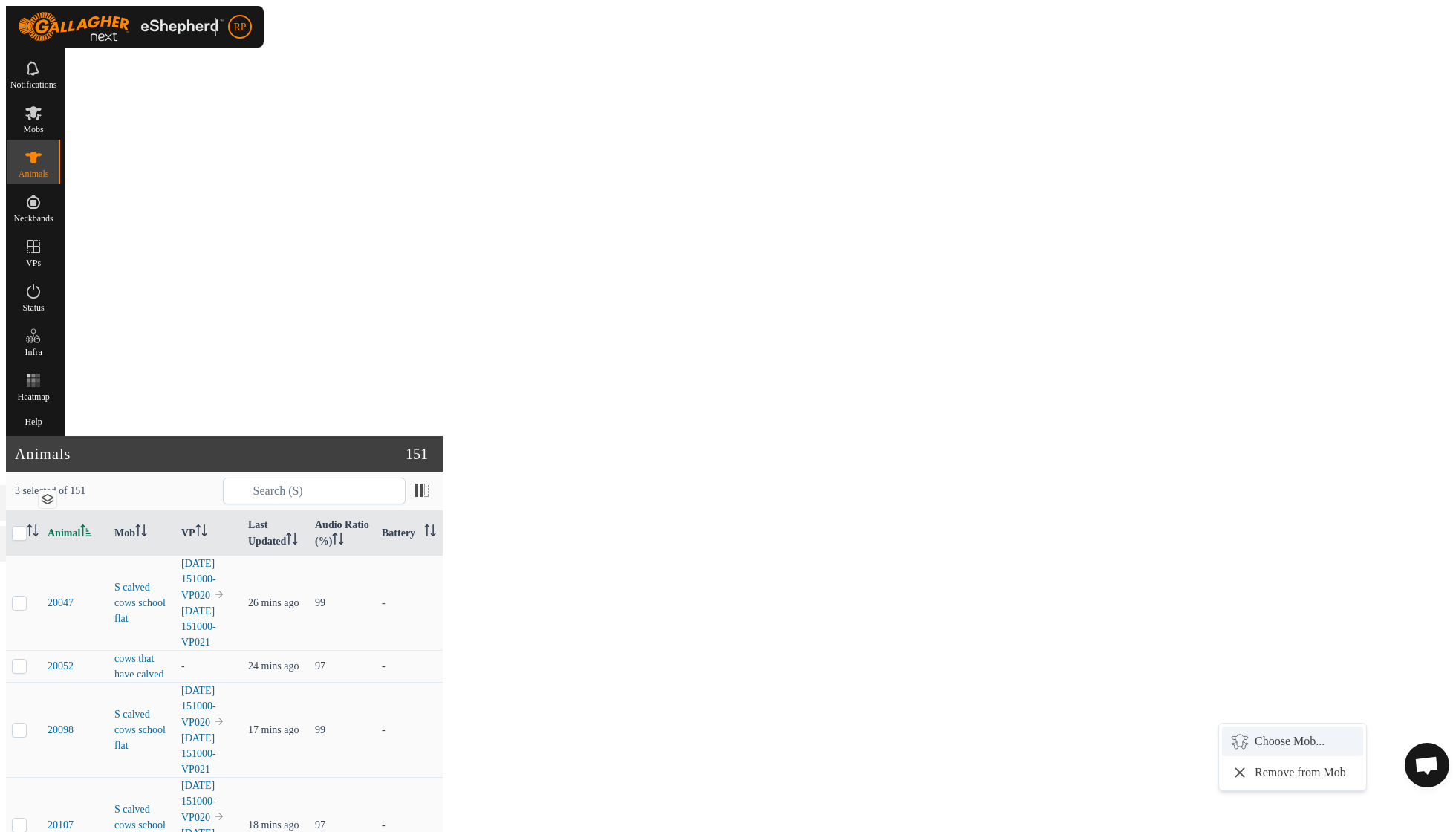
click at [1266, 743] on link "Choose Mob..." at bounding box center [1293, 741] width 141 height 30
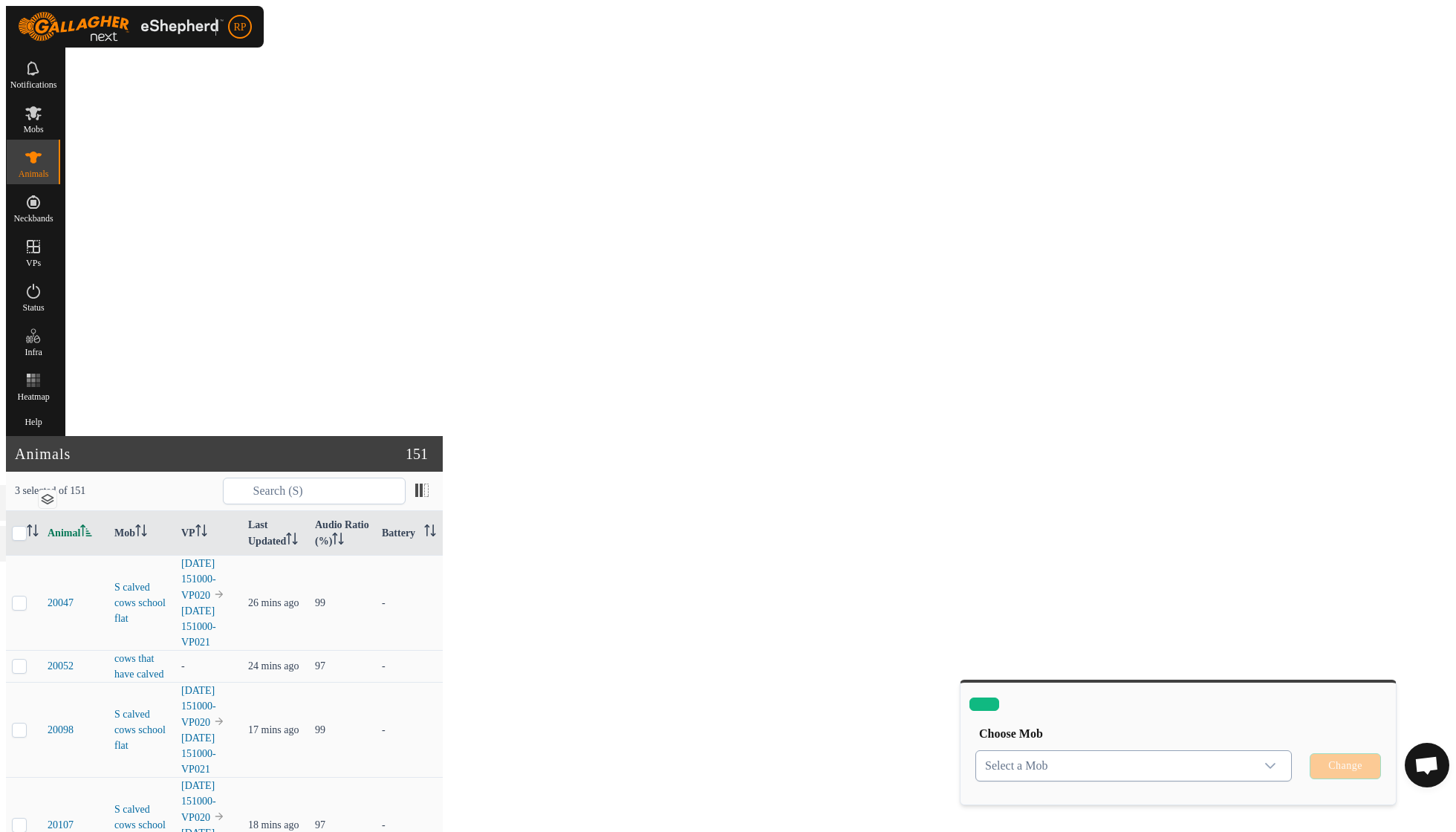
click at [1270, 760] on icon "dropdown trigger" at bounding box center [1269, 765] width 12 height 12
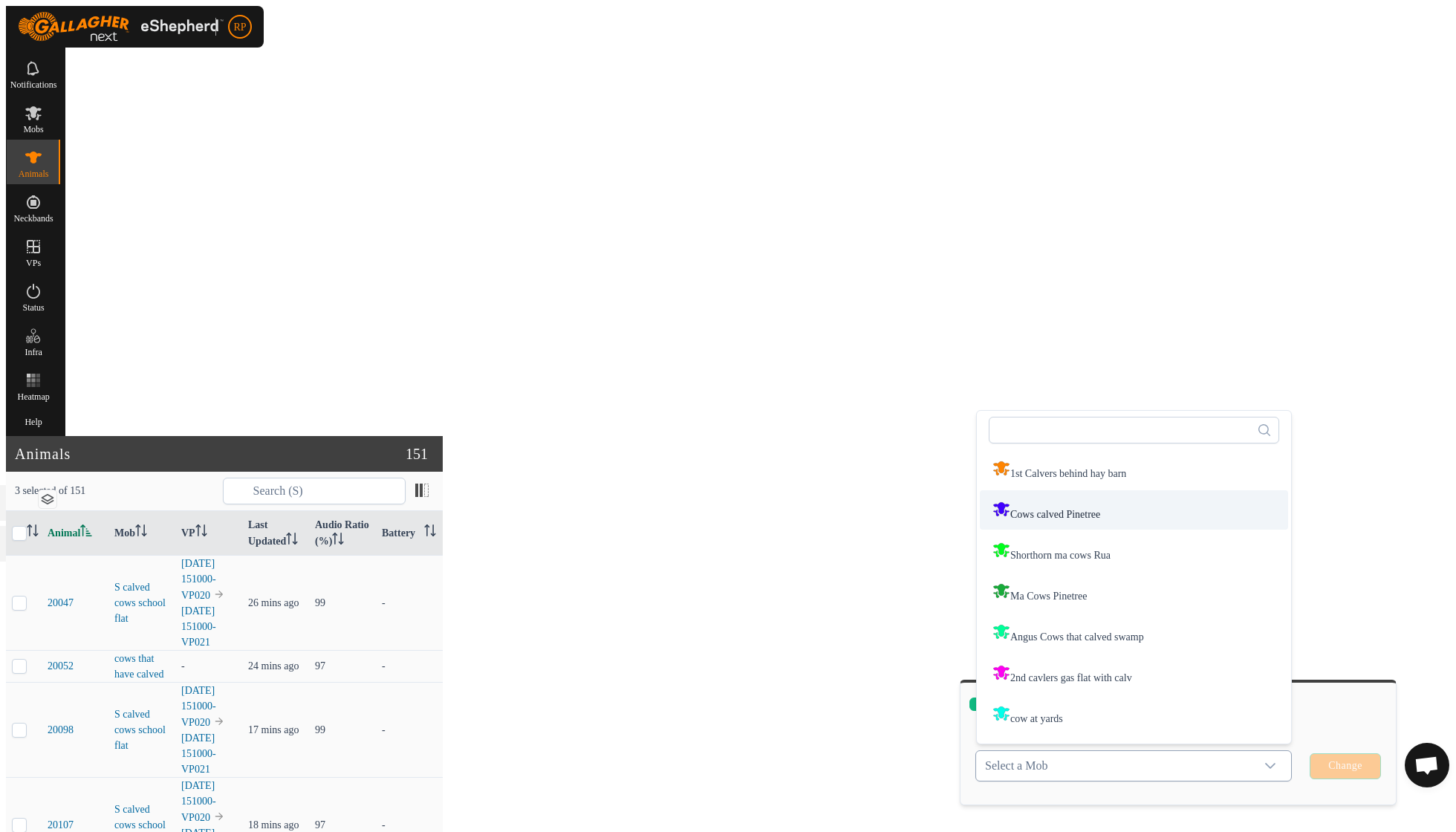
click at [1068, 490] on li "Cows calved Pinetree" at bounding box center [1134, 510] width 308 height 39
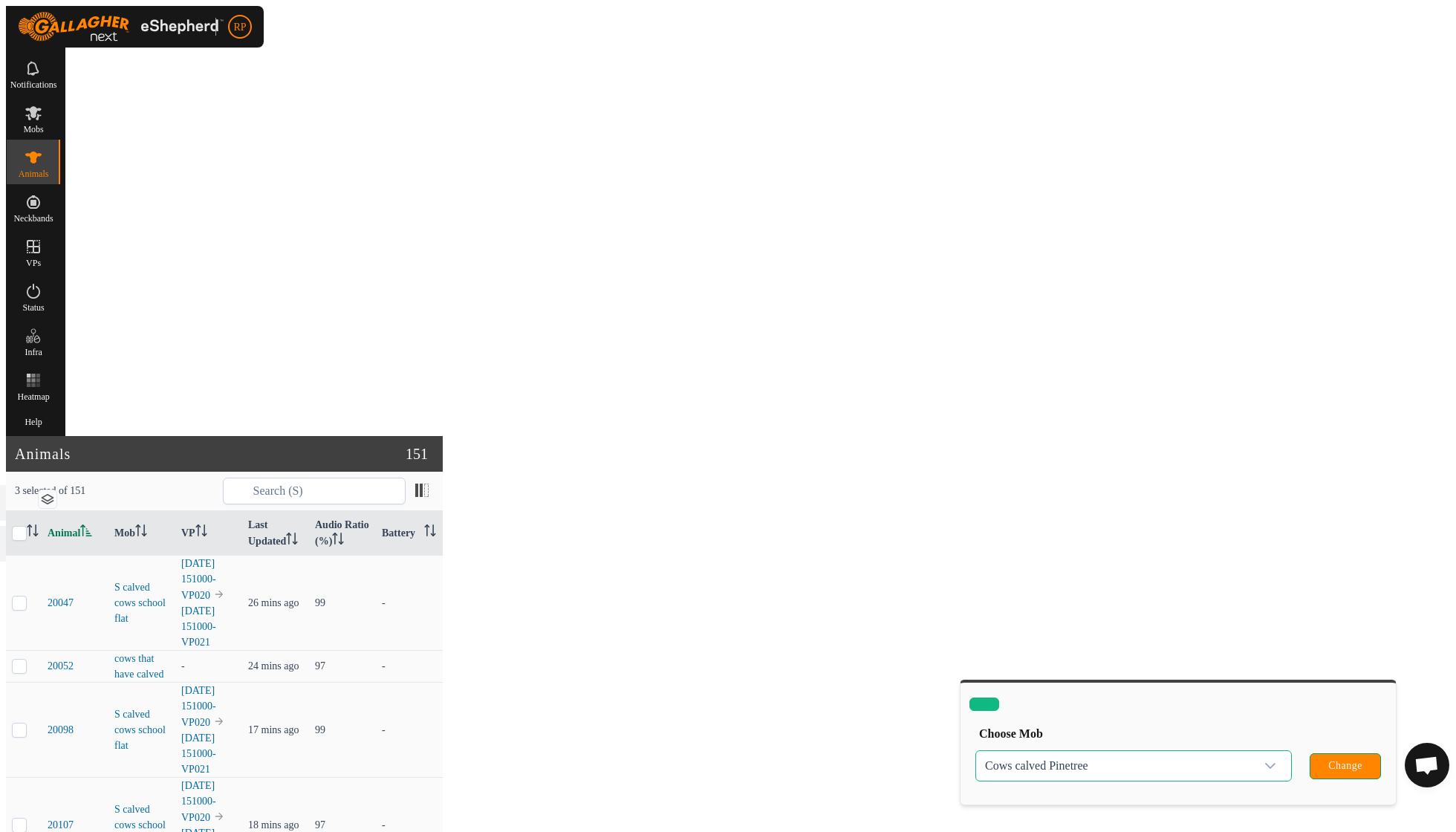
click at [1343, 760] on span "Change" at bounding box center [1345, 765] width 34 height 12
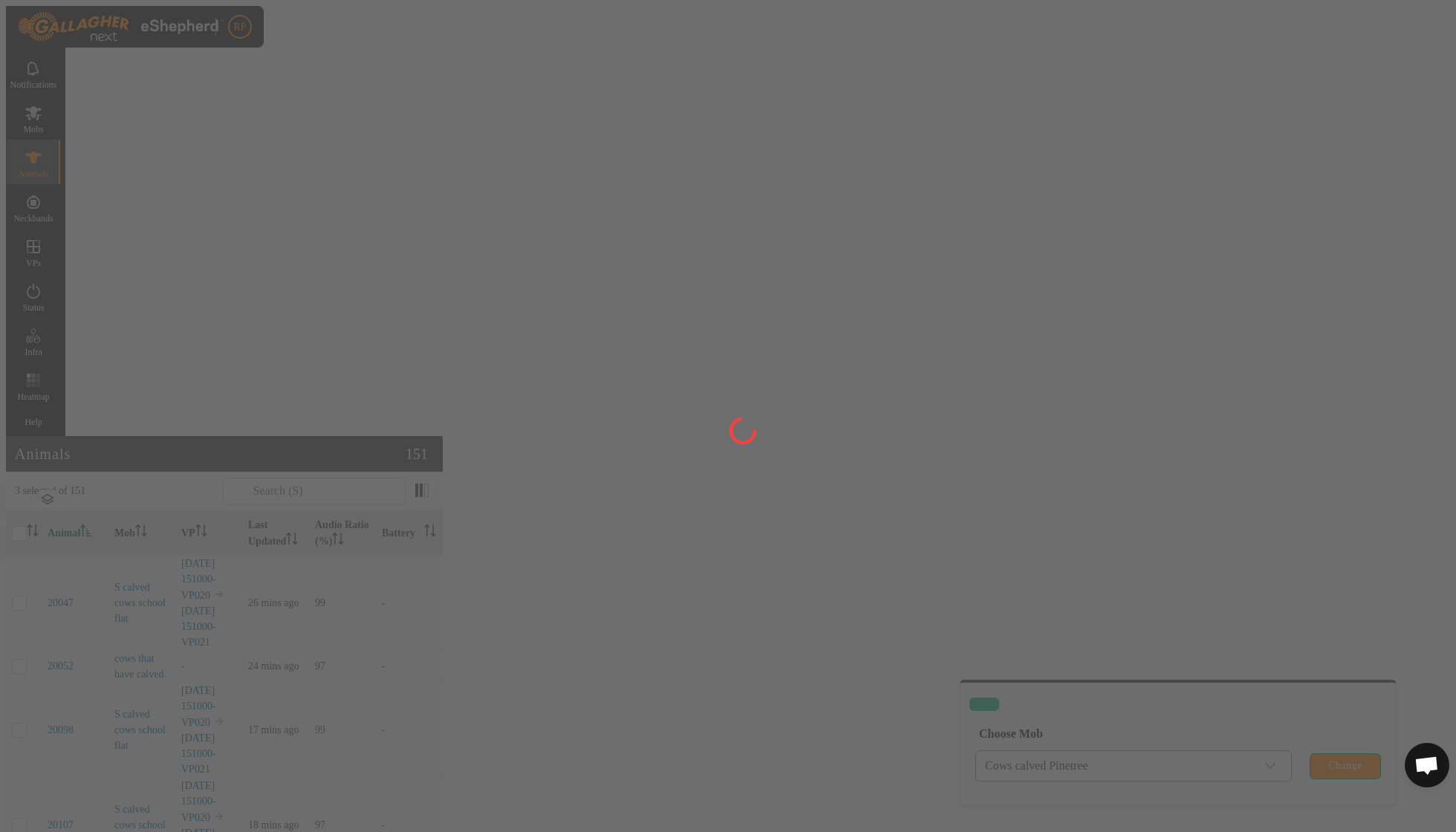
checkbox input "false"
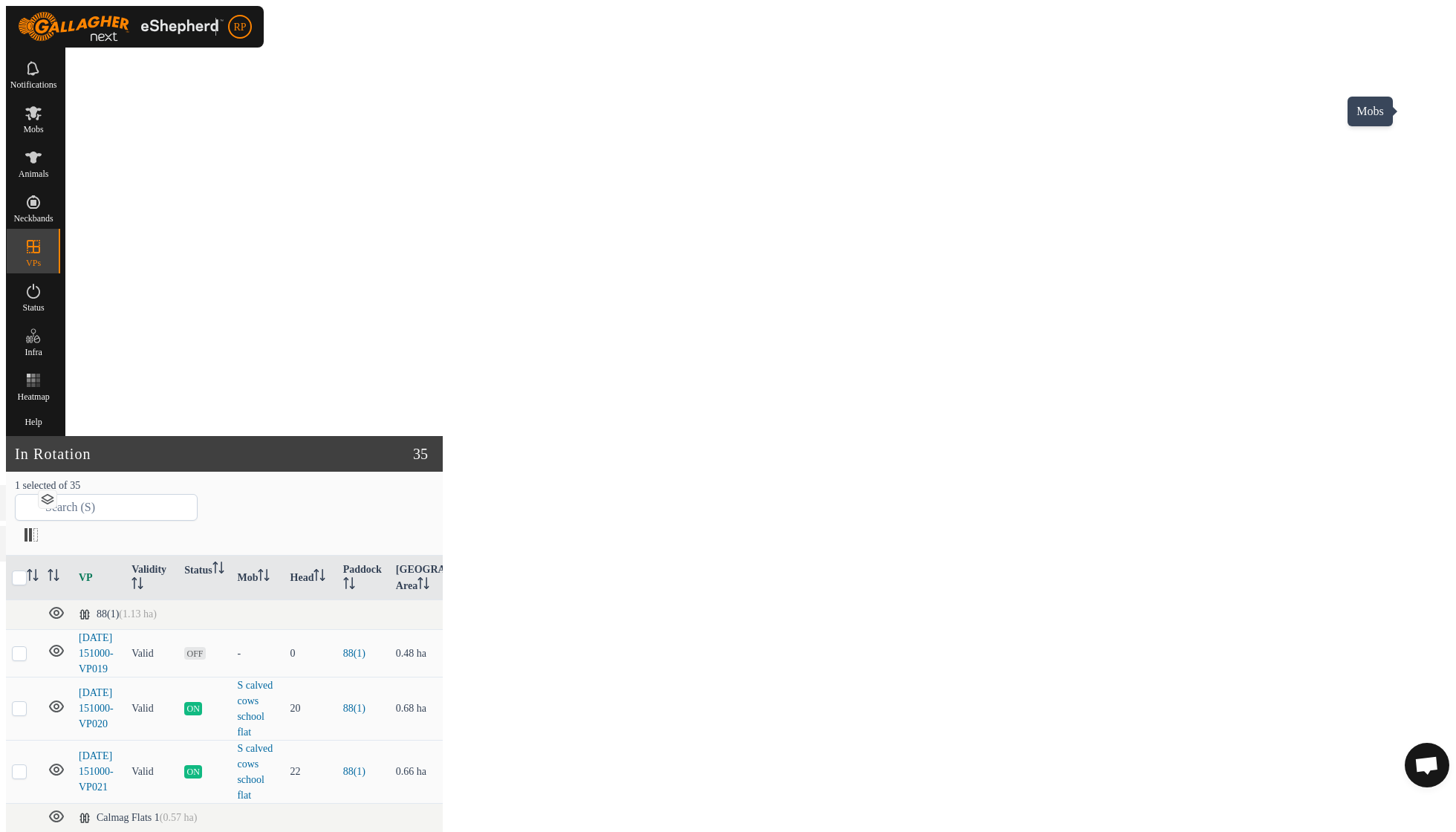
click at [43, 125] on span "Mobs" at bounding box center [33, 130] width 20 height 9
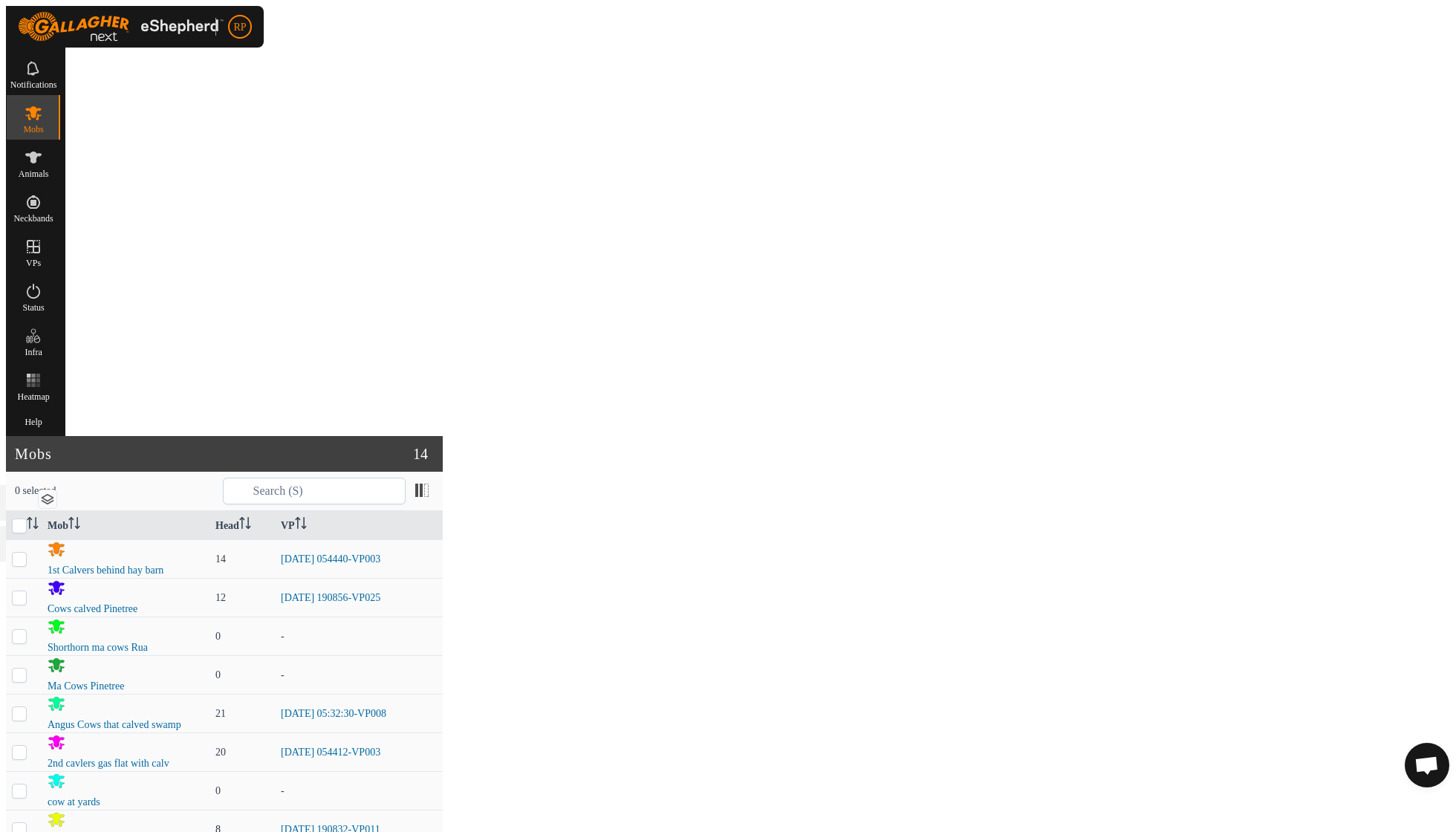
click at [27, 824] on p-checkbox at bounding box center [19, 829] width 15 height 11
checkbox input "true"
click at [1243, 761] on link "Now" at bounding box center [1293, 773] width 141 height 30
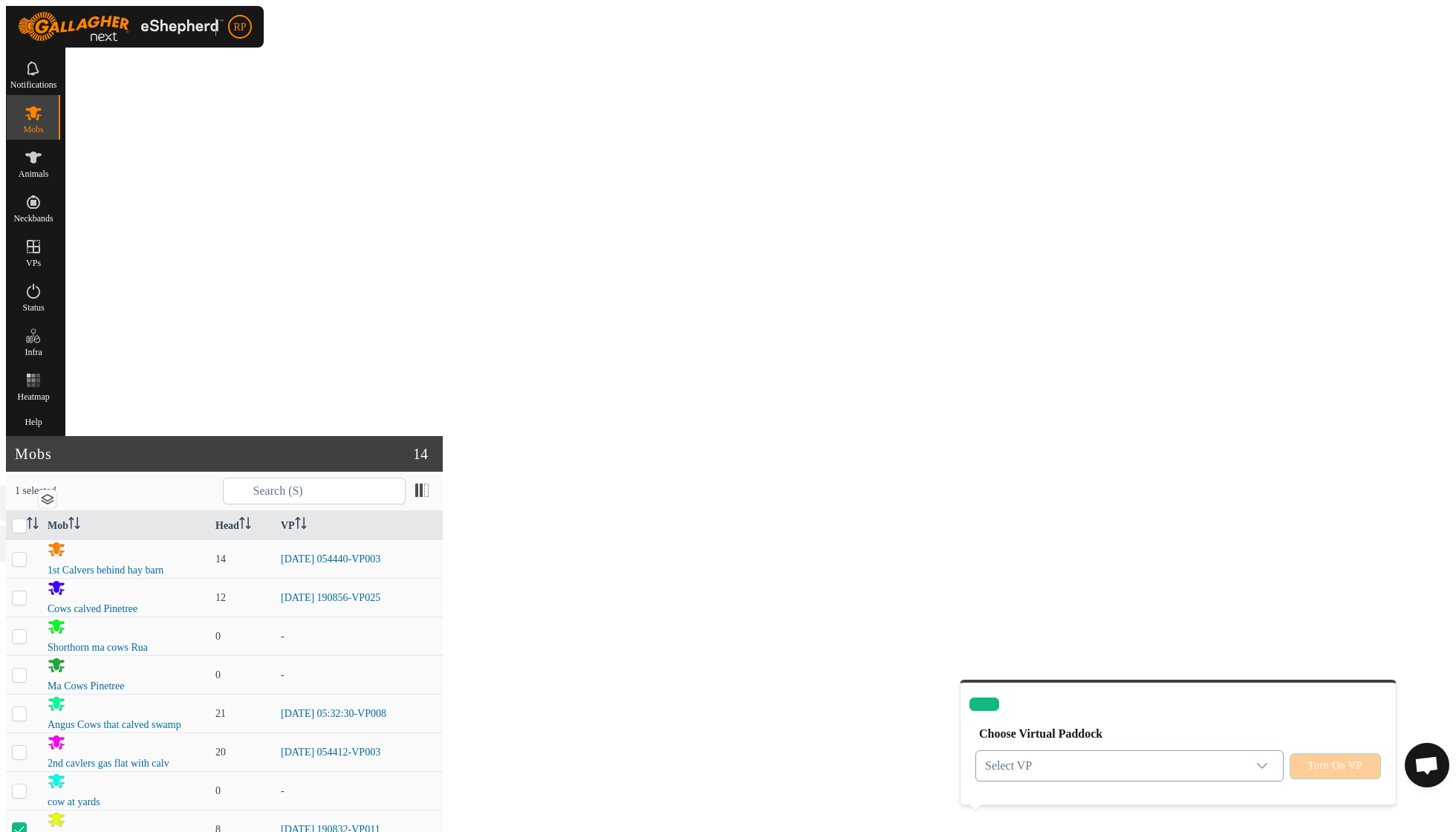
click at [1262, 760] on icon "dropdown trigger" at bounding box center [1262, 765] width 12 height 12
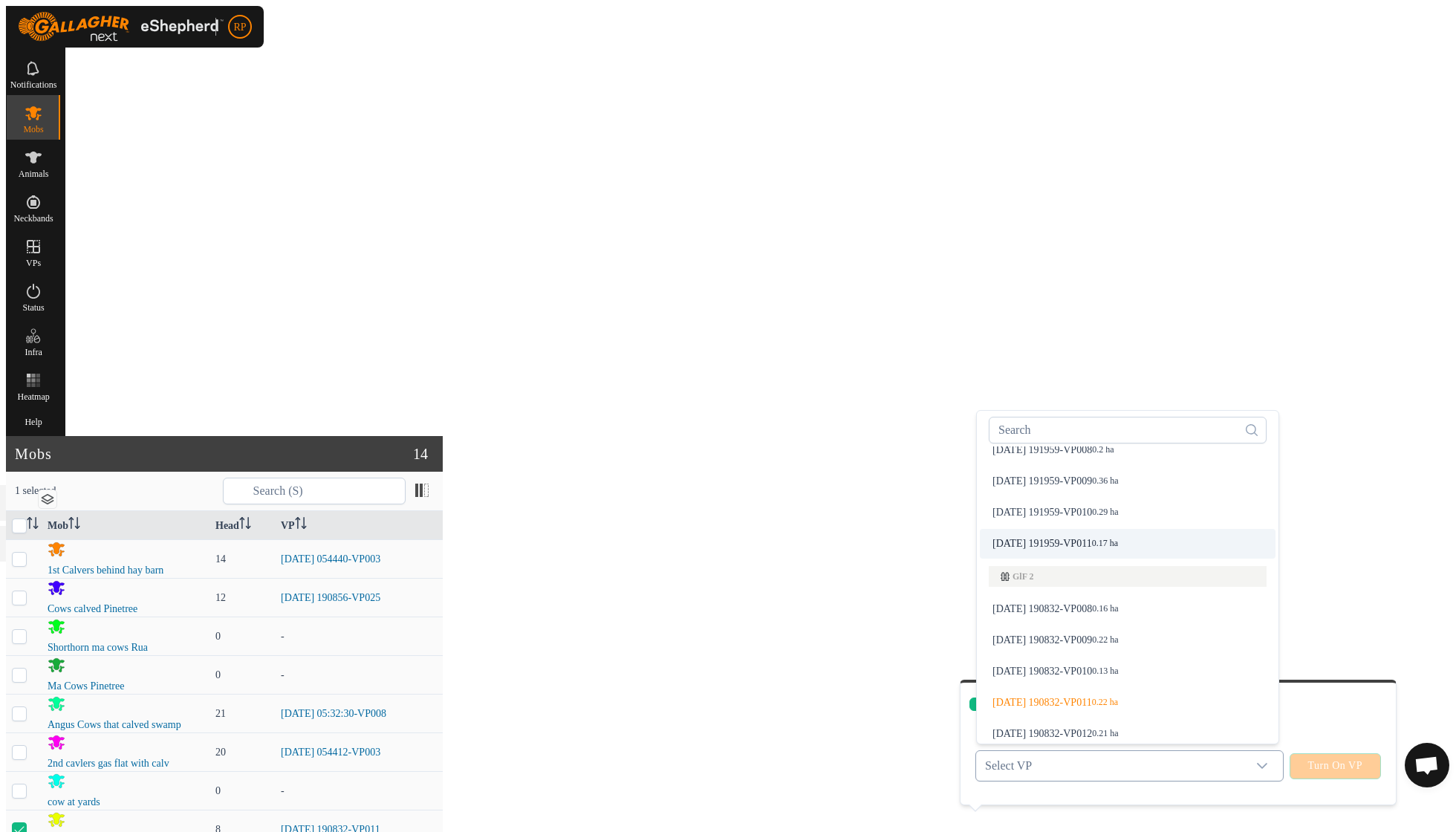
scroll to position [184, 0]
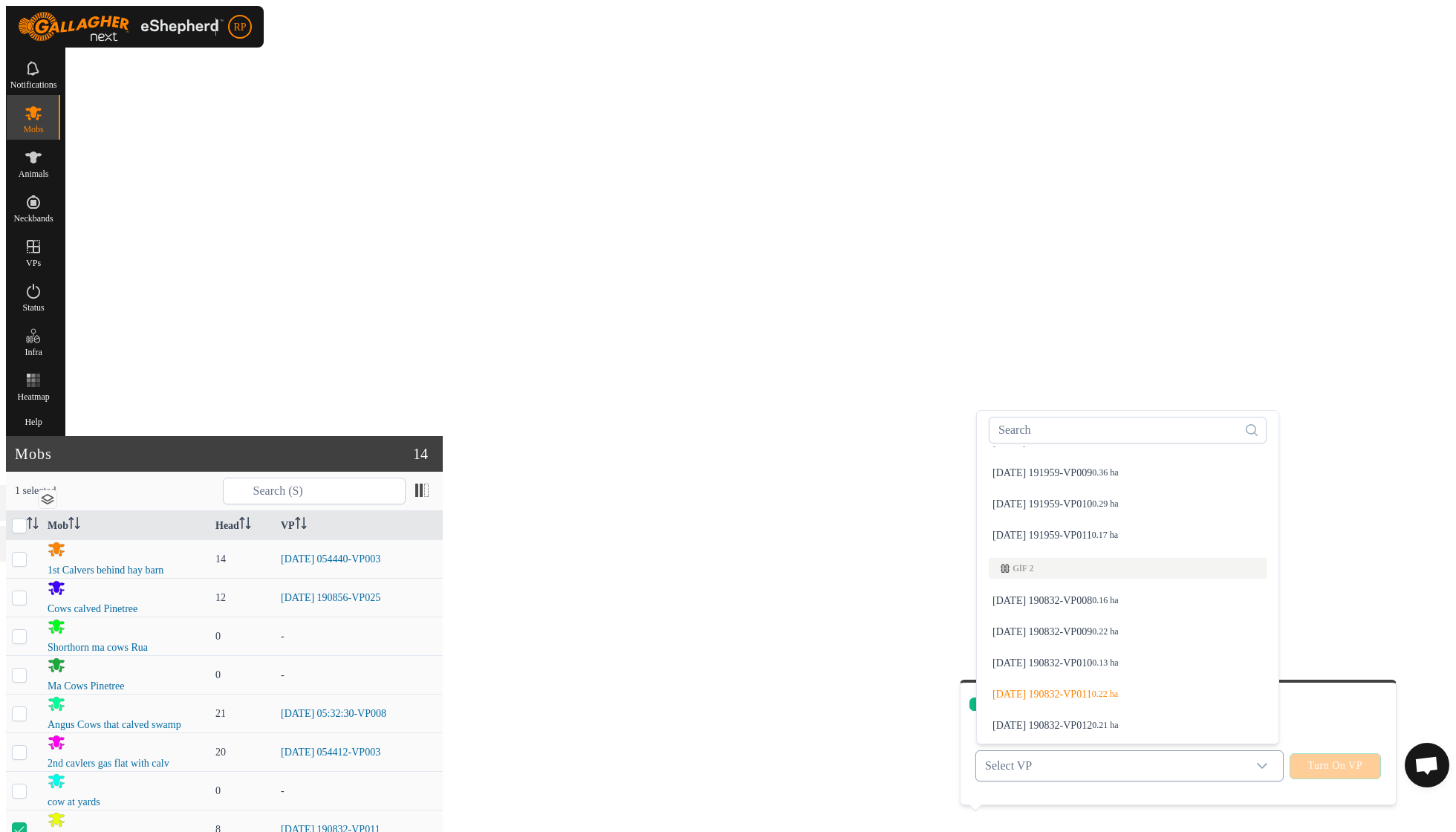
click at [1100, 711] on li "[DATE] 190832-VP012 0.21 ha" at bounding box center [1127, 726] width 295 height 30
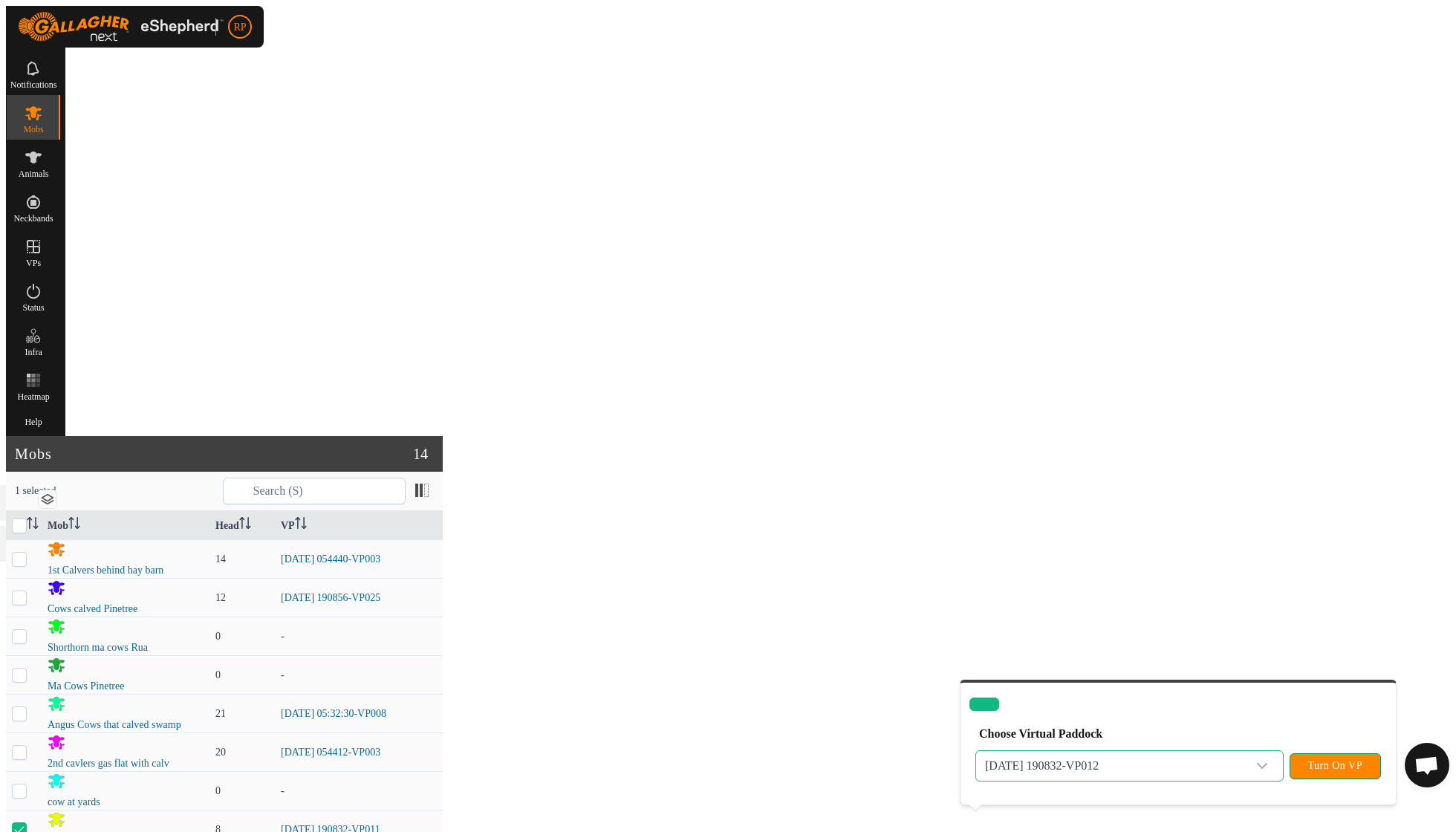
click at [1341, 760] on span "Turn On VP" at bounding box center [1335, 765] width 54 height 12
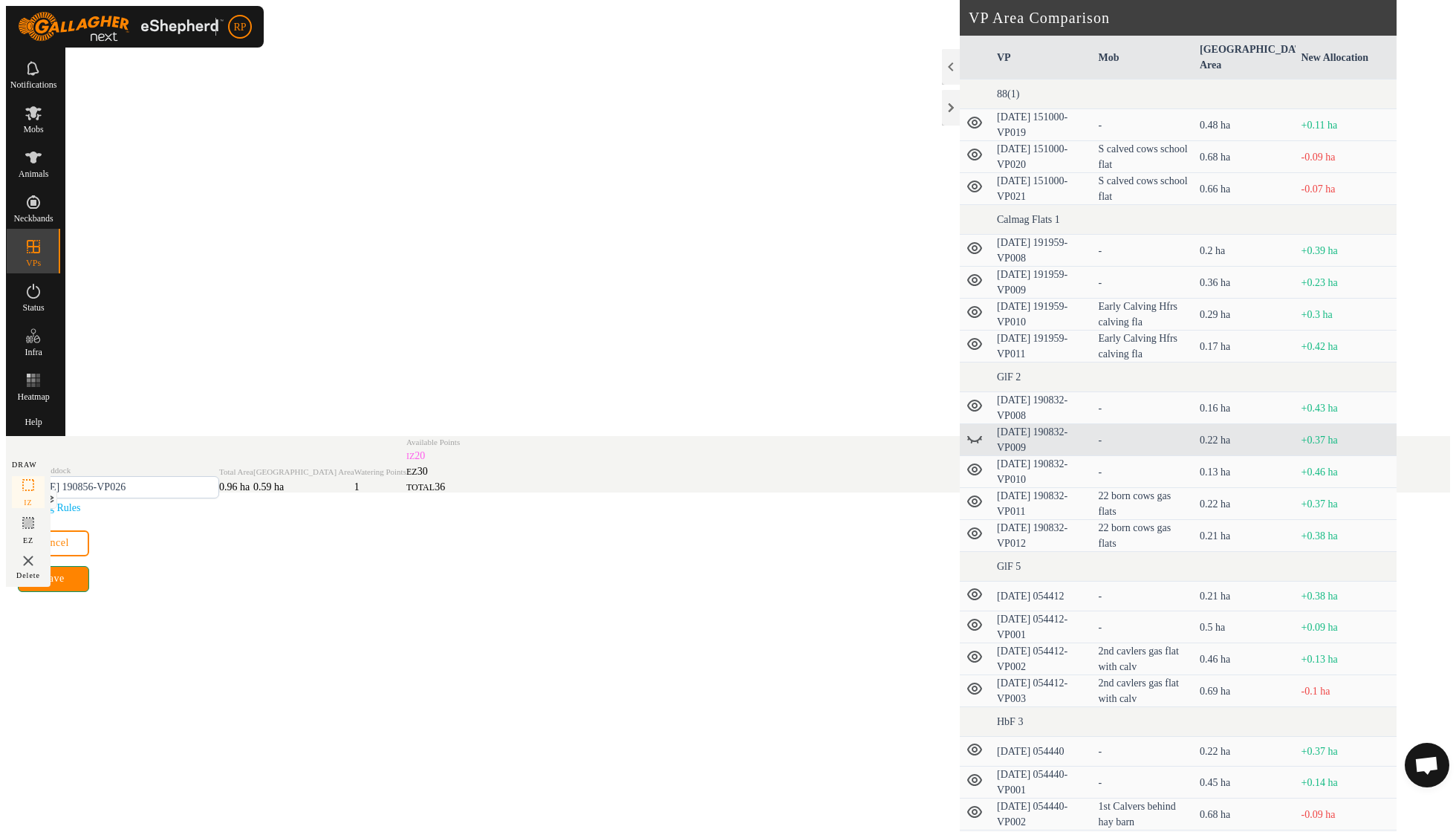
click at [64, 584] on span "Save" at bounding box center [53, 578] width 22 height 12
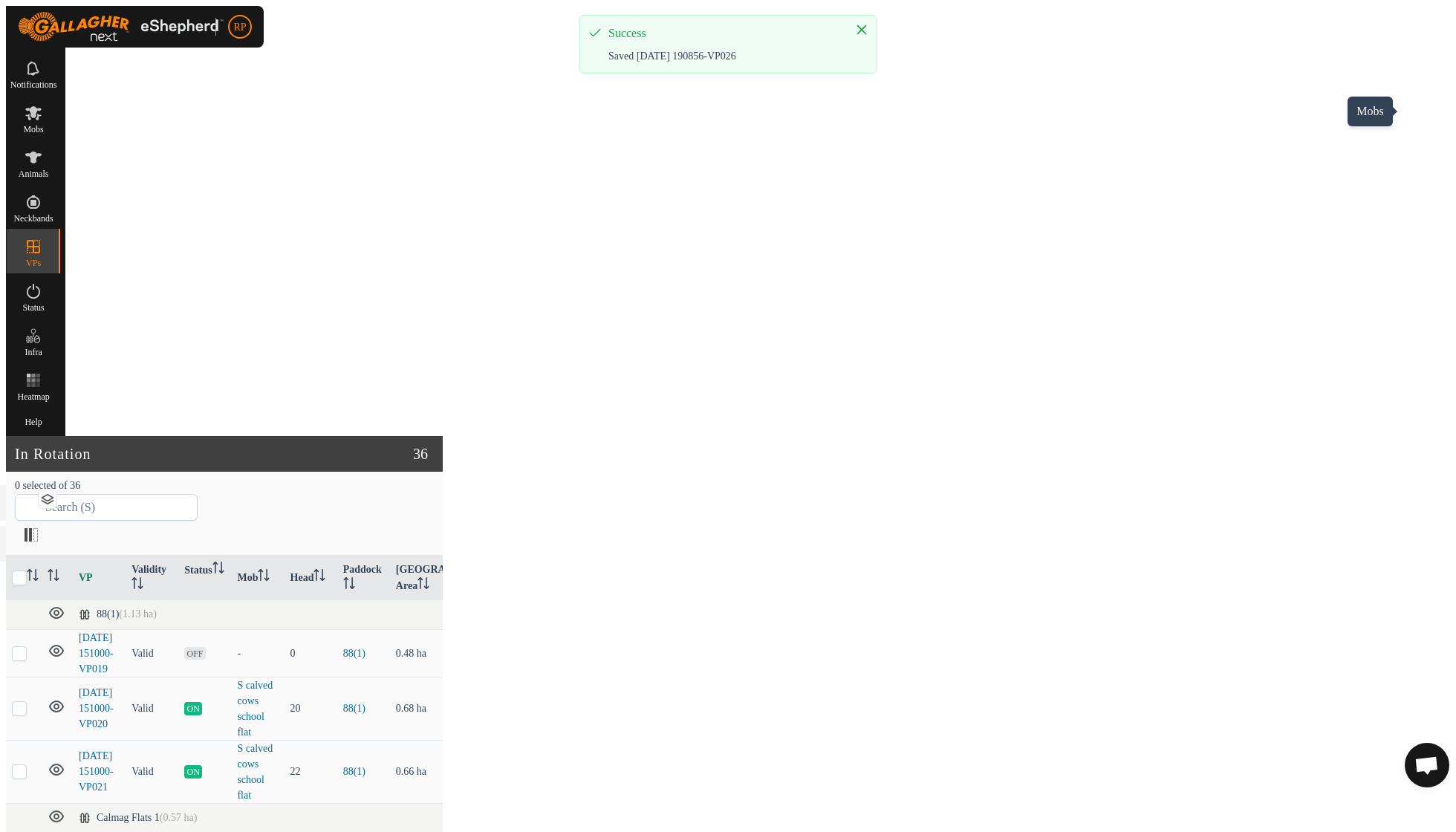
click at [43, 125] on span "Mobs" at bounding box center [33, 130] width 20 height 9
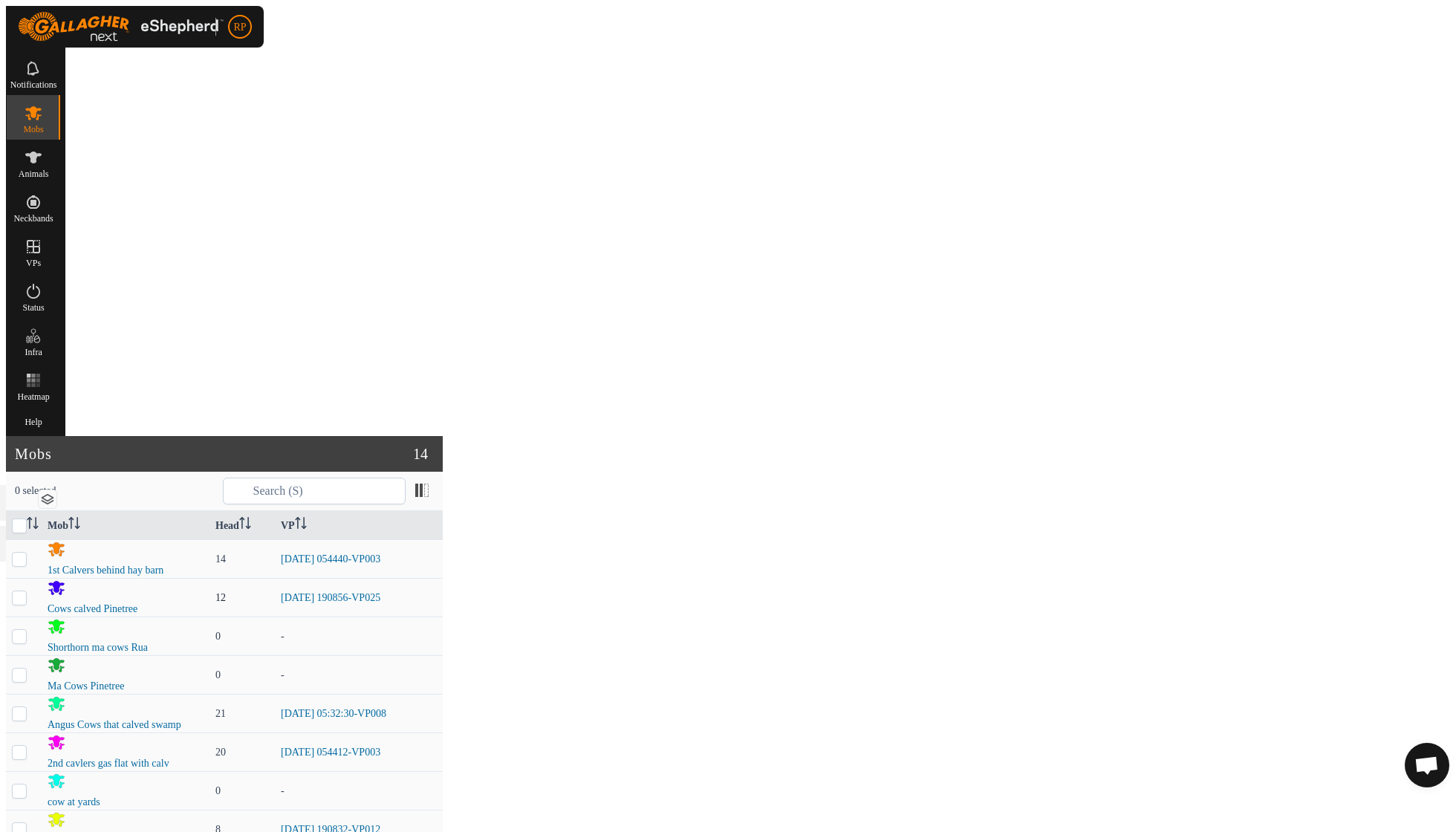
click at [27, 592] on p-checkbox at bounding box center [19, 598] width 15 height 11
checkbox input "true"
click at [1242, 776] on link "Now" at bounding box center [1293, 773] width 141 height 30
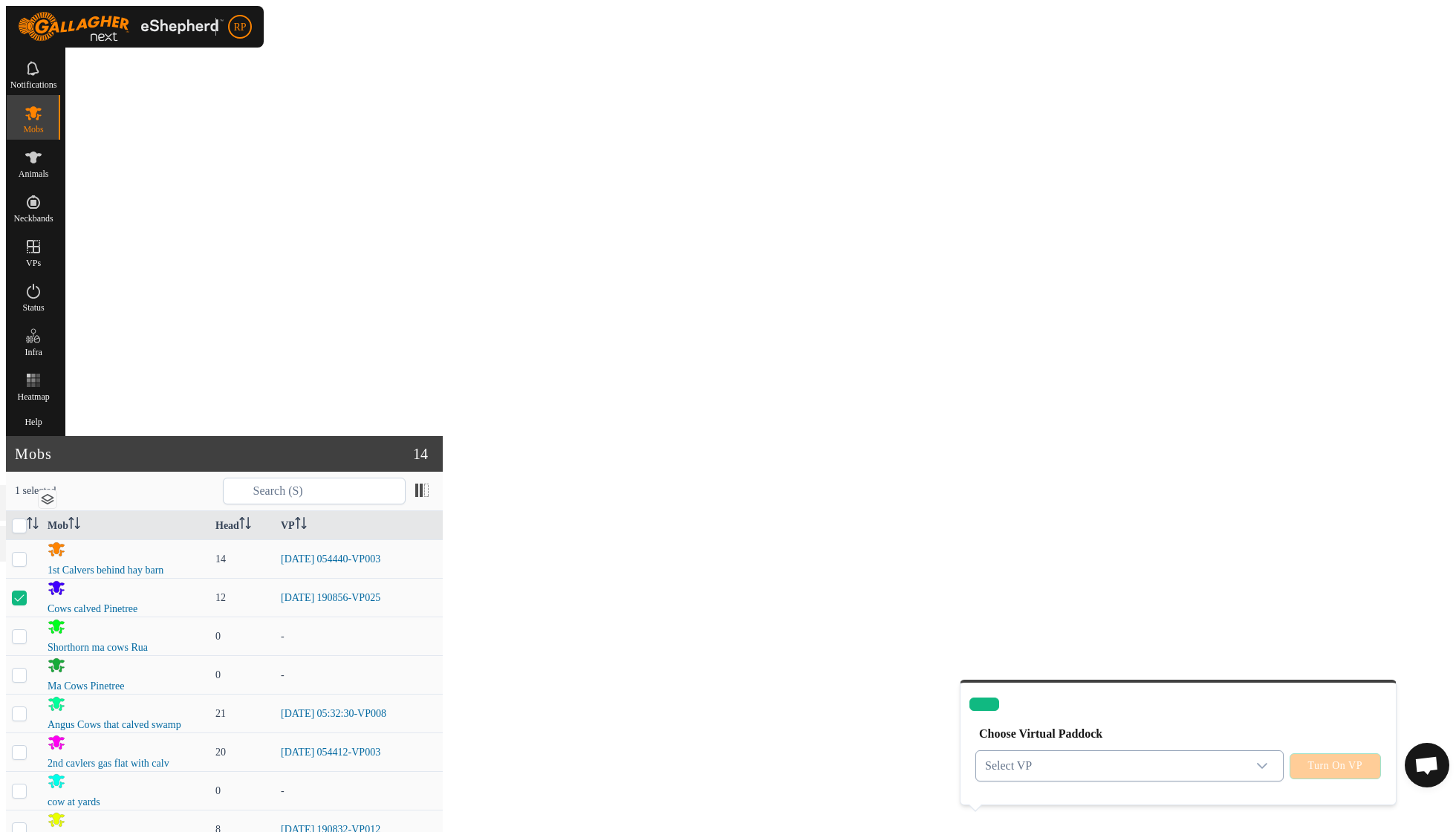
click at [1259, 760] on icon "dropdown trigger" at bounding box center [1262, 765] width 12 height 12
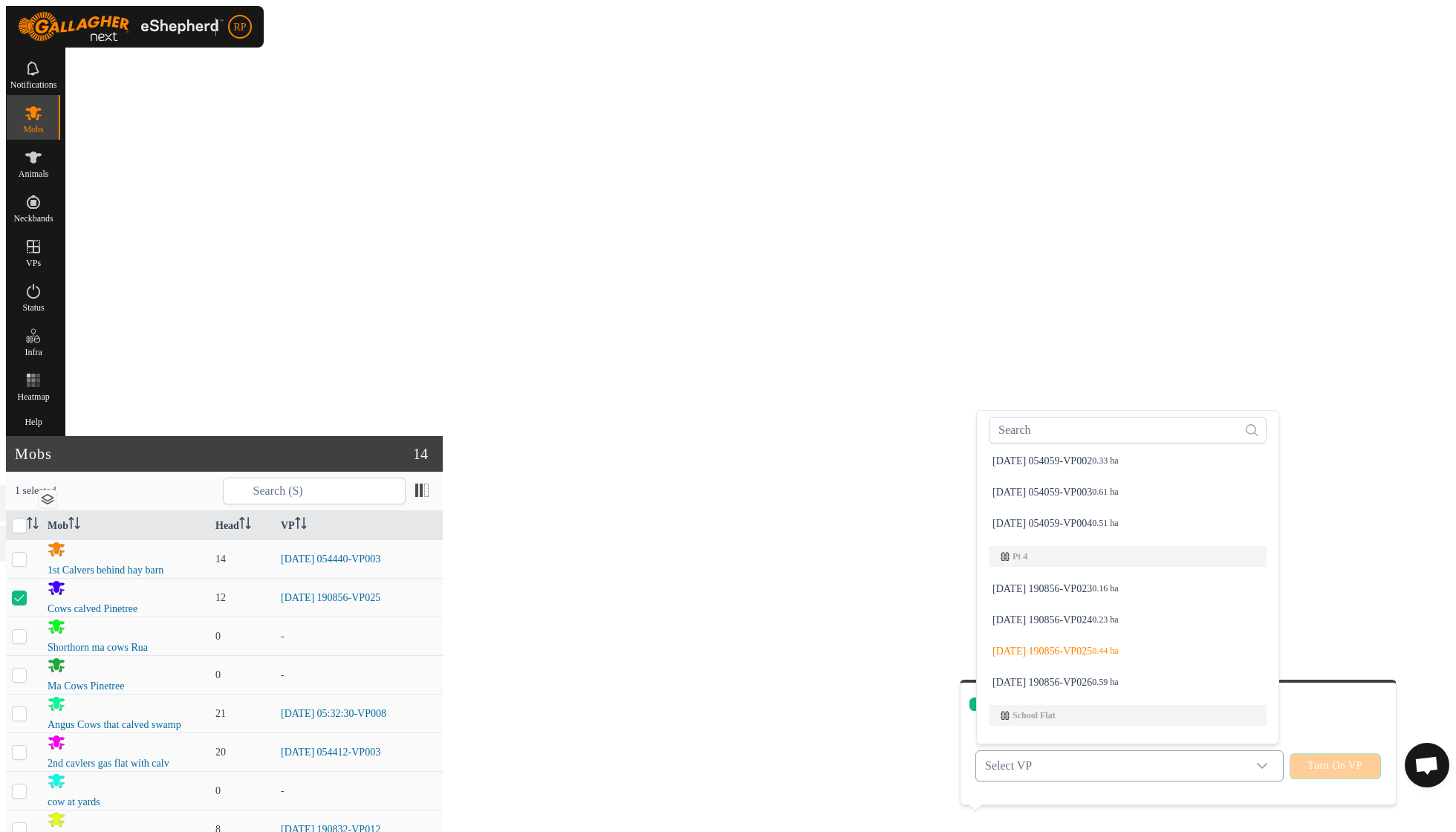
scroll to position [898, 0]
click at [1038, 665] on li "[DATE] 190856-VP026 0.59 ha" at bounding box center [1127, 679] width 295 height 30
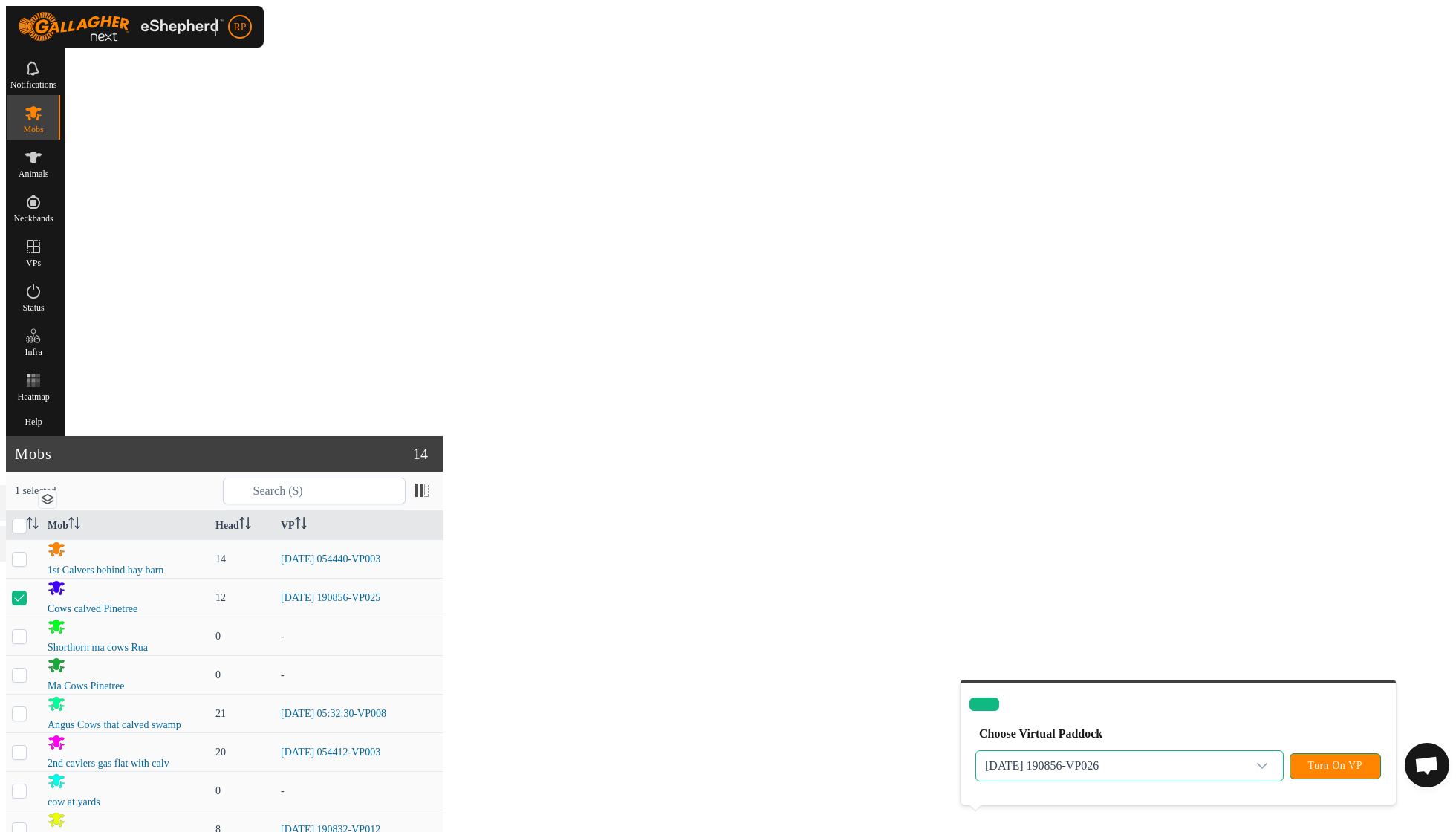
click at [1320, 760] on span "Turn On VP" at bounding box center [1335, 765] width 54 height 12
